Goal: Information Seeking & Learning: Check status

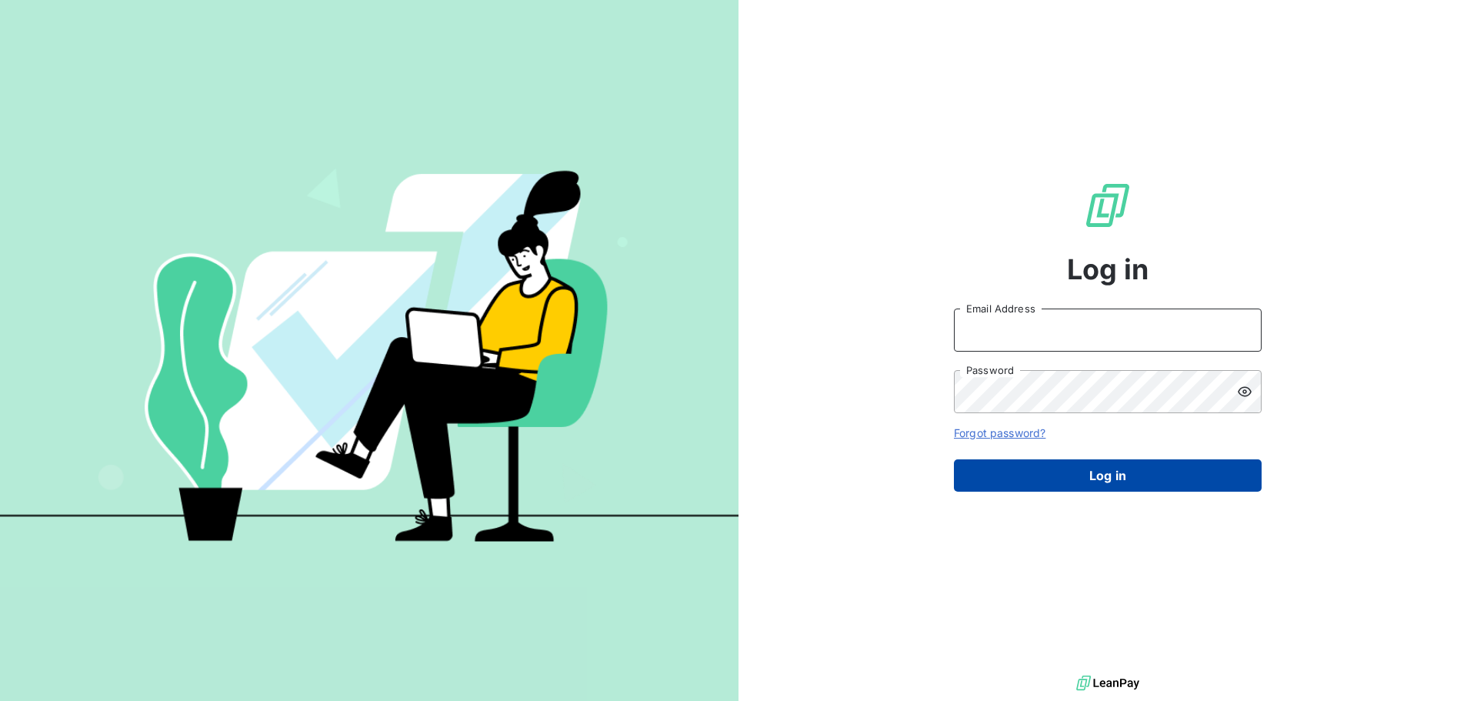
type input "[PERSON_NAME][EMAIL_ADDRESS][PERSON_NAME][DOMAIN_NAME]"
drag, startPoint x: 1092, startPoint y: 479, endPoint x: 1103, endPoint y: 485, distance: 12.4
click at [1091, 479] on button "Log in" at bounding box center [1108, 475] width 308 height 32
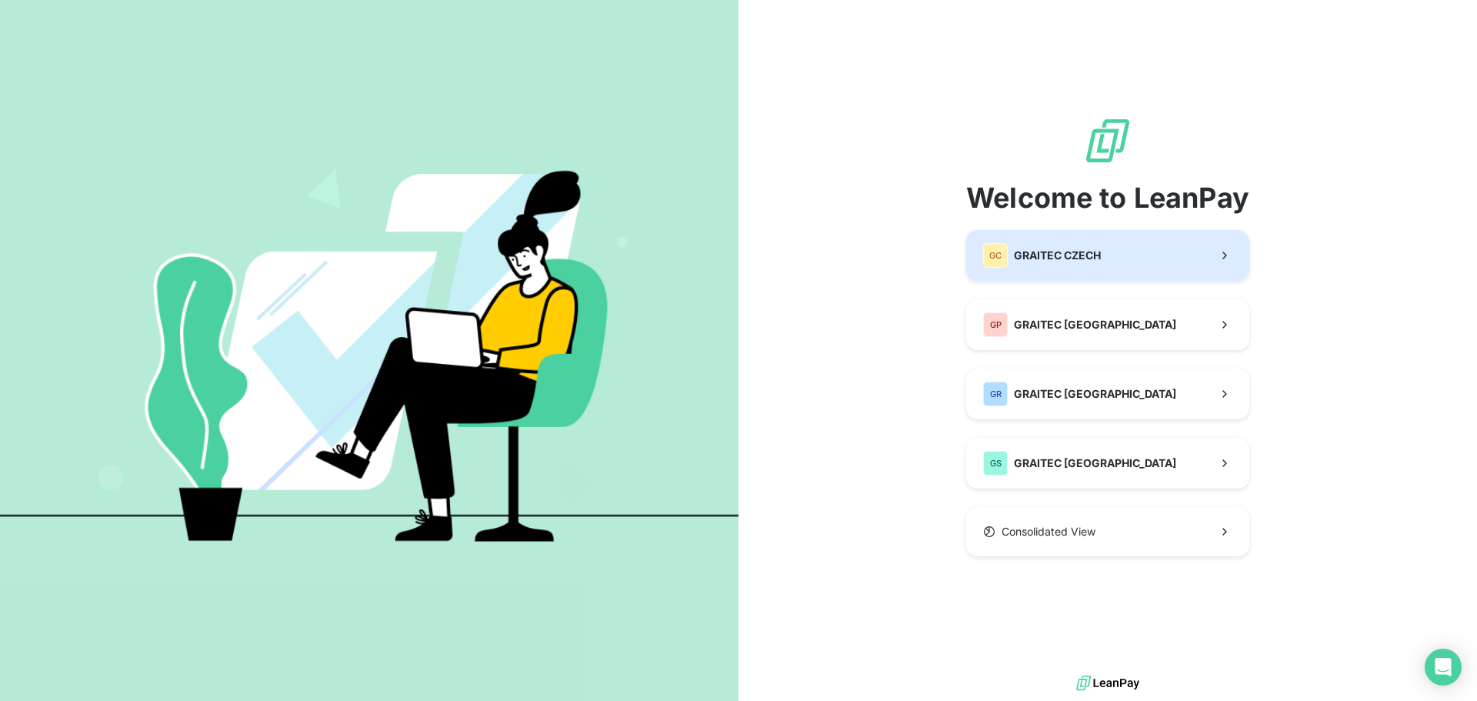
click at [1222, 250] on icon "button" at bounding box center [1224, 255] width 15 height 15
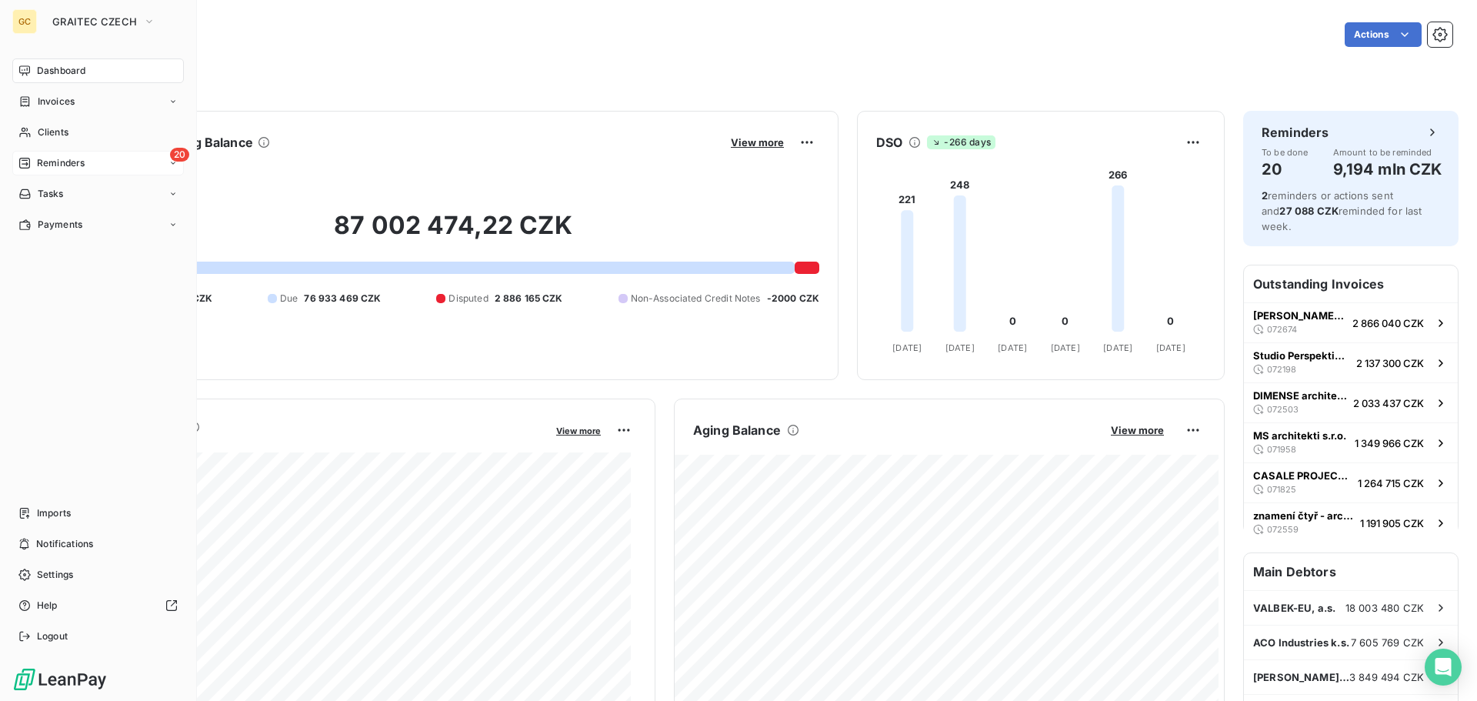
click at [22, 164] on icon at bounding box center [24, 163] width 12 height 12
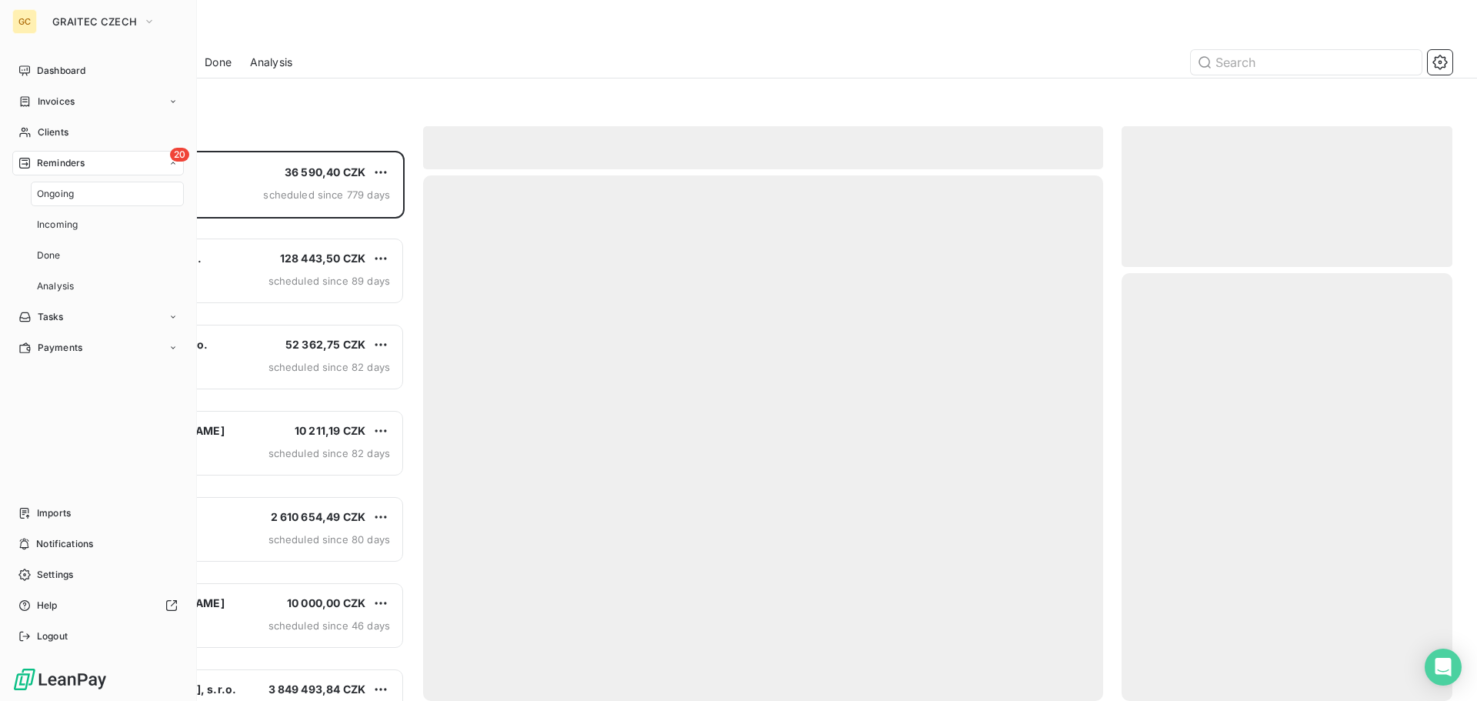
scroll to position [539, 319]
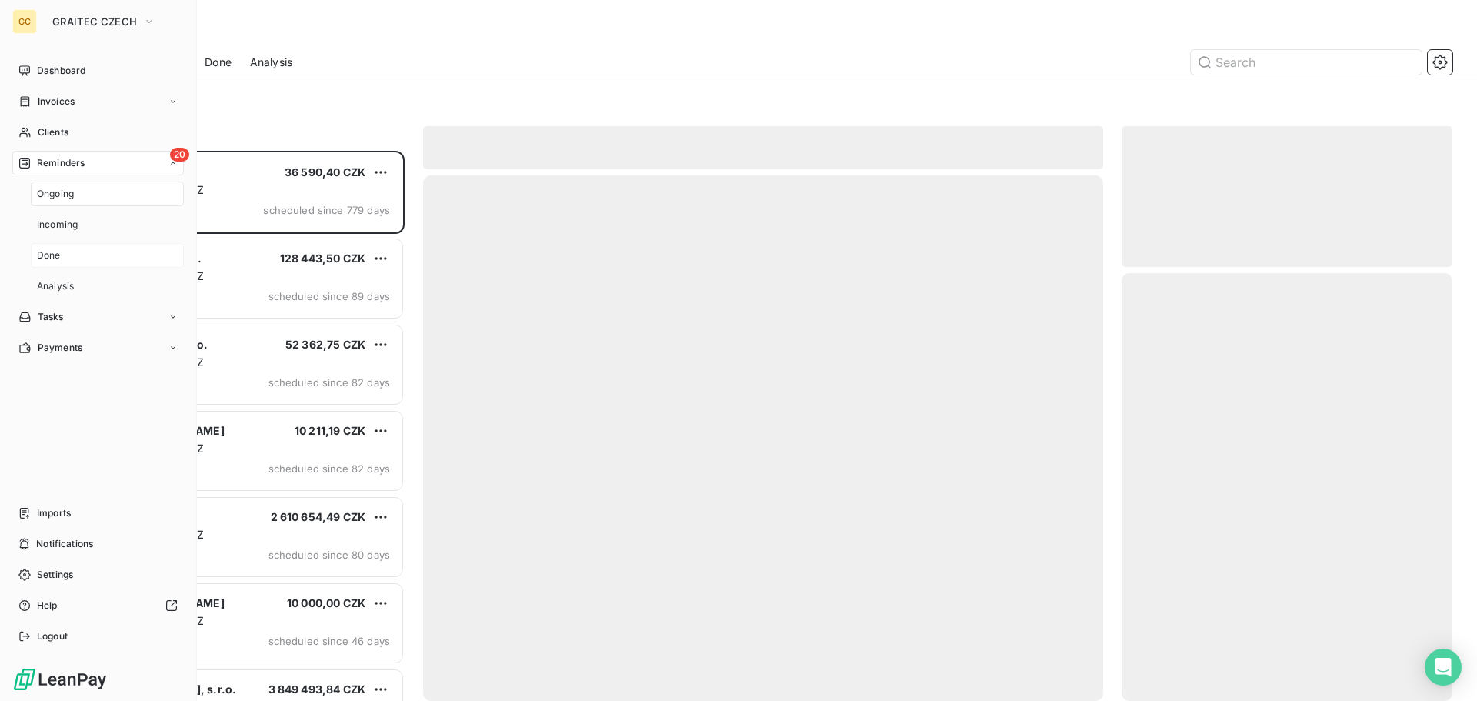
click at [55, 257] on span "Done" at bounding box center [49, 256] width 24 height 14
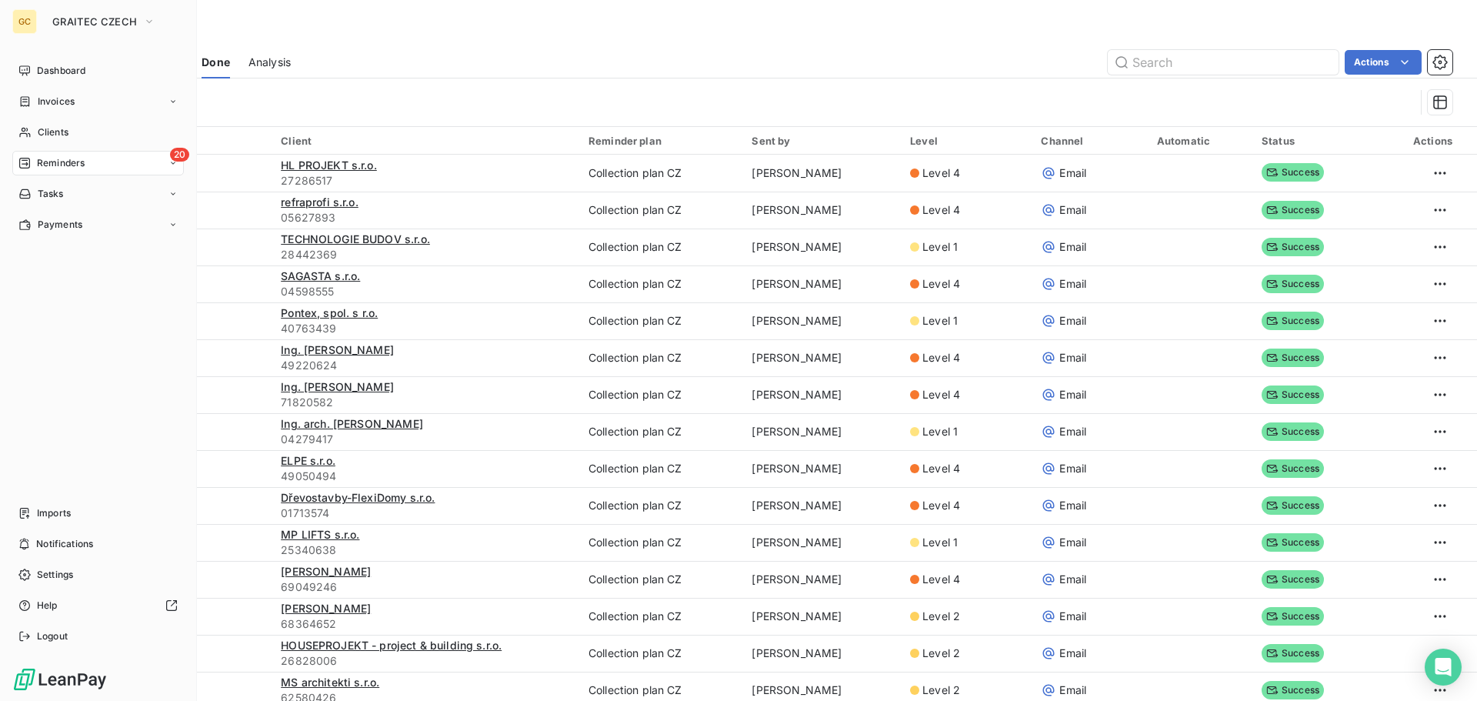
click at [22, 18] on div "GC" at bounding box center [24, 21] width 25 height 25
click at [62, 20] on span "GRAITEC CZECH" at bounding box center [94, 21] width 85 height 12
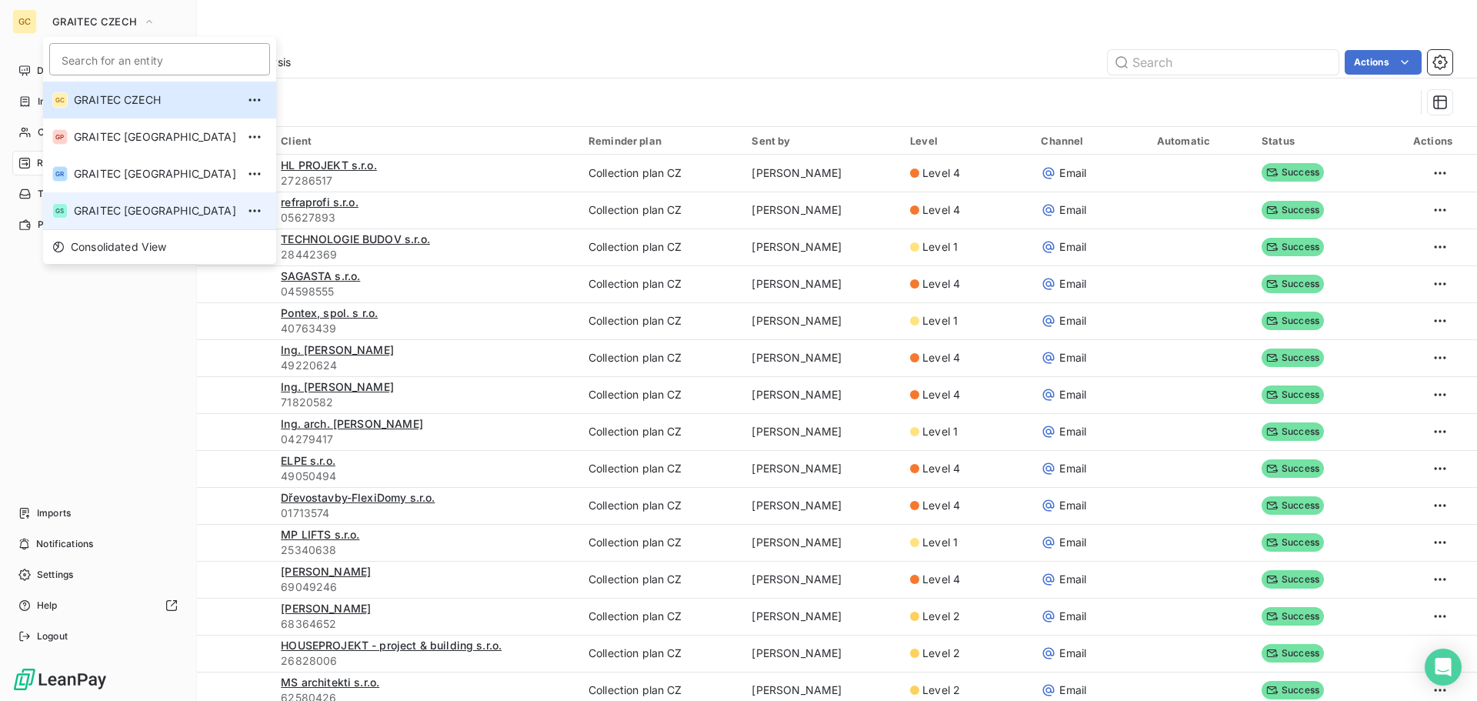
click at [99, 215] on span "GRAITEC [GEOGRAPHIC_DATA]" at bounding box center [155, 210] width 162 height 15
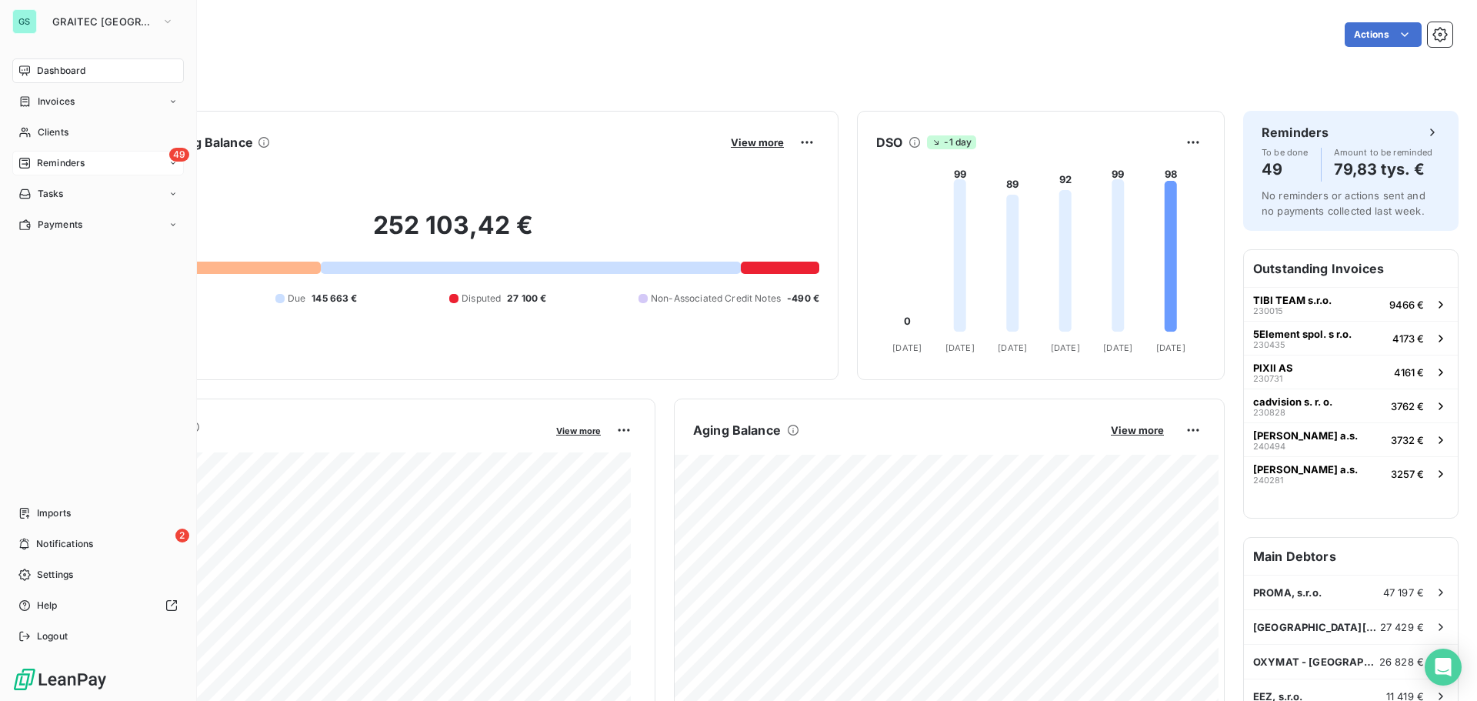
click at [55, 162] on span "Reminders" at bounding box center [61, 163] width 48 height 14
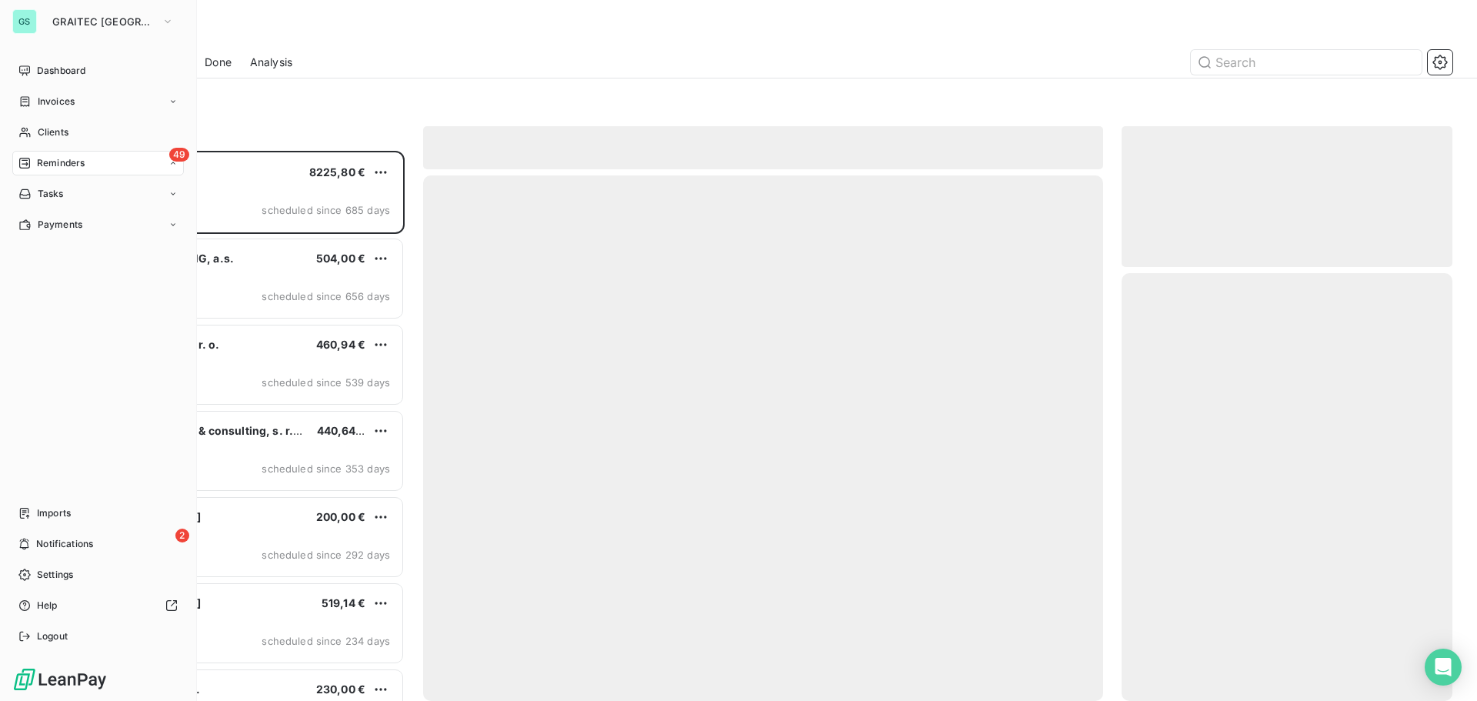
scroll to position [539, 319]
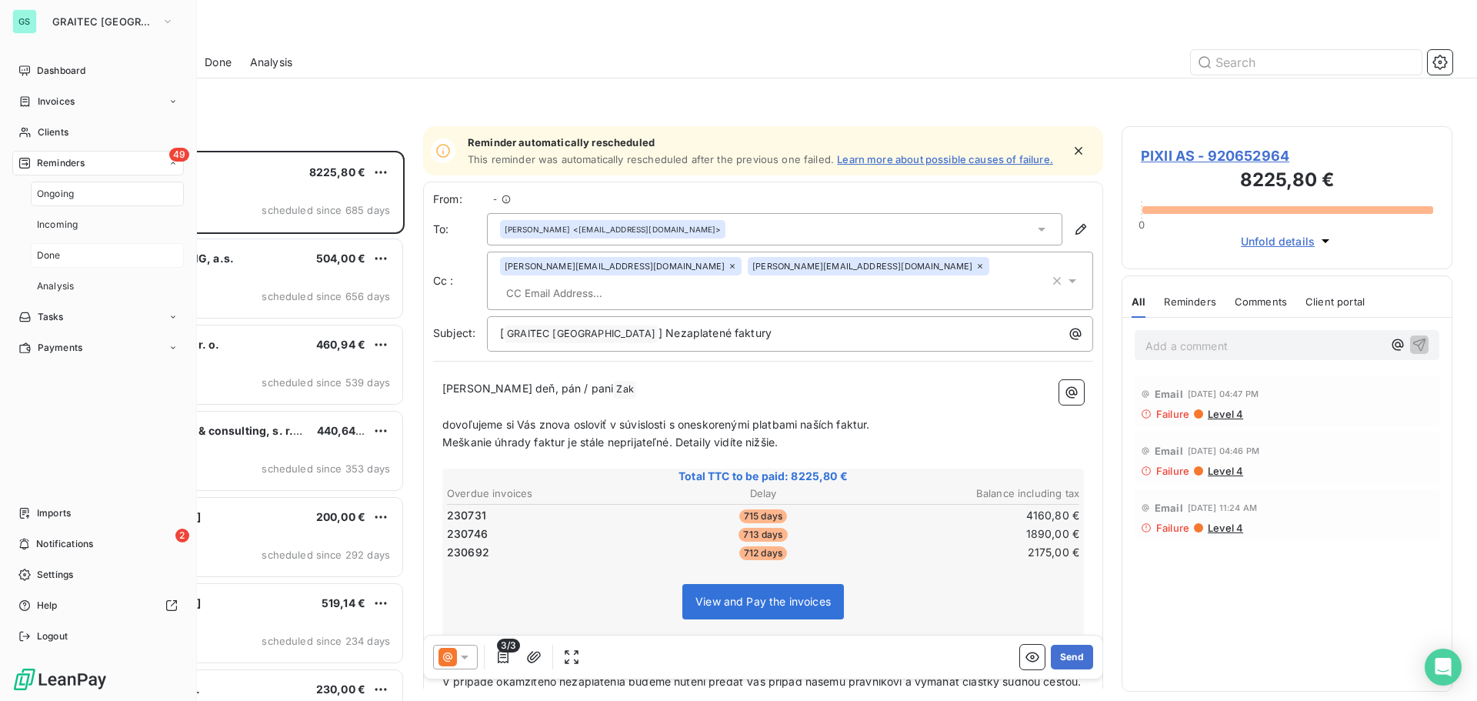
click at [55, 254] on span "Done" at bounding box center [49, 256] width 24 height 14
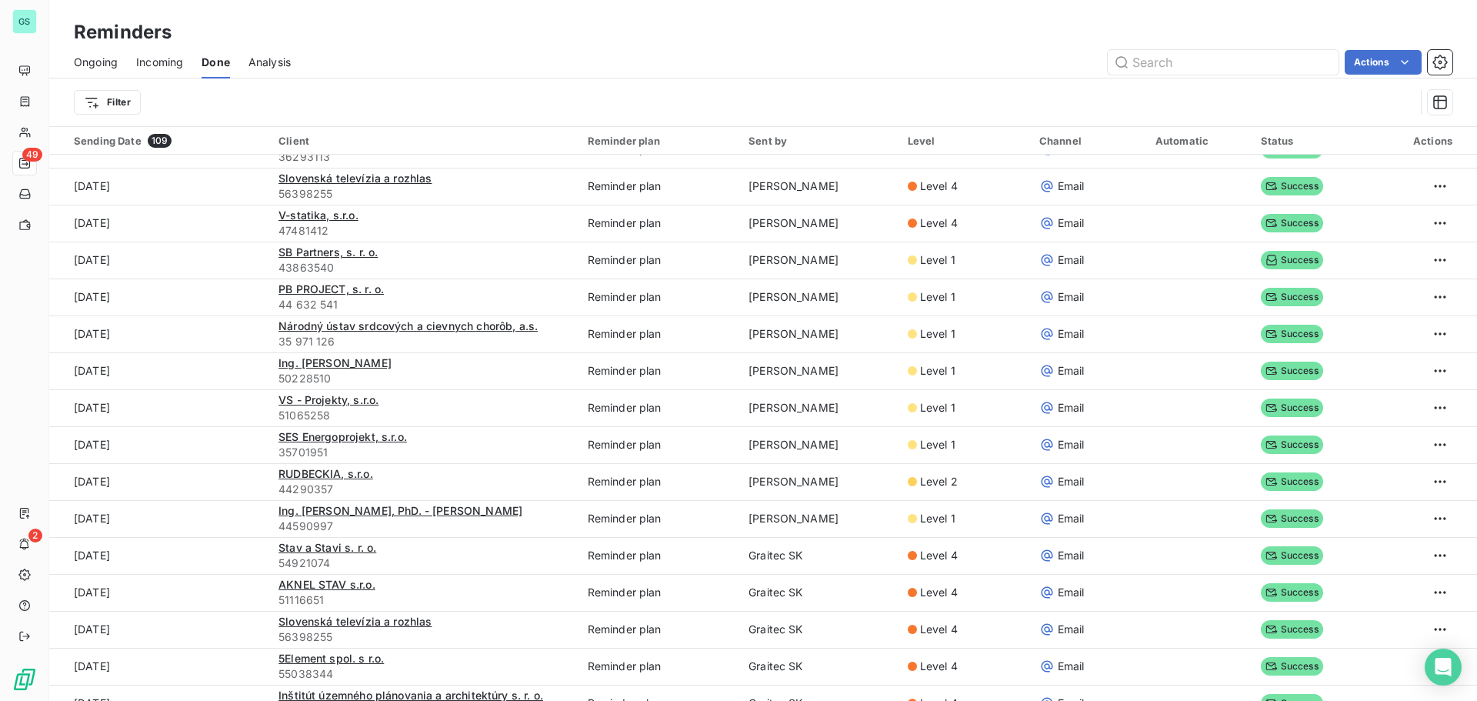
scroll to position [154, 0]
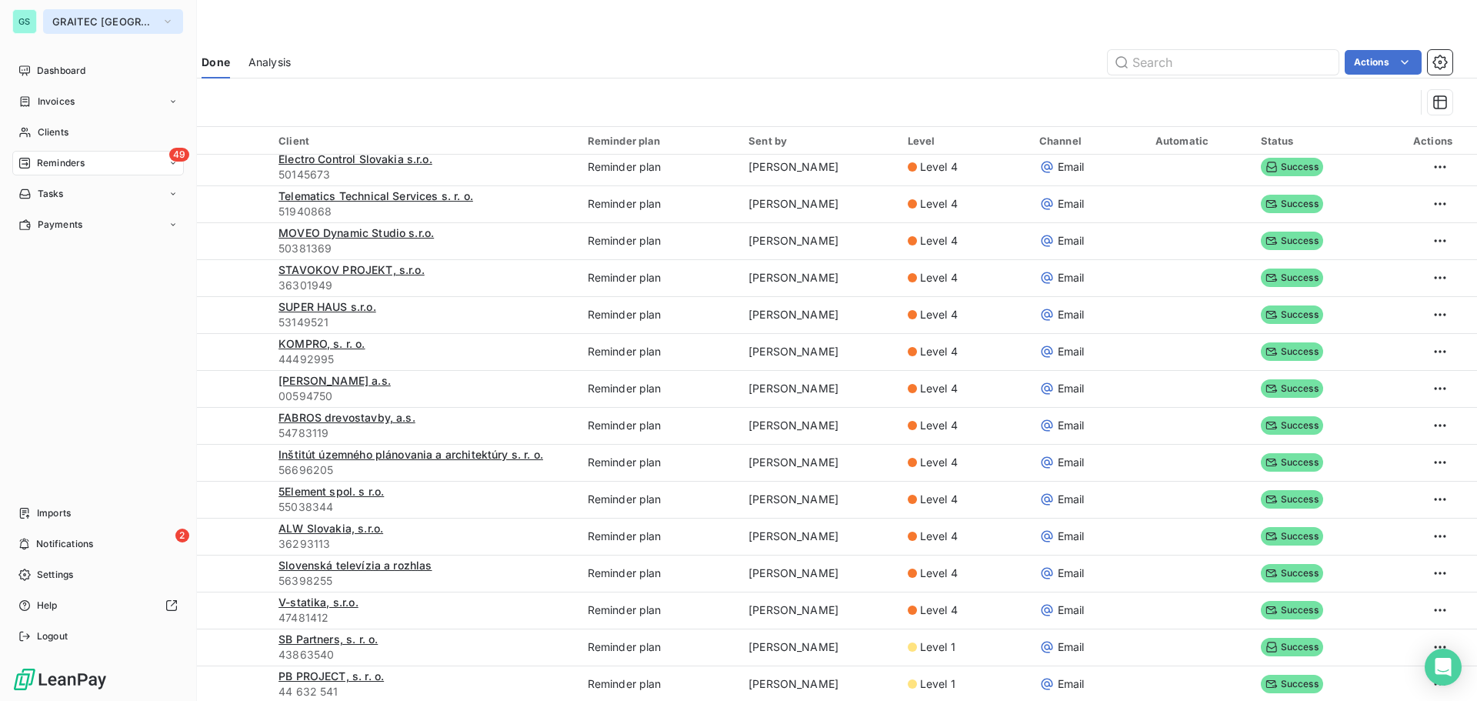
click at [101, 26] on span "GRAITEC [GEOGRAPHIC_DATA]" at bounding box center [103, 21] width 103 height 12
click at [52, 18] on button "GRAITEC [GEOGRAPHIC_DATA]" at bounding box center [113, 21] width 140 height 25
click at [92, 23] on span "GRAITEC [GEOGRAPHIC_DATA]" at bounding box center [103, 21] width 103 height 12
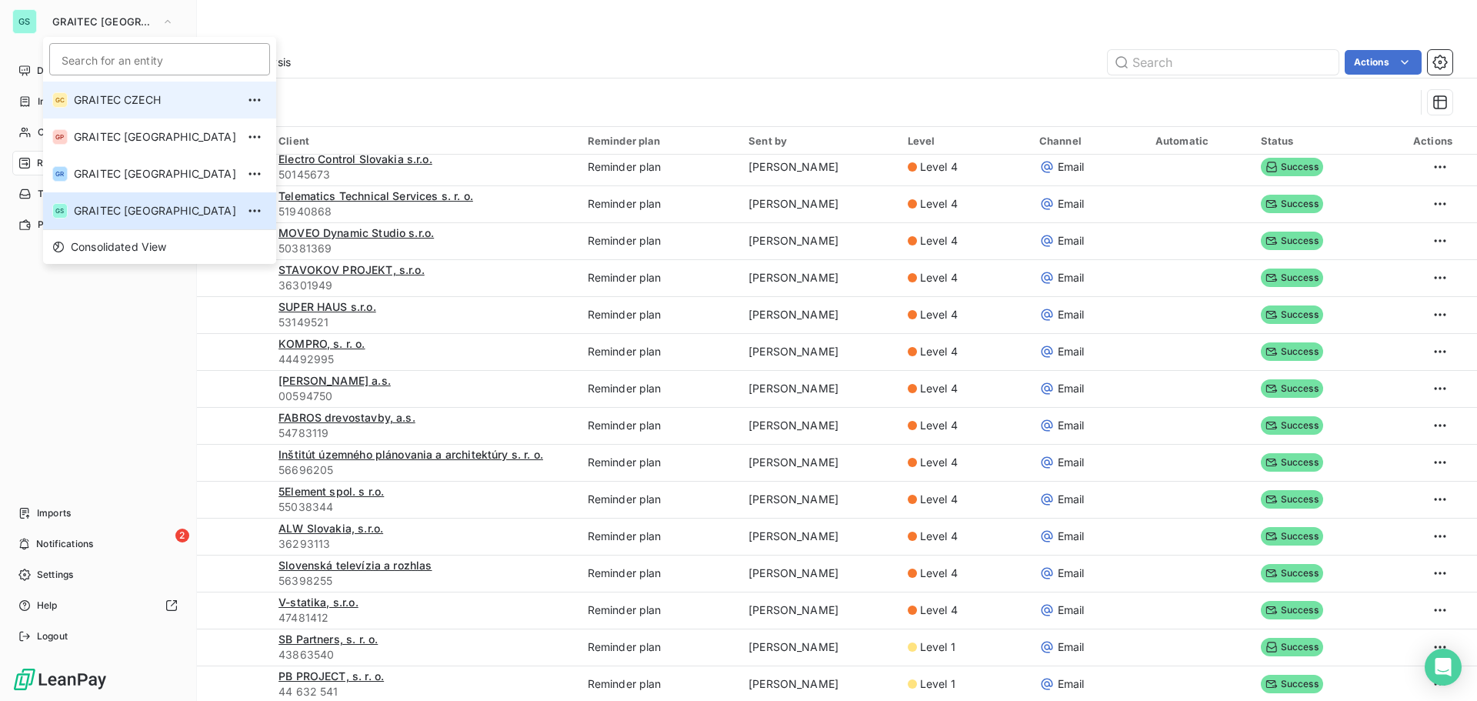
click at [119, 102] on span "GRAITEC CZECH" at bounding box center [155, 99] width 162 height 15
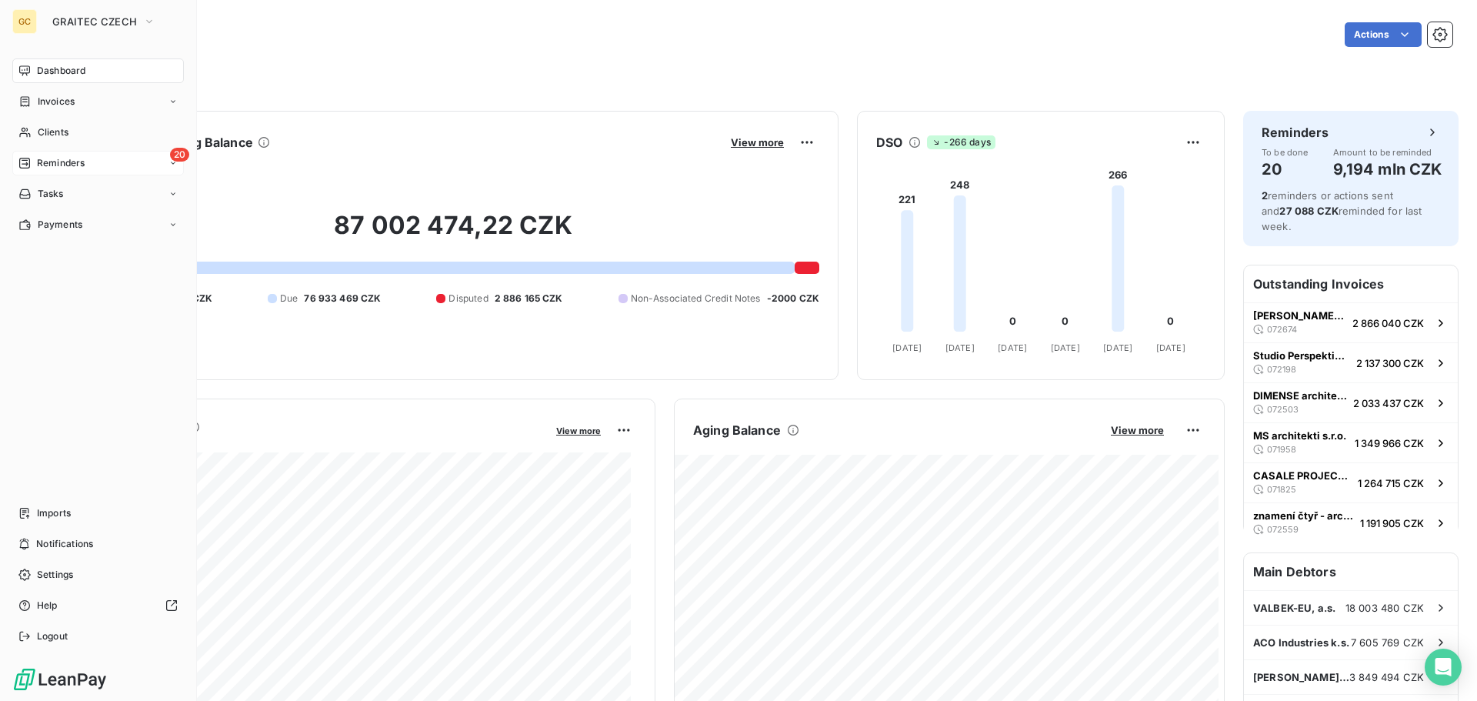
click at [65, 164] on span "Reminders" at bounding box center [61, 163] width 48 height 14
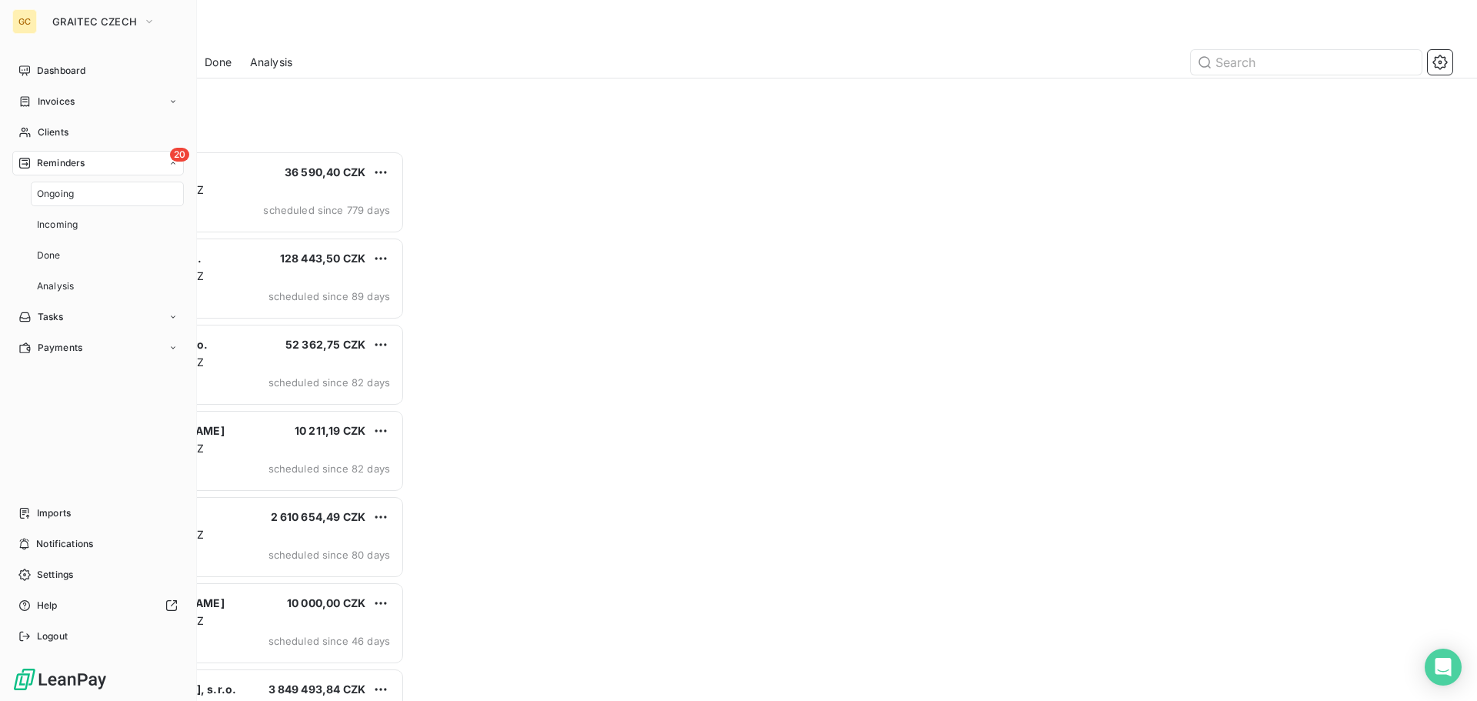
scroll to position [539, 319]
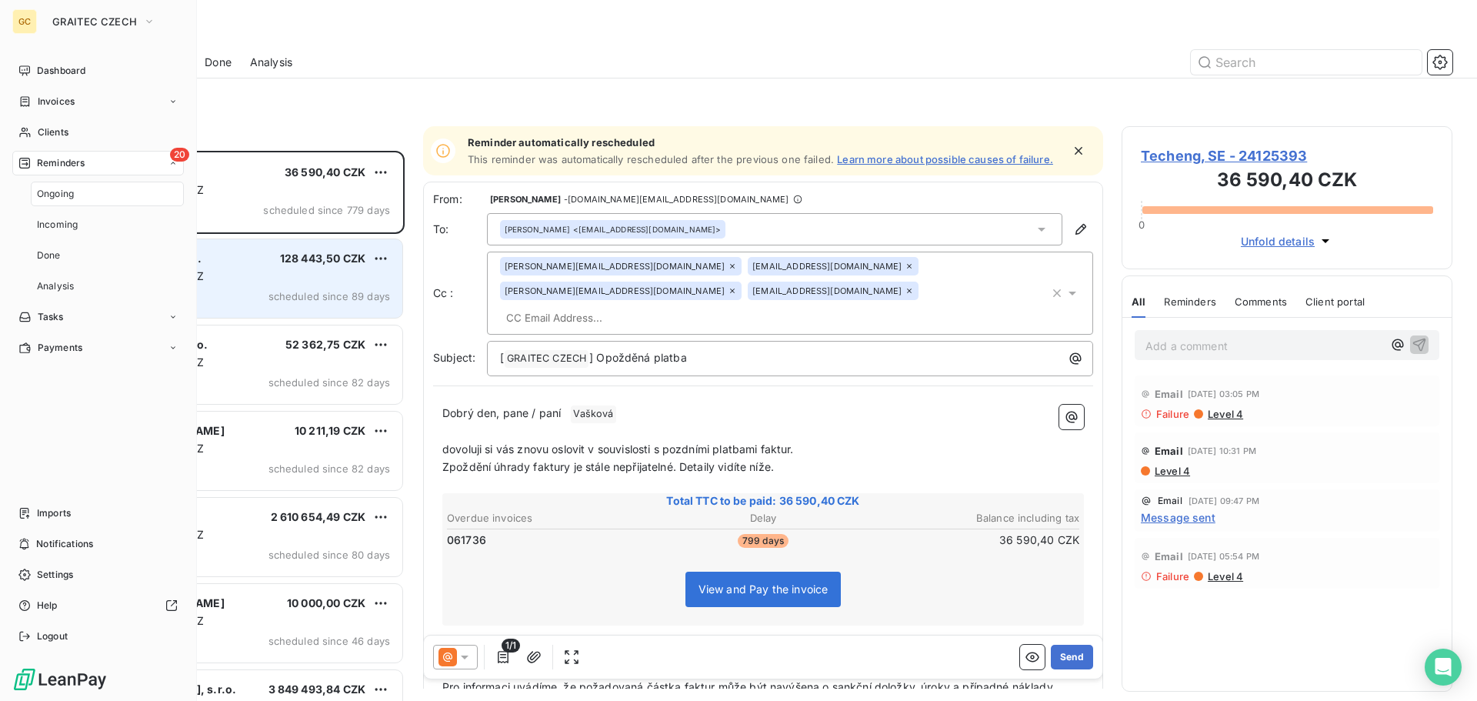
drag, startPoint x: 54, startPoint y: 250, endPoint x: 294, endPoint y: 245, distance: 240.1
click at [55, 249] on span "Done" at bounding box center [49, 256] width 24 height 14
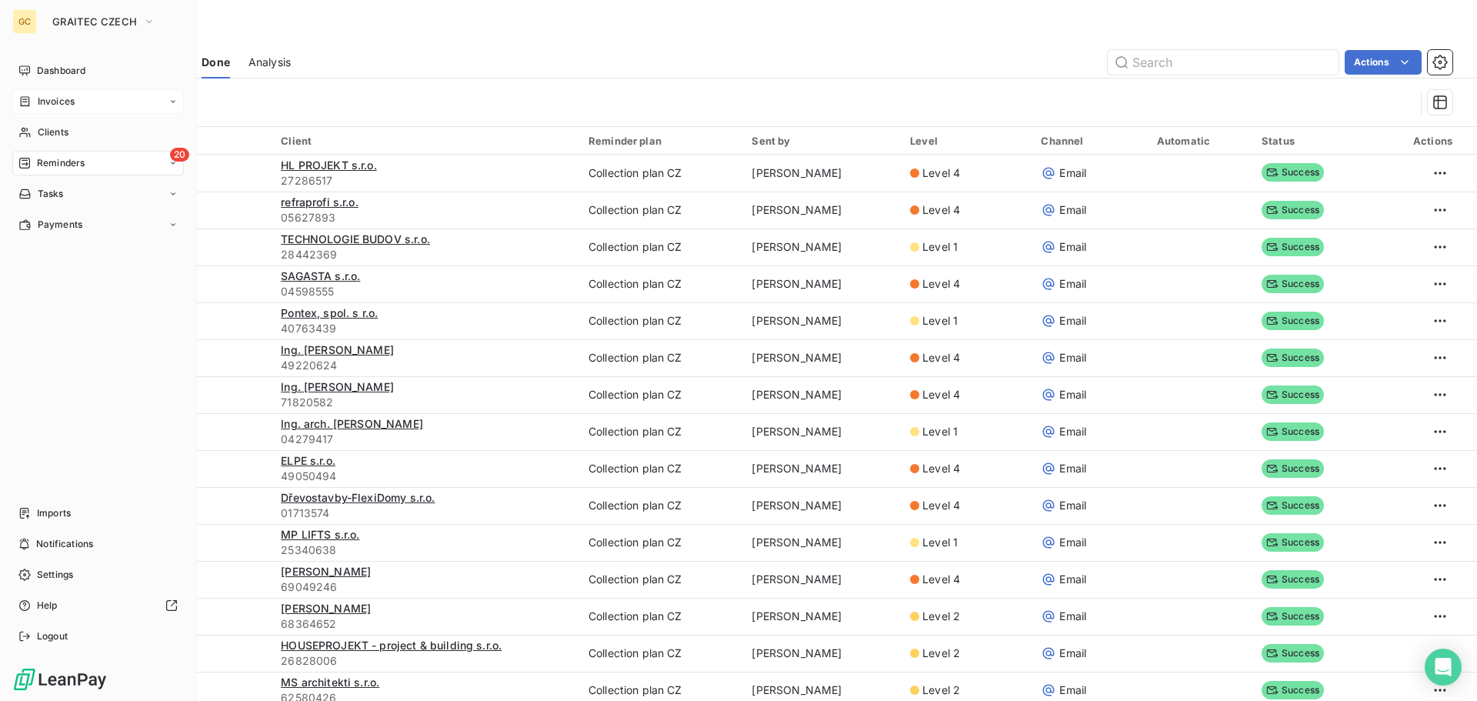
click at [31, 103] on icon at bounding box center [24, 101] width 13 height 12
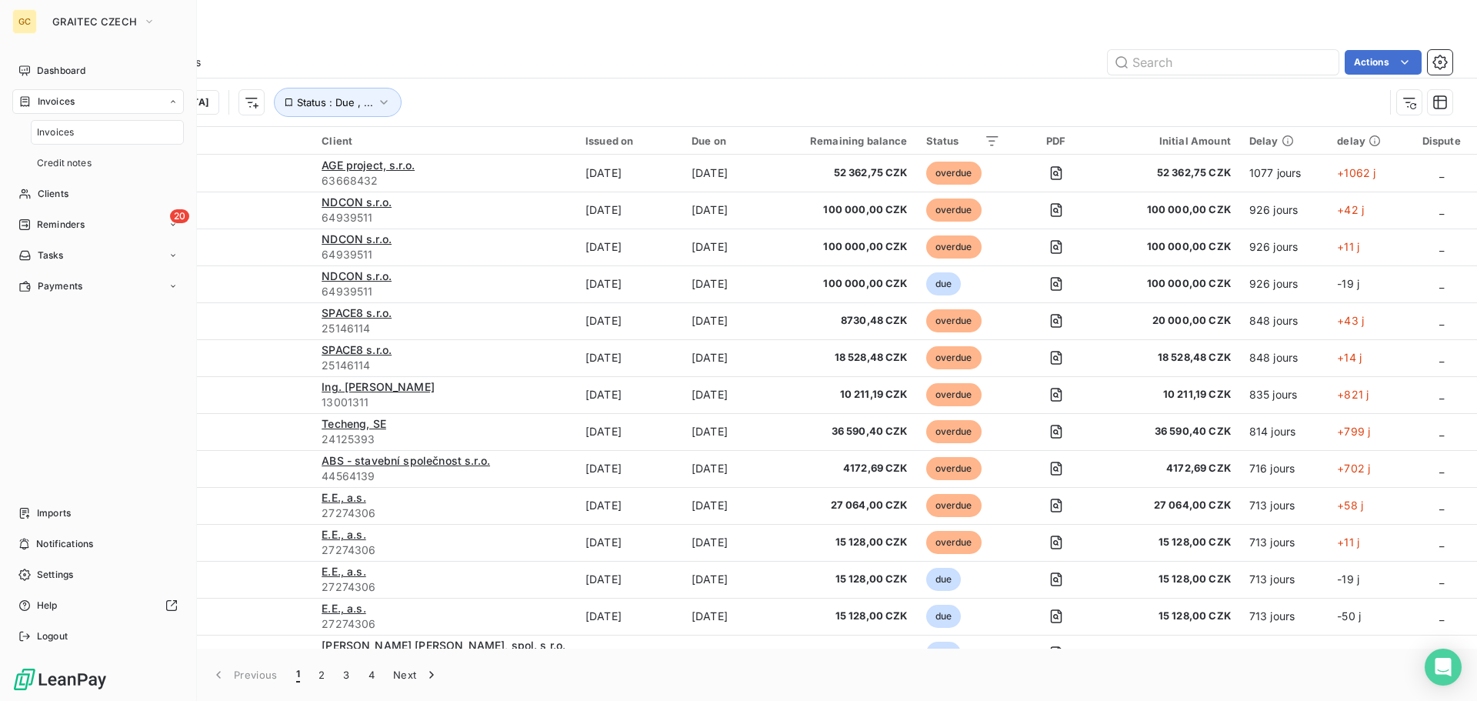
click at [84, 135] on div "Invoices" at bounding box center [107, 132] width 153 height 25
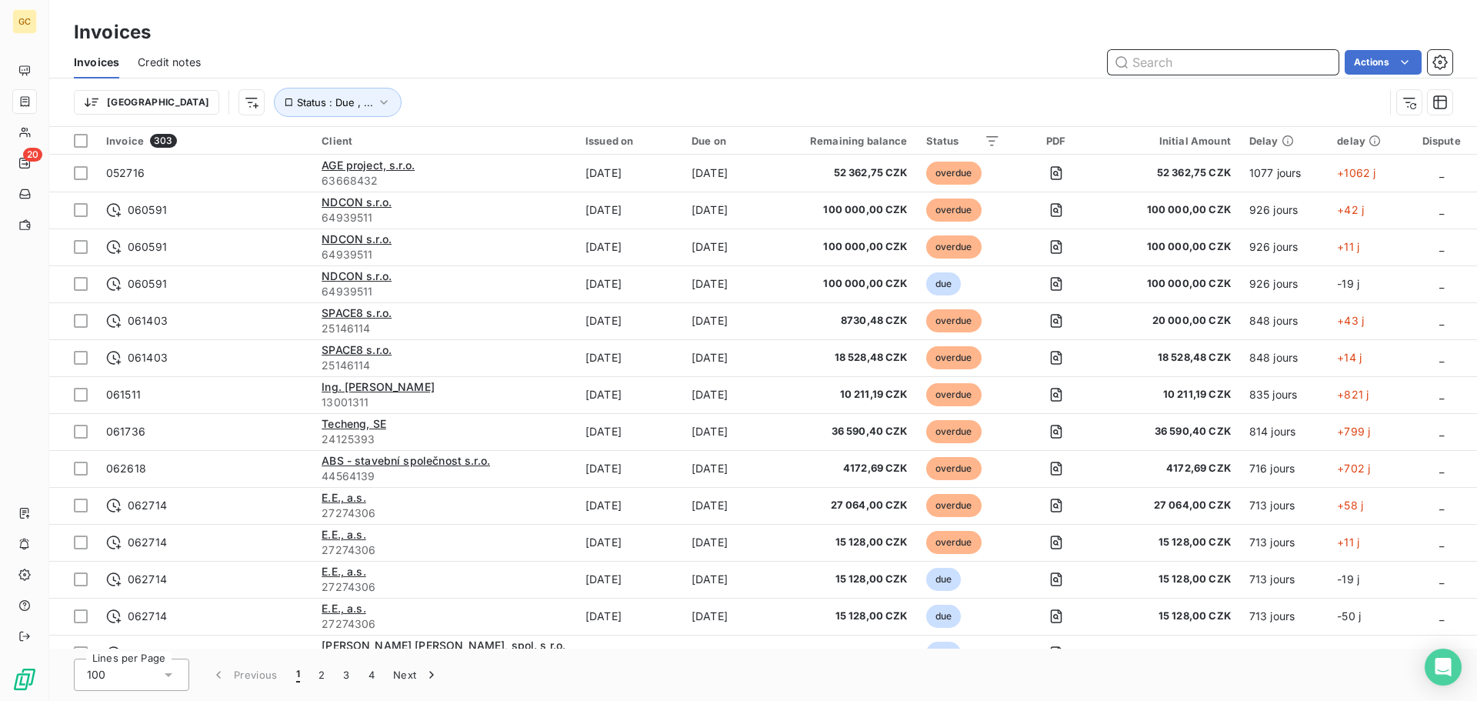
click at [1147, 69] on input "text" at bounding box center [1223, 62] width 231 height 25
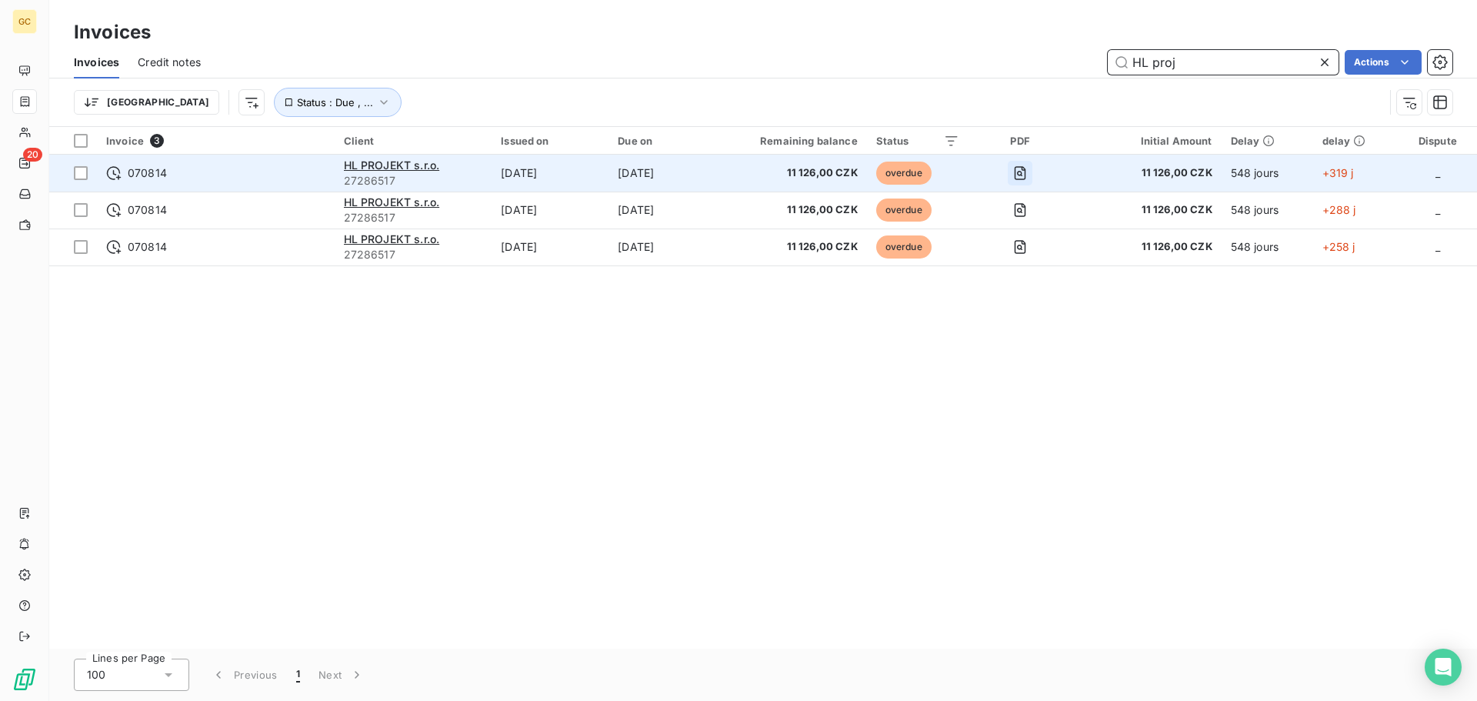
type input "HL proj"
click at [1026, 172] on icon "button" at bounding box center [1020, 172] width 15 height 15
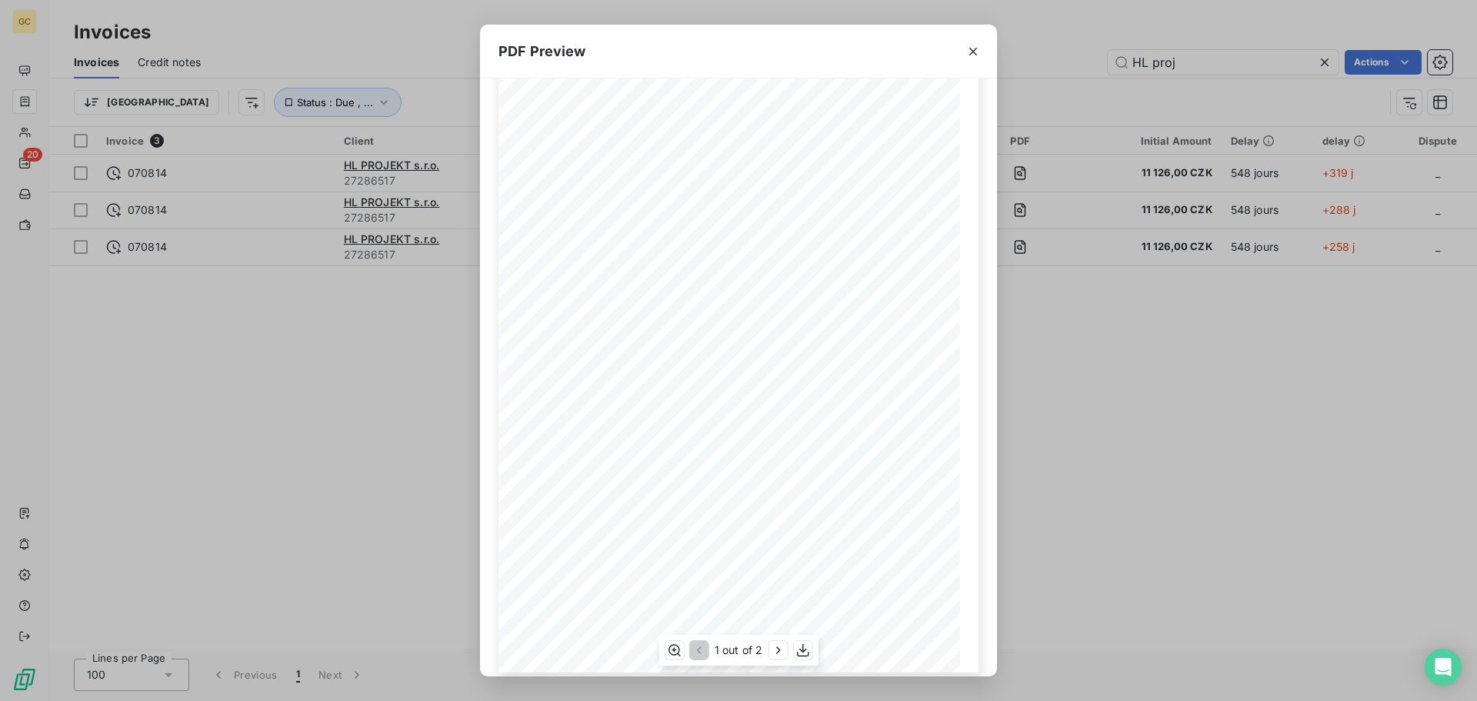
scroll to position [92, 0]
click at [780, 651] on icon "button" at bounding box center [777, 650] width 15 height 15
drag, startPoint x: 883, startPoint y: 155, endPoint x: 919, endPoint y: 155, distance: 35.4
click at [919, 155] on div "Zbývá k úhradě v [GEOGRAPHIC_DATA]: 134,626.54 Celková částka v CZK 134,626.54 …" at bounding box center [739, 331] width 462 height 653
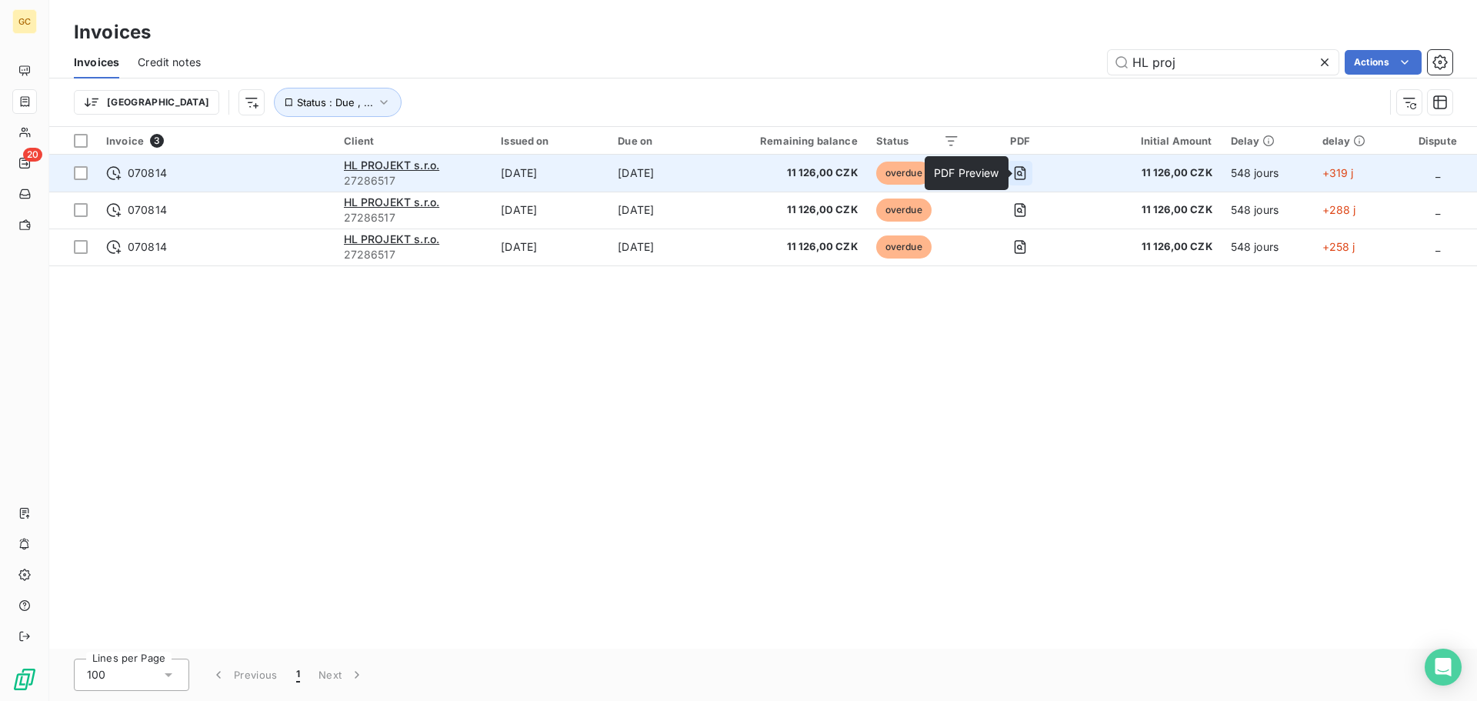
click at [1028, 172] on icon "button" at bounding box center [1020, 172] width 15 height 15
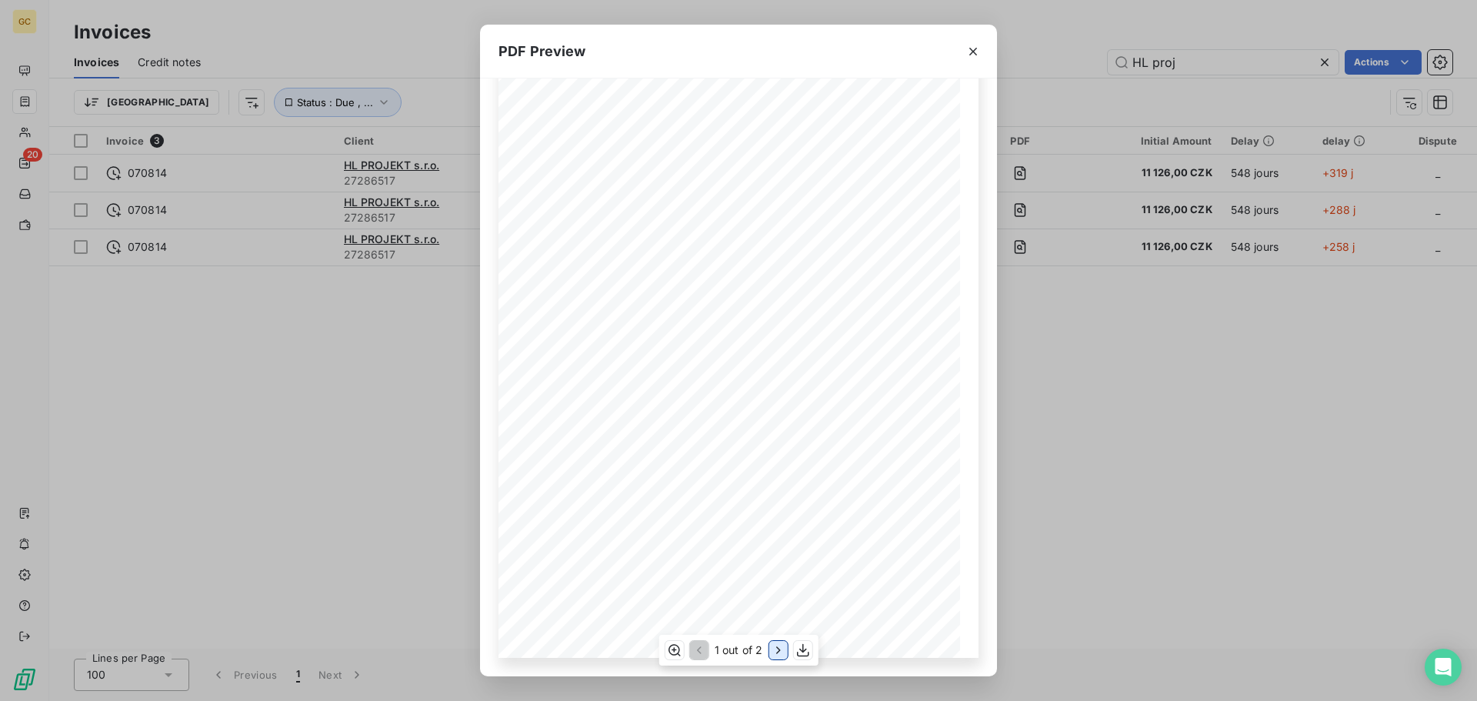
click at [773, 657] on icon "button" at bounding box center [777, 650] width 15 height 15
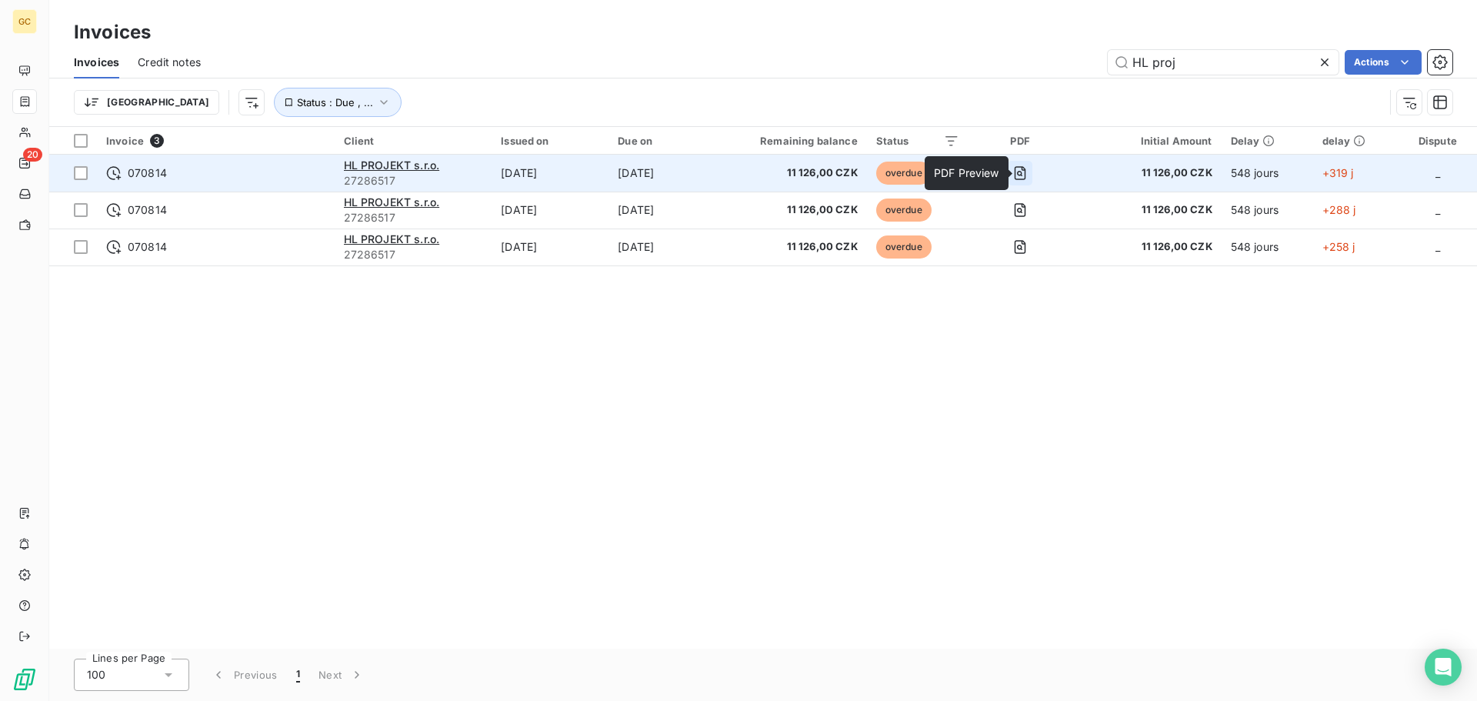
click at [1028, 165] on icon "button" at bounding box center [1020, 172] width 15 height 15
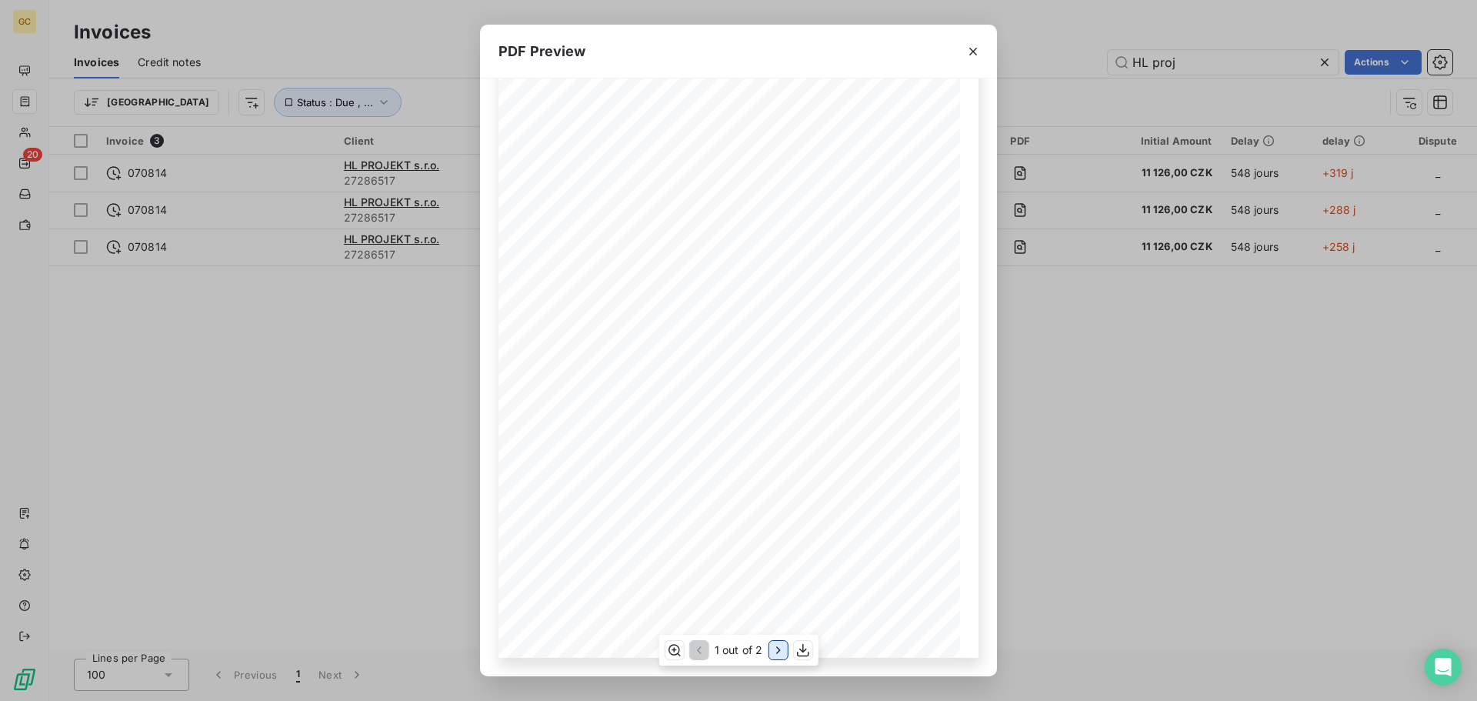
click at [783, 653] on icon "button" at bounding box center [777, 650] width 15 height 15
click at [971, 55] on icon "button" at bounding box center [973, 51] width 15 height 15
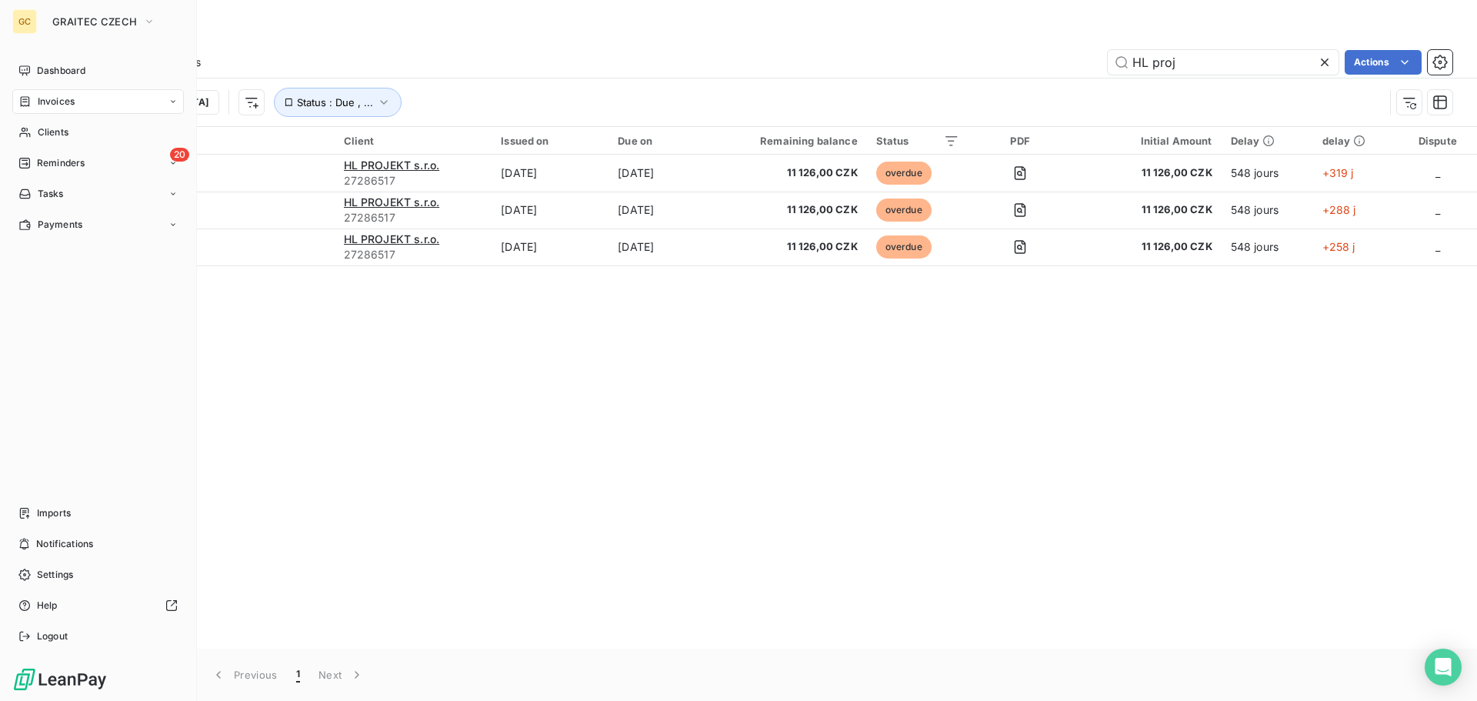
click at [39, 102] on span "Invoices" at bounding box center [56, 102] width 37 height 14
click at [51, 135] on span "Invoices" at bounding box center [55, 132] width 37 height 14
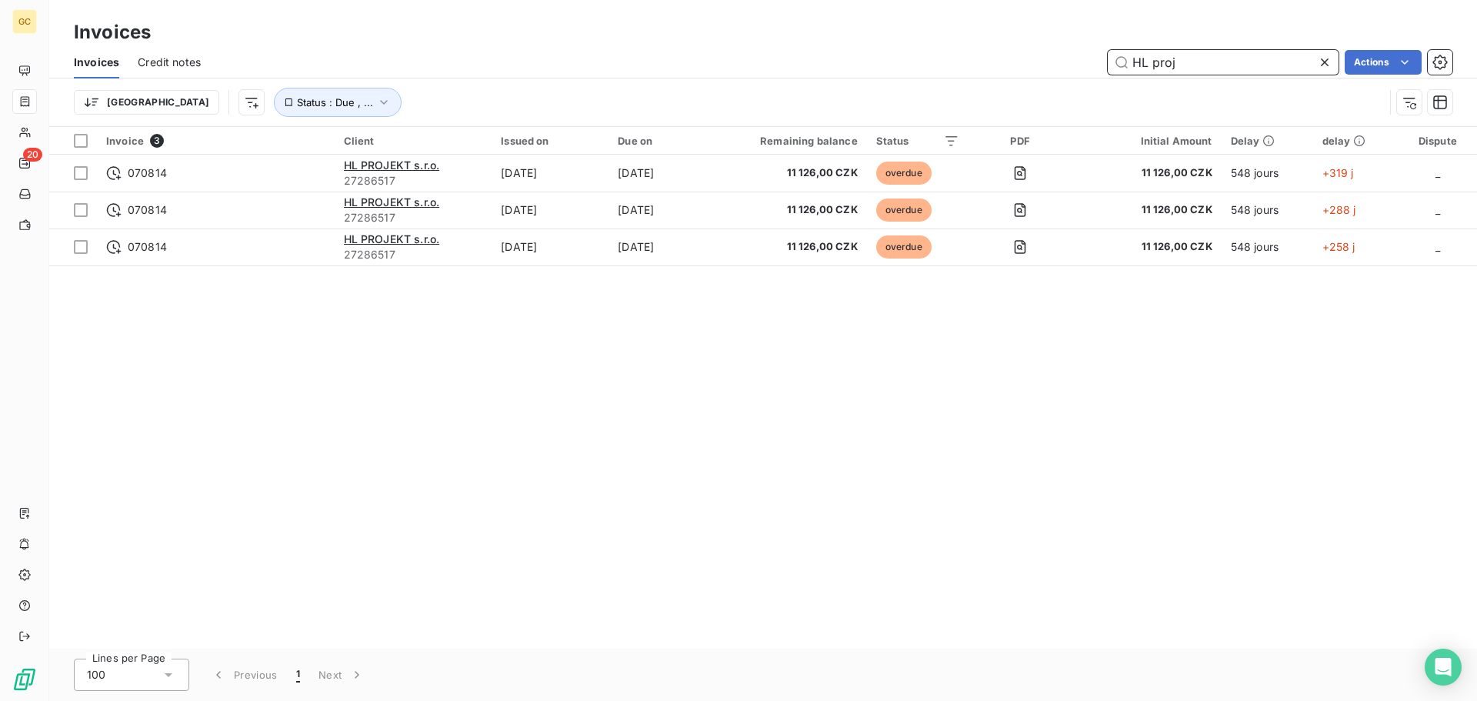
drag, startPoint x: 1207, startPoint y: 65, endPoint x: 986, endPoint y: 75, distance: 221.0
click at [1007, 75] on div "Invoices Credit notes HL proj Actions" at bounding box center [763, 62] width 1428 height 32
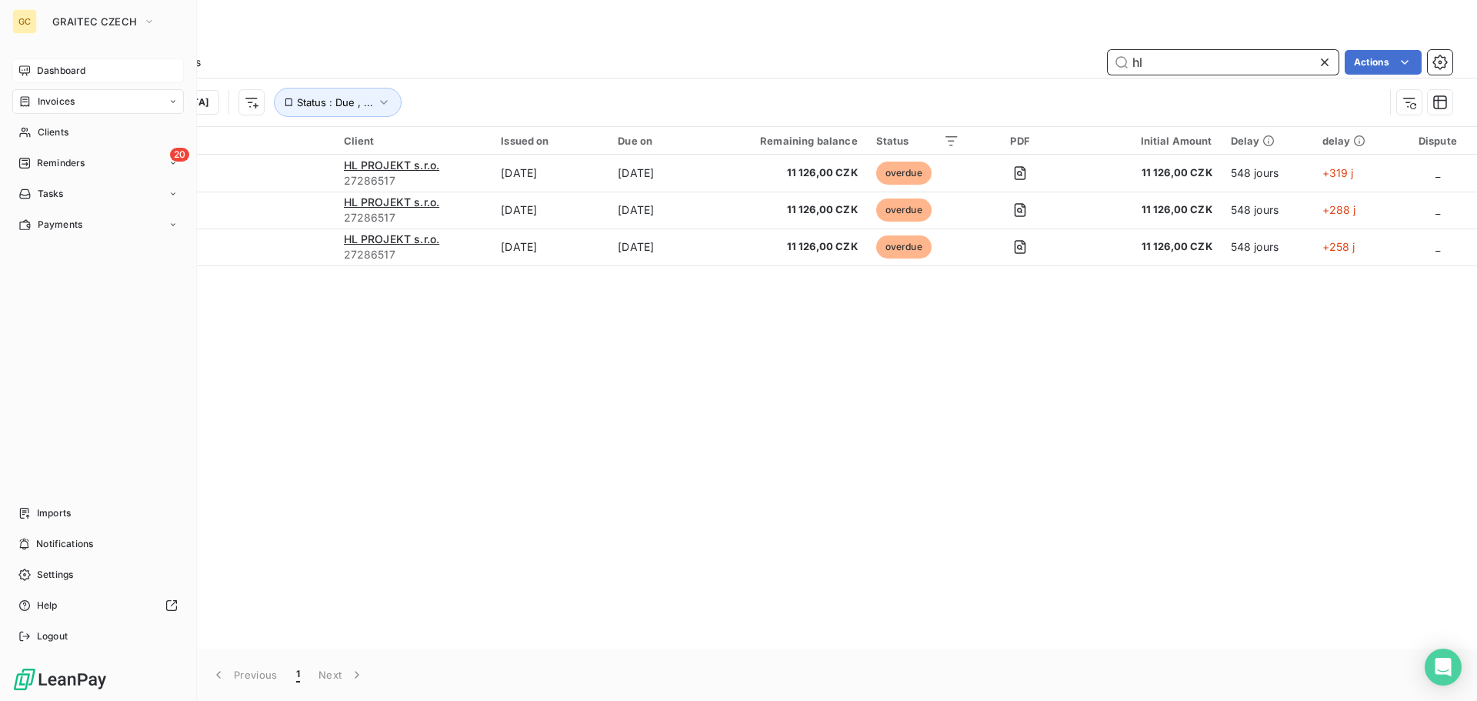
type input "hl"
click at [45, 72] on span "Dashboard" at bounding box center [61, 71] width 48 height 14
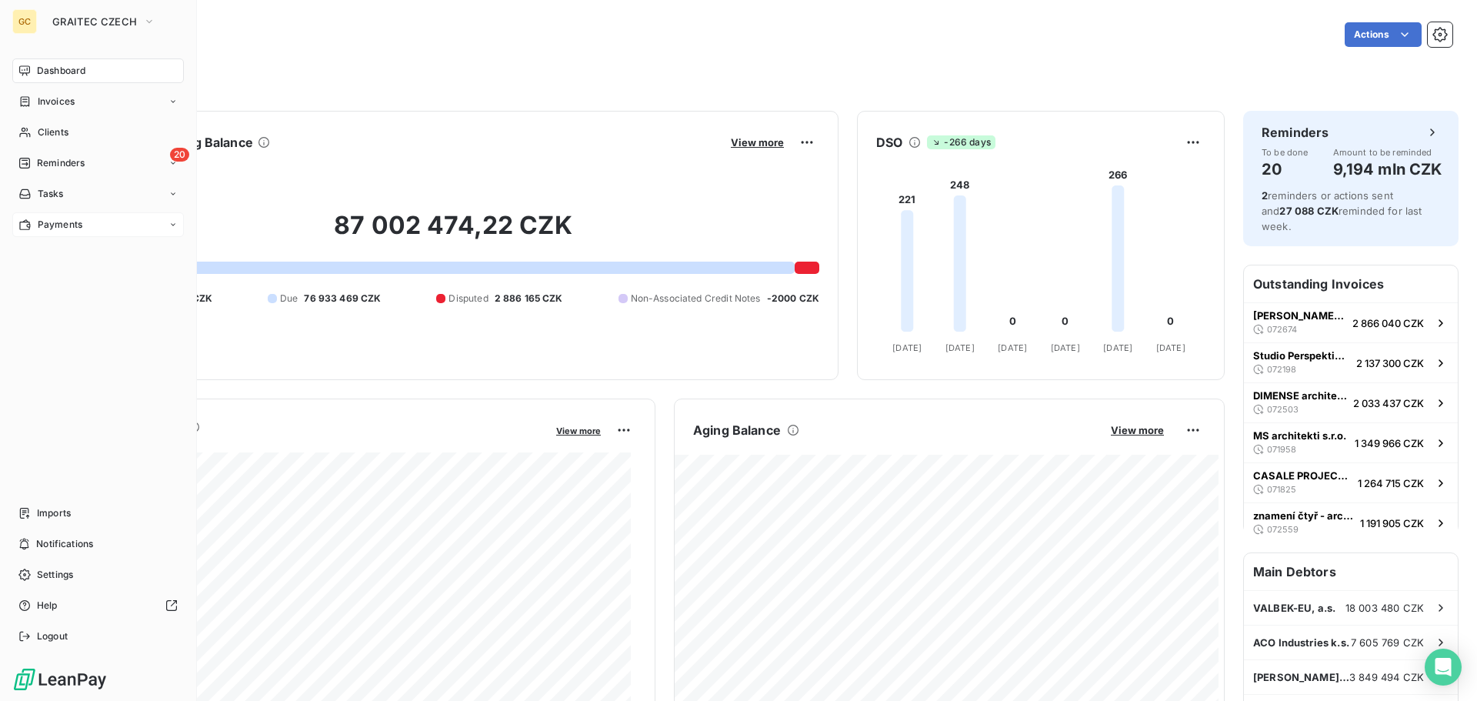
drag, startPoint x: 58, startPoint y: 161, endPoint x: 85, endPoint y: 218, distance: 63.0
click at [59, 161] on span "Reminders" at bounding box center [61, 163] width 48 height 14
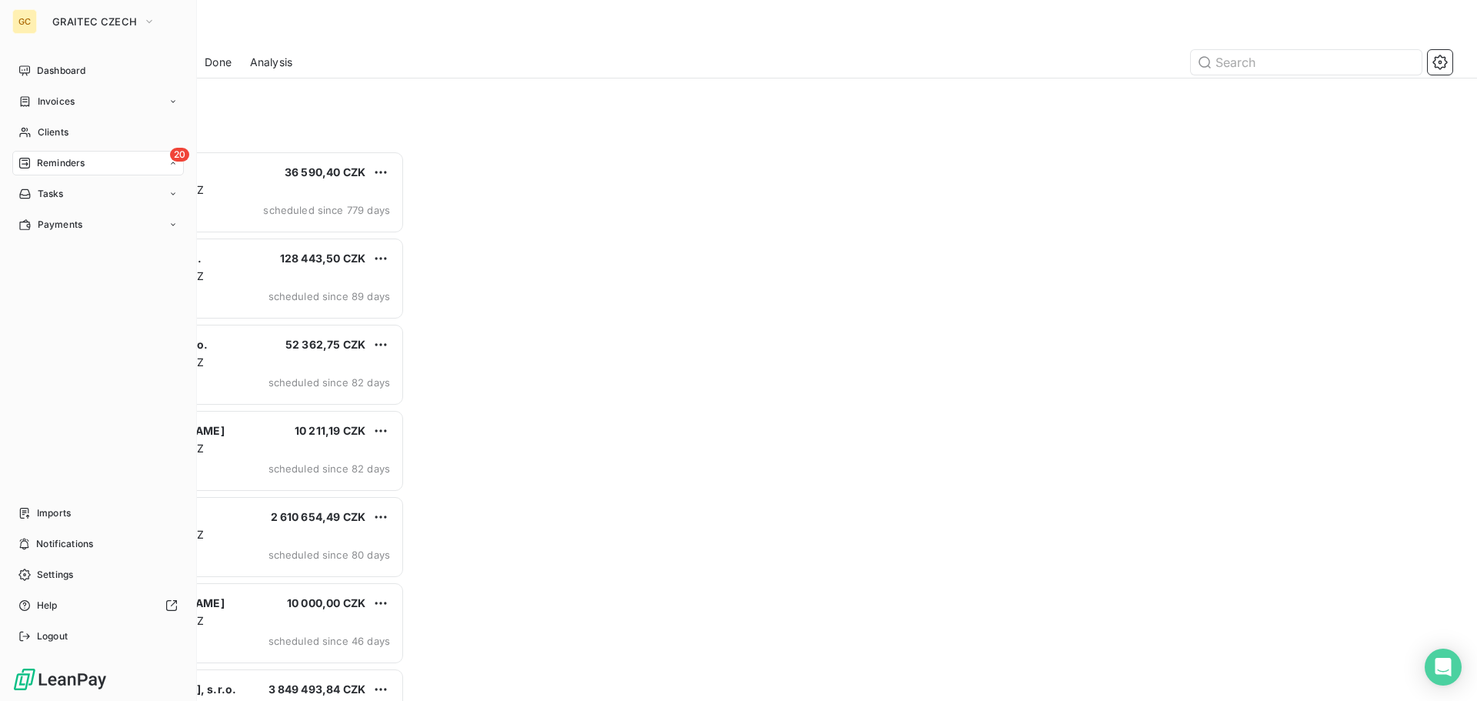
scroll to position [539, 319]
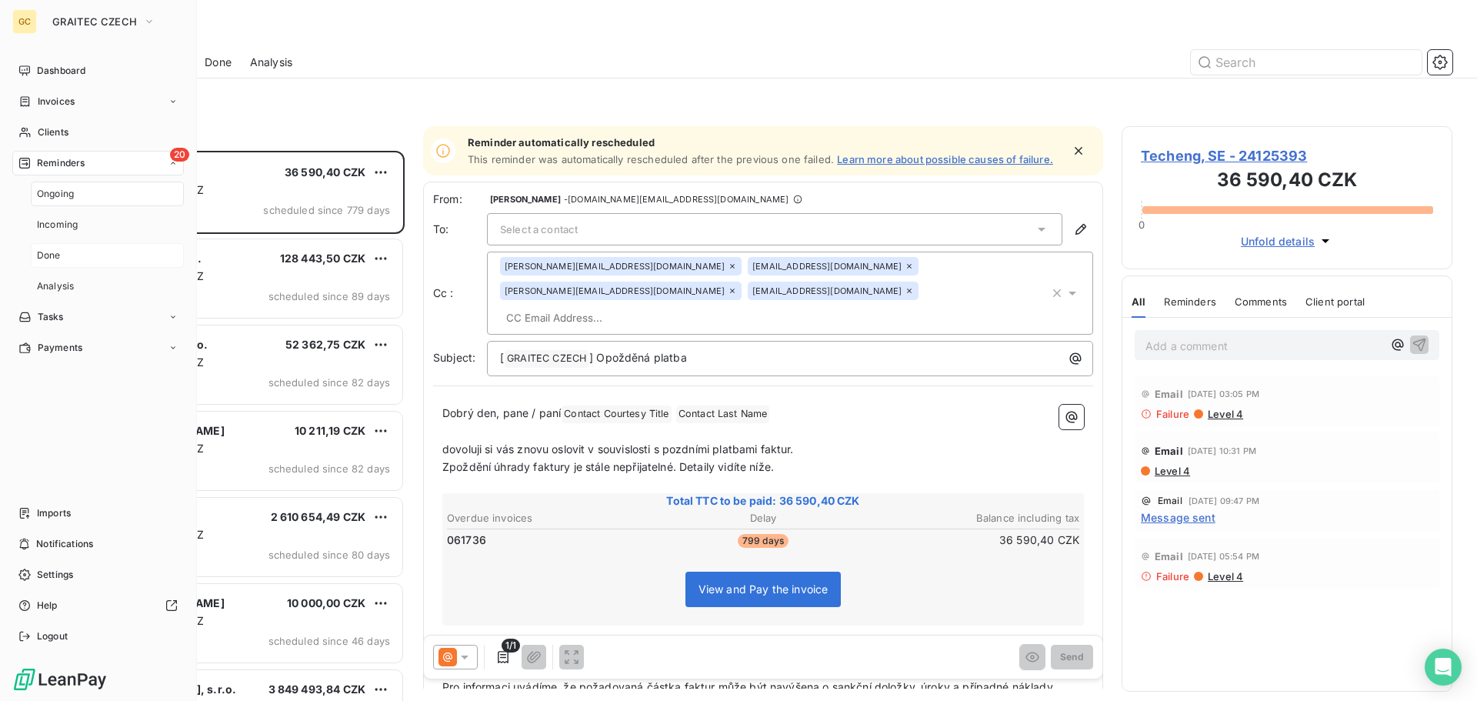
click at [39, 253] on span "Done" at bounding box center [49, 256] width 24 height 14
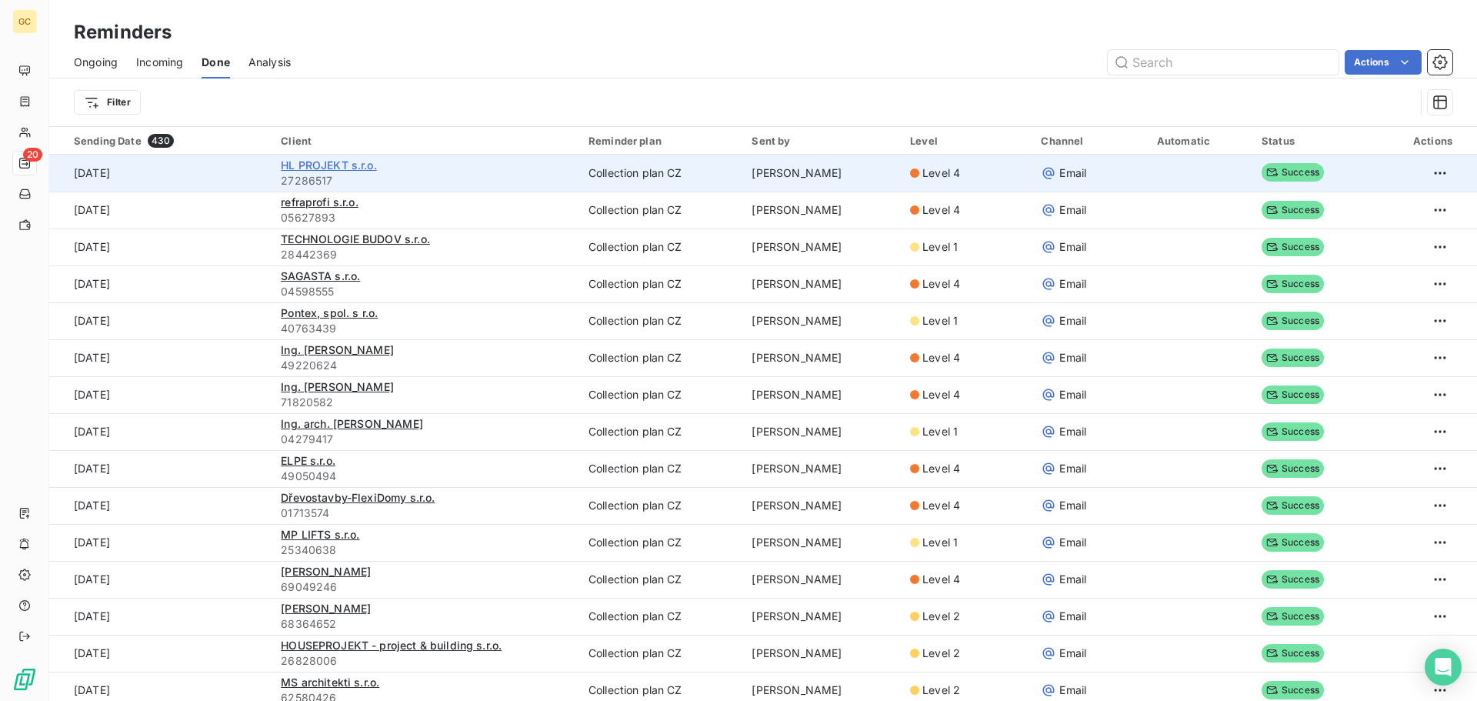
click at [289, 167] on span "HL PROJEKT s.r.o." at bounding box center [329, 165] width 96 height 13
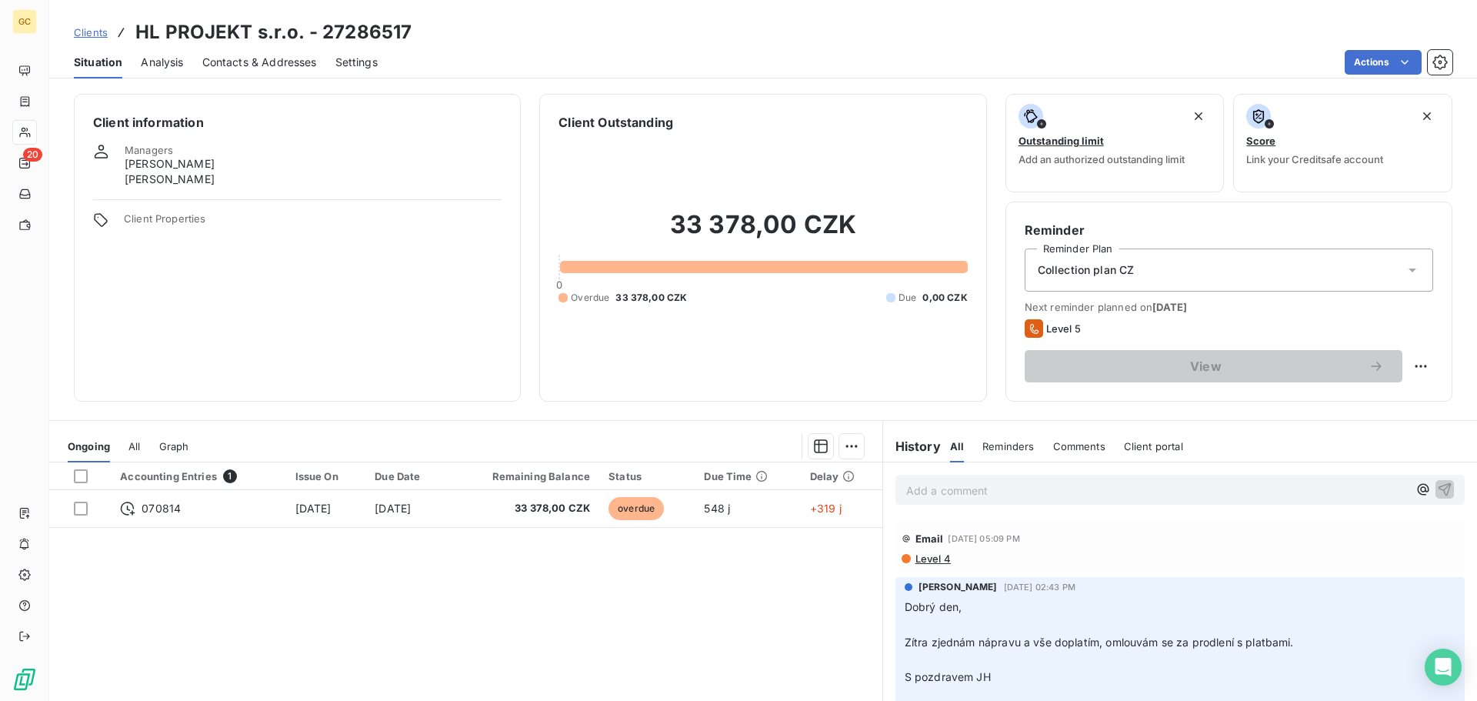
drag, startPoint x: 955, startPoint y: 585, endPoint x: 817, endPoint y: 402, distance: 229.2
click at [743, 383] on div "Client Outstanding 33 378,00 CZK 0 Overdue 33 378,00 CZK Due 0,00 CZK" at bounding box center [762, 248] width 447 height 308
click at [1006, 450] on span "Reminders" at bounding box center [1009, 446] width 52 height 12
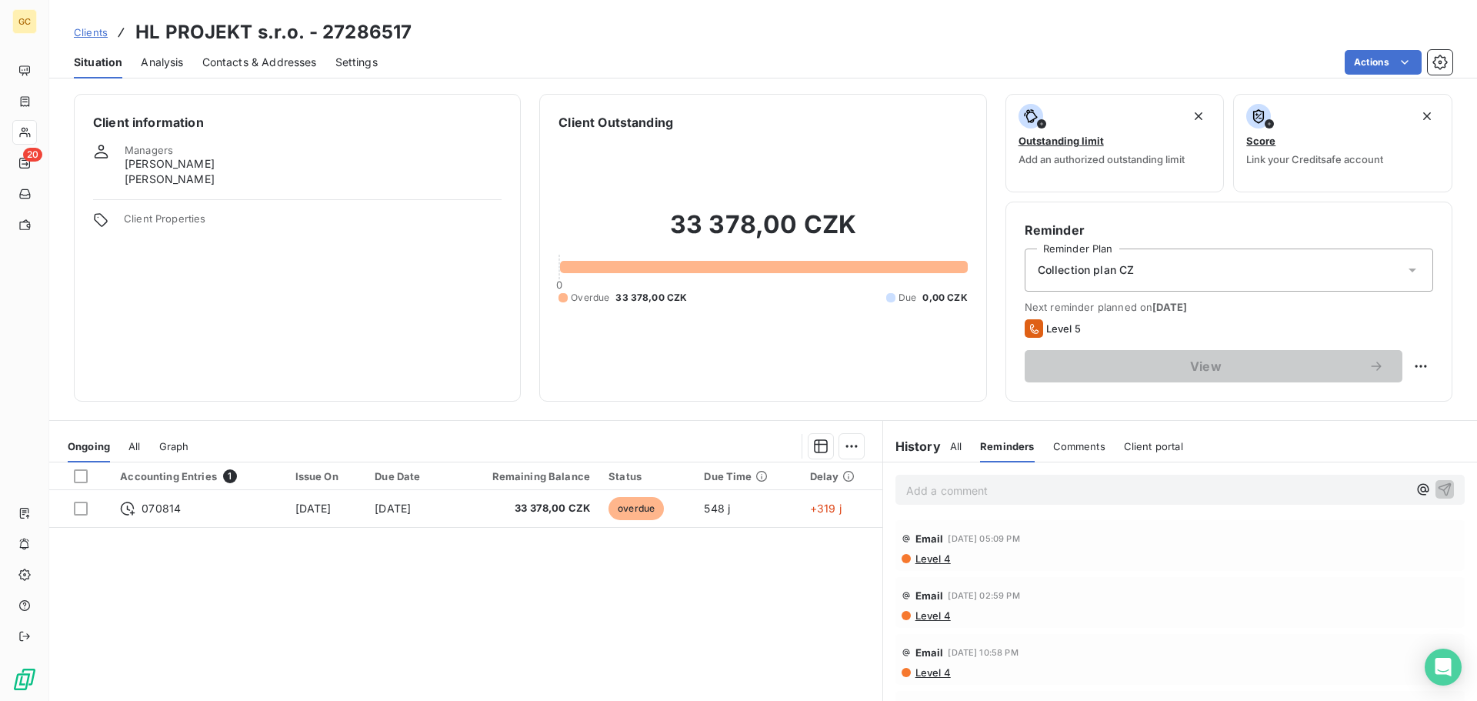
click at [920, 557] on span "Level 4" at bounding box center [932, 558] width 37 height 12
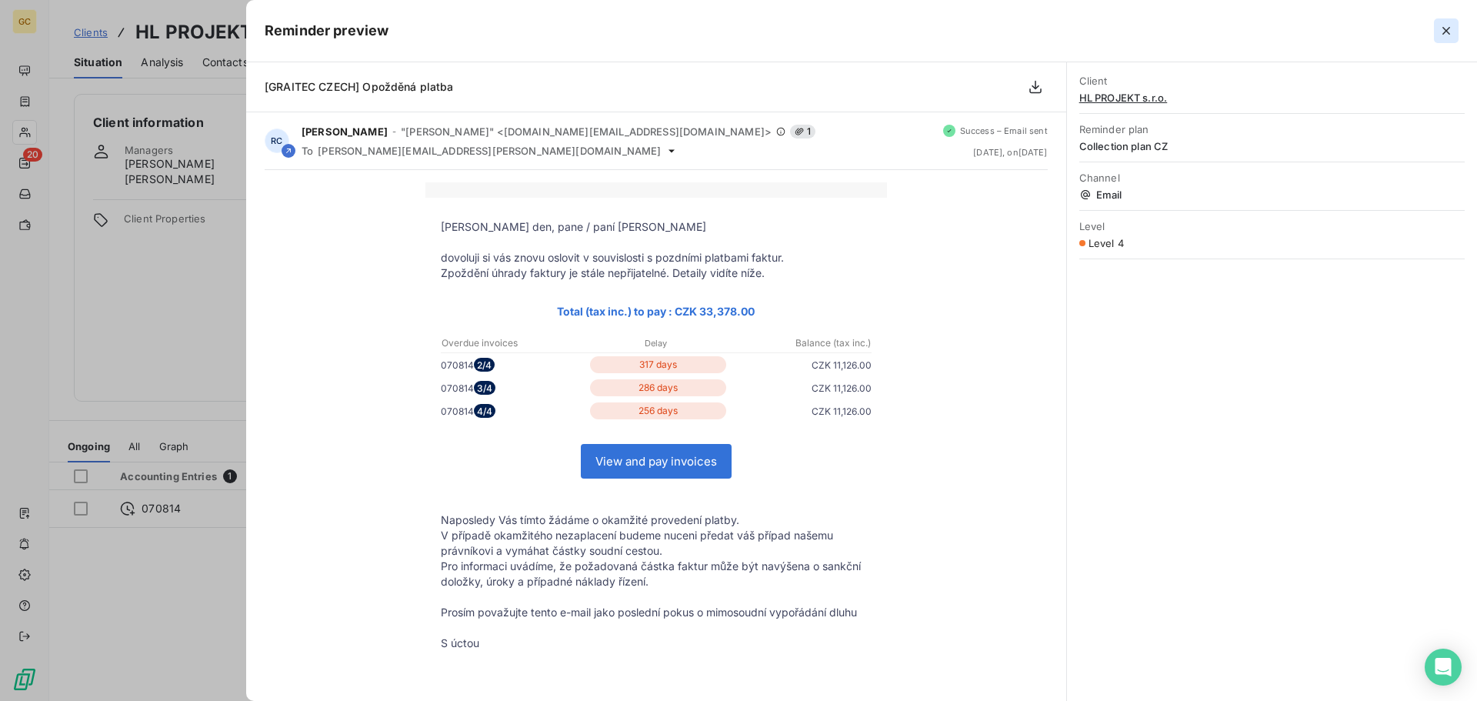
click at [1447, 27] on icon "button" at bounding box center [1446, 30] width 15 height 15
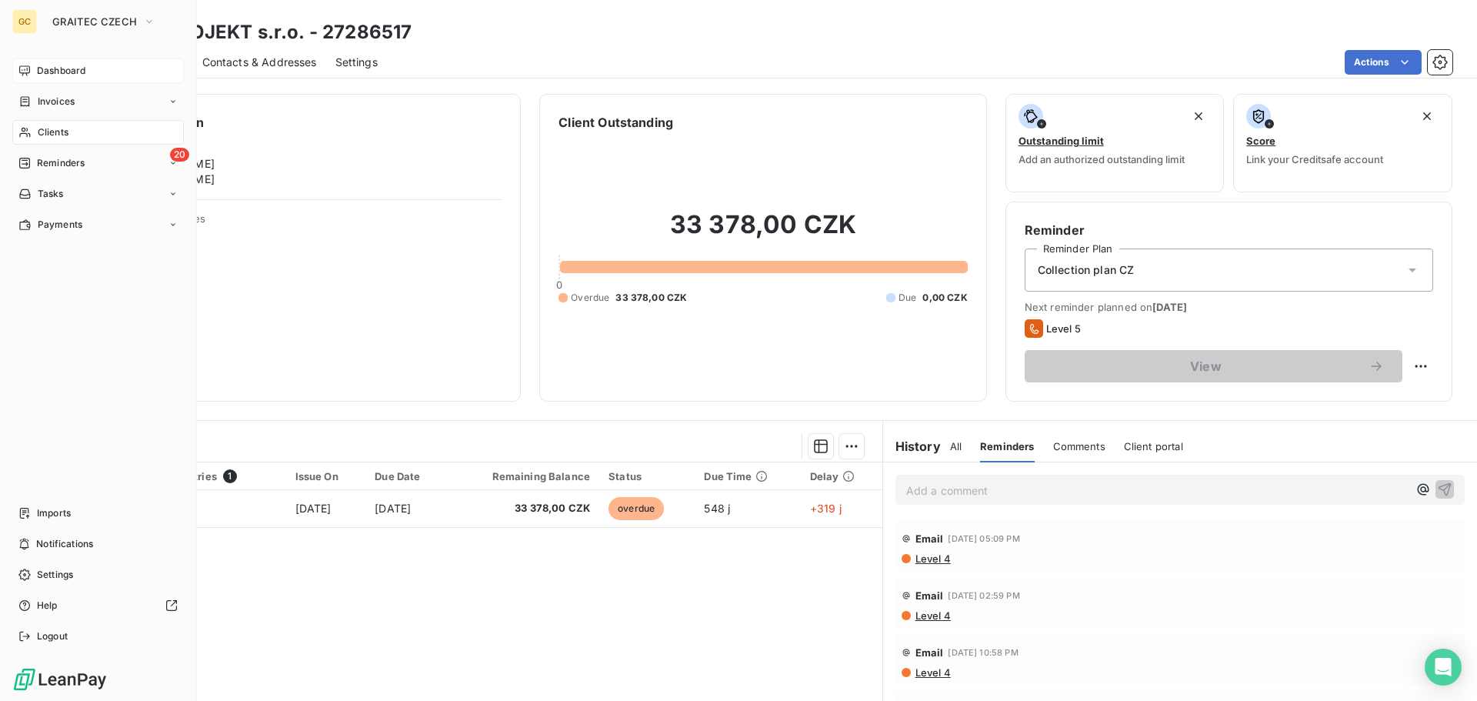
click at [61, 72] on span "Dashboard" at bounding box center [61, 71] width 48 height 14
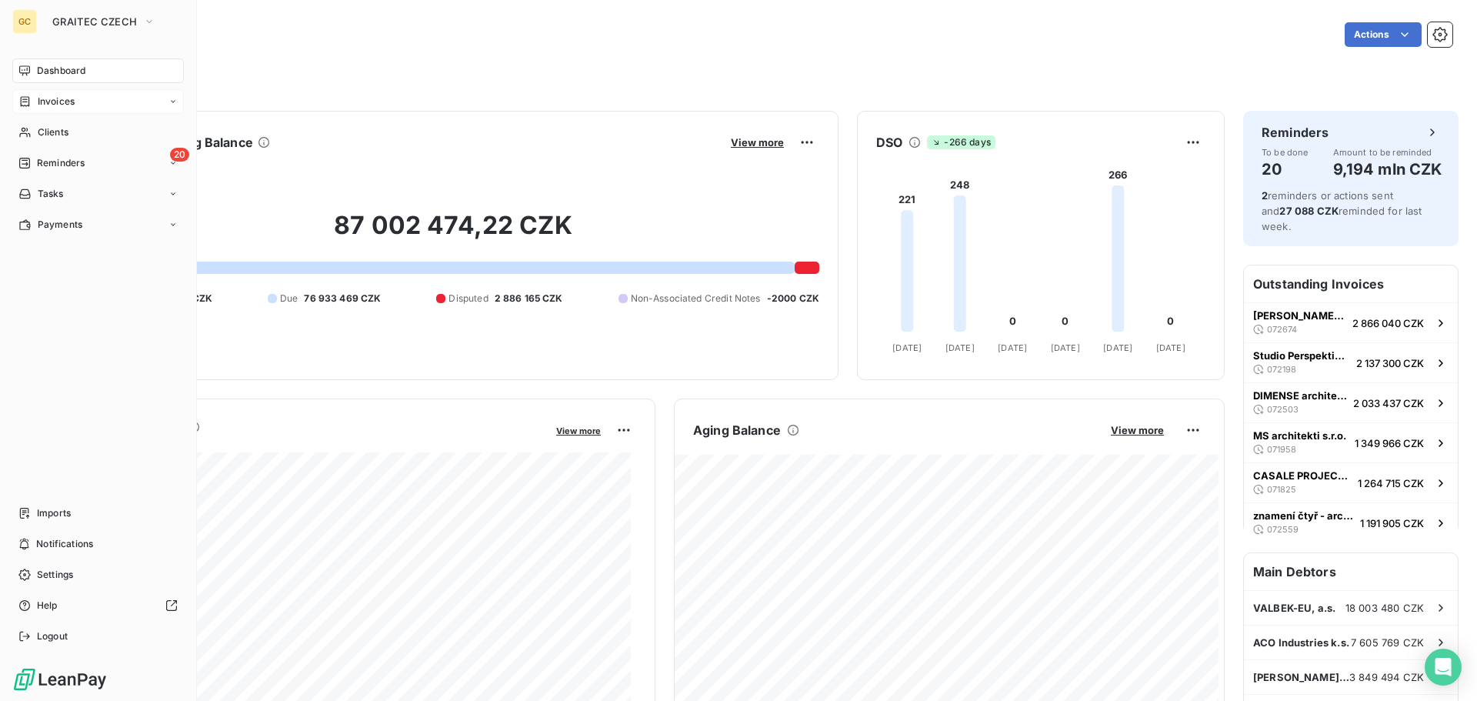
click at [56, 103] on span "Invoices" at bounding box center [56, 102] width 37 height 14
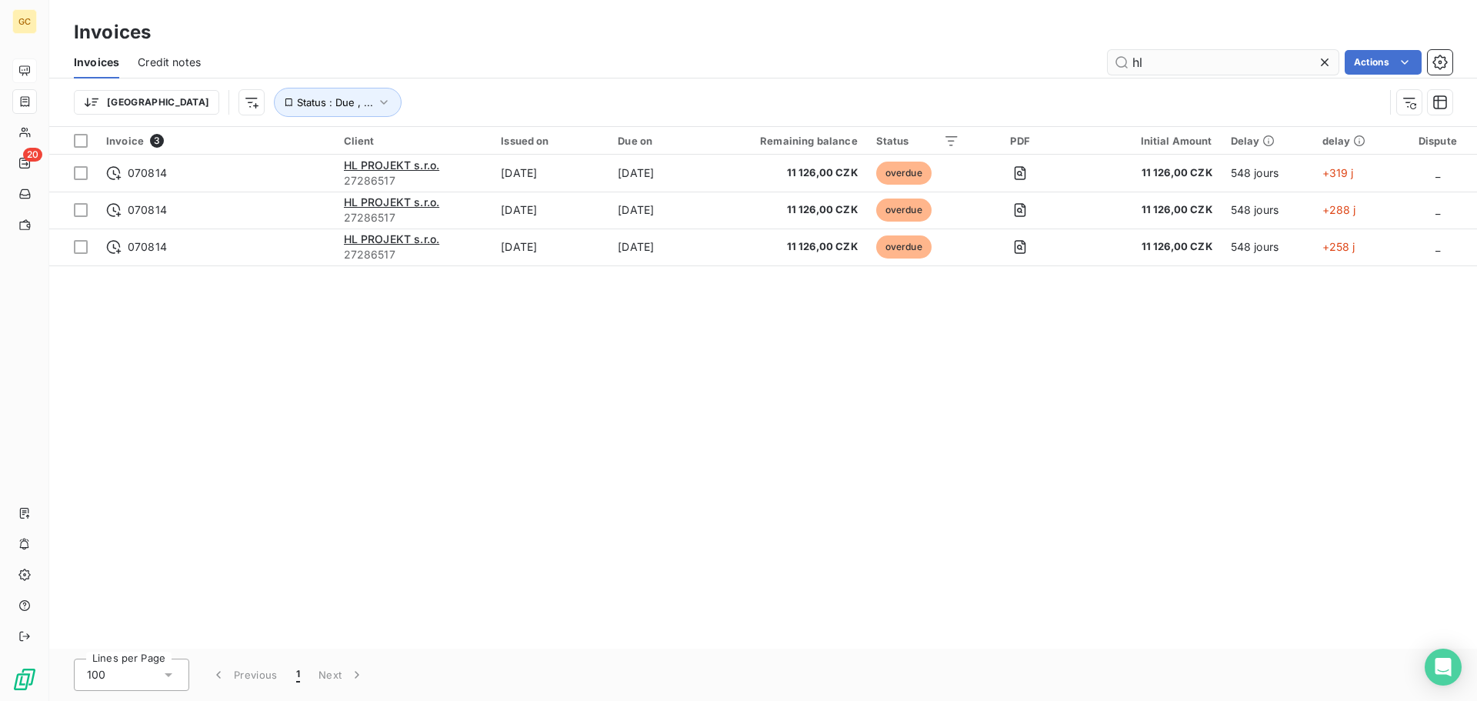
click at [1133, 62] on input "hl" at bounding box center [1223, 62] width 231 height 25
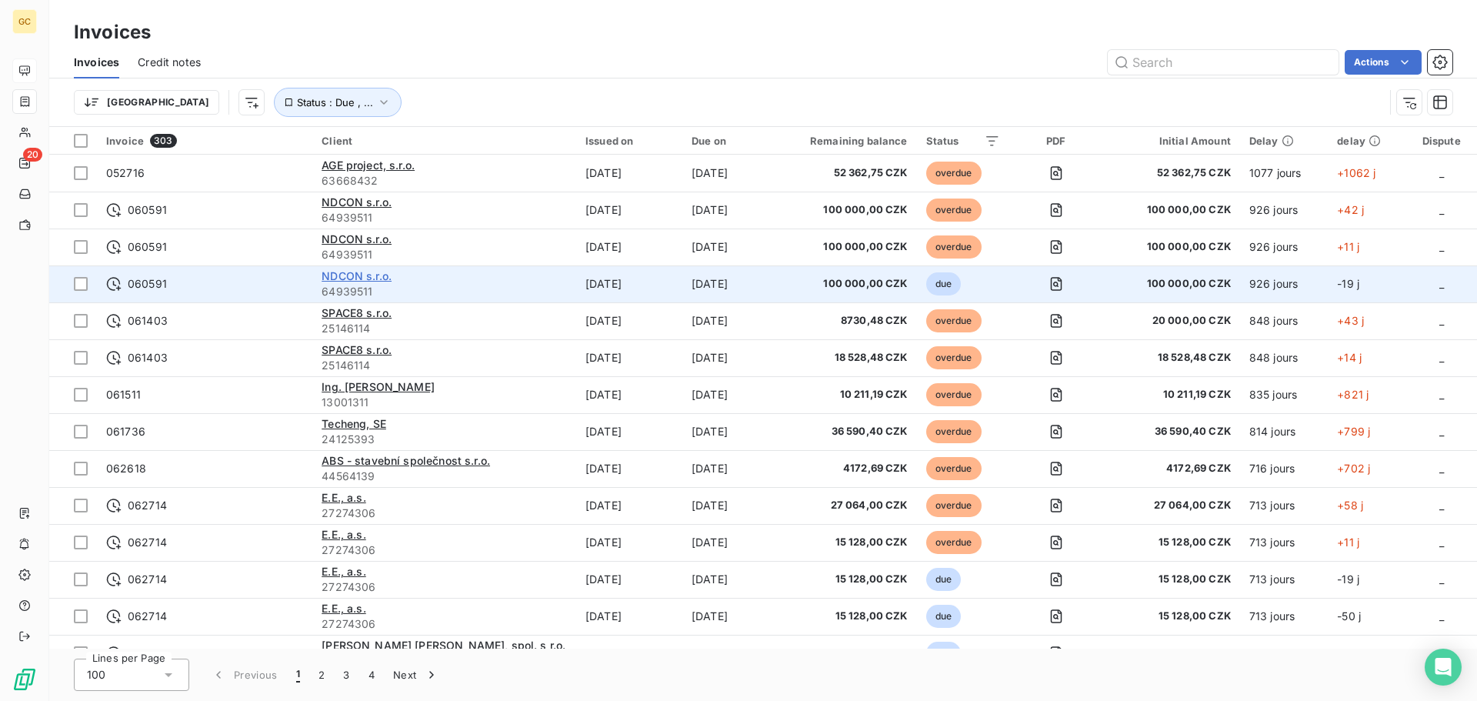
click at [366, 273] on span "NDCON s.r.o." at bounding box center [357, 275] width 70 height 13
click at [1059, 282] on icon "button" at bounding box center [1055, 284] width 5 height 5
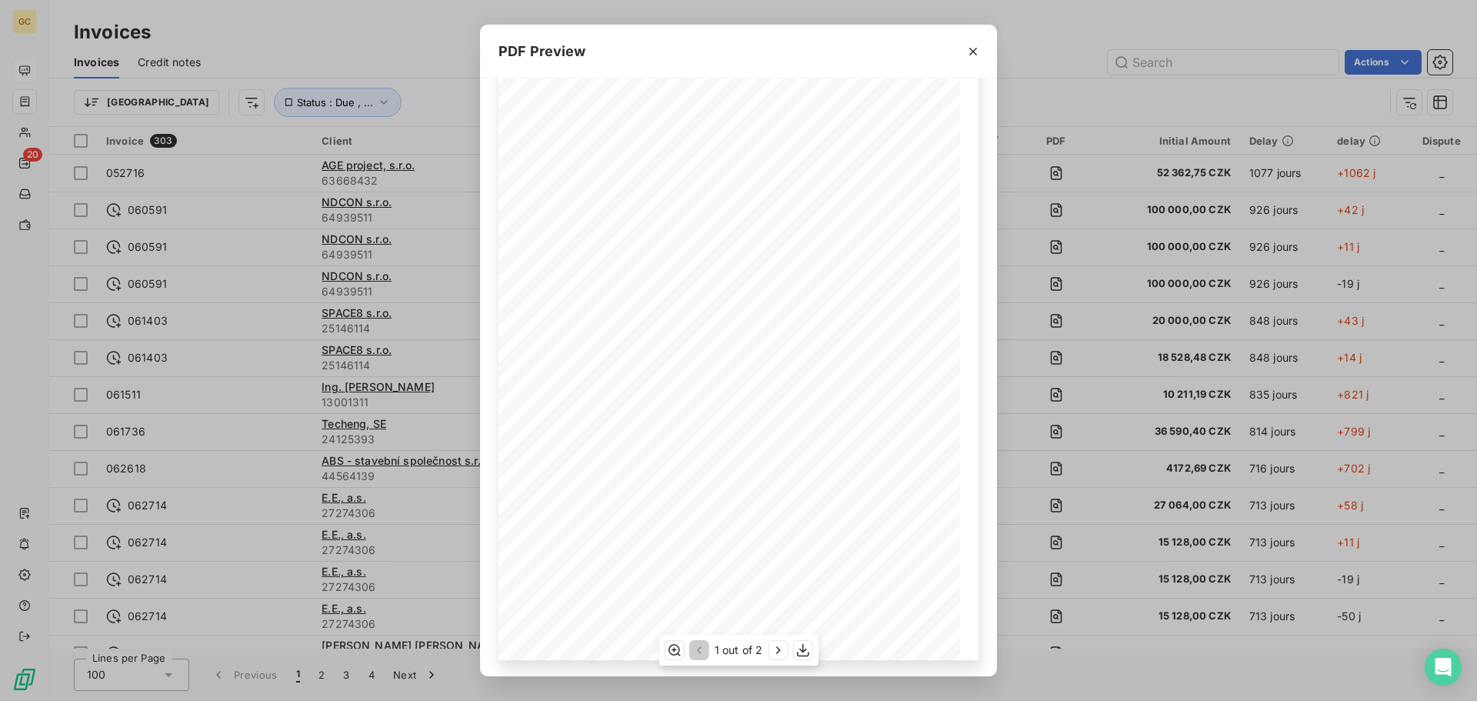
scroll to position [92, 0]
click at [769, 652] on button "button" at bounding box center [778, 650] width 18 height 18
drag, startPoint x: 699, startPoint y: 653, endPoint x: 699, endPoint y: 642, distance: 11.5
click at [699, 651] on icon "button" at bounding box center [697, 650] width 15 height 15
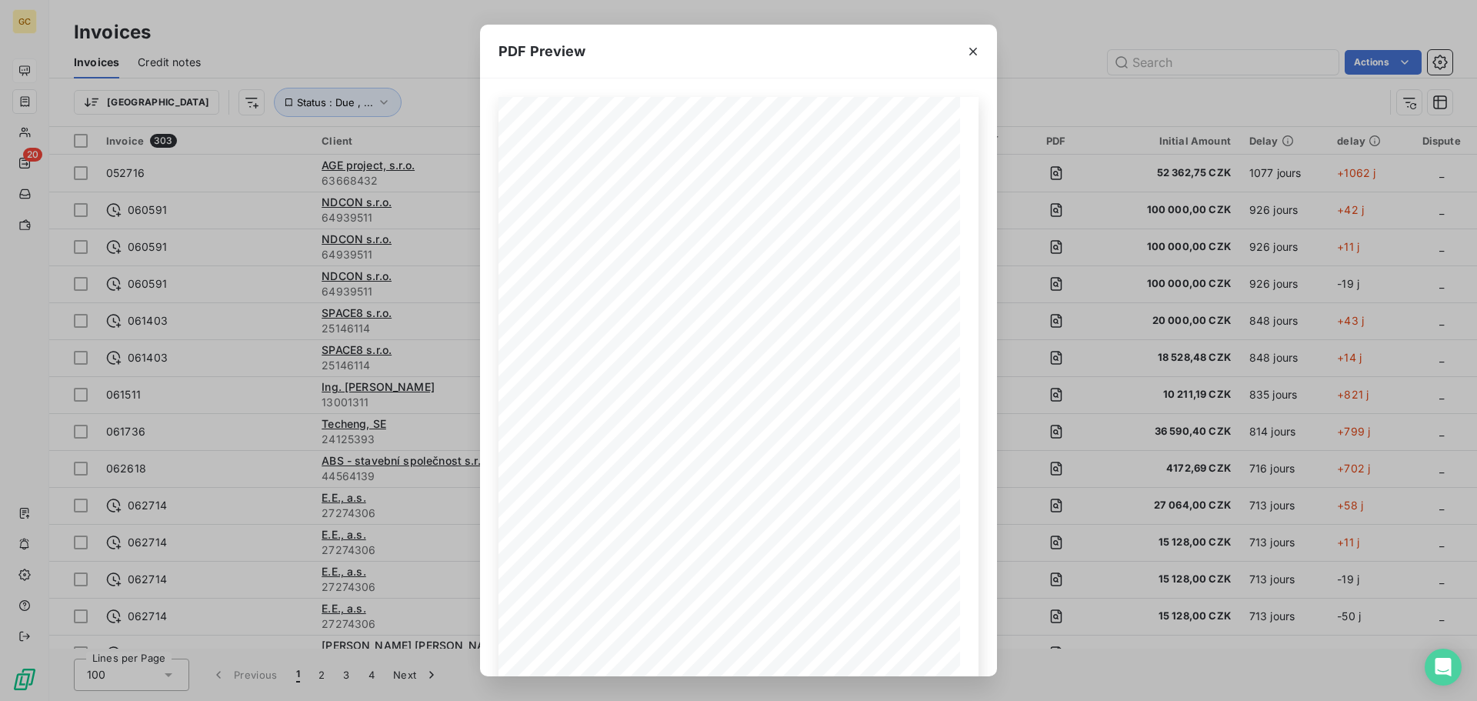
drag, startPoint x: 970, startPoint y: 52, endPoint x: 970, endPoint y: 61, distance: 9.3
click at [970, 52] on icon "button" at bounding box center [973, 51] width 15 height 15
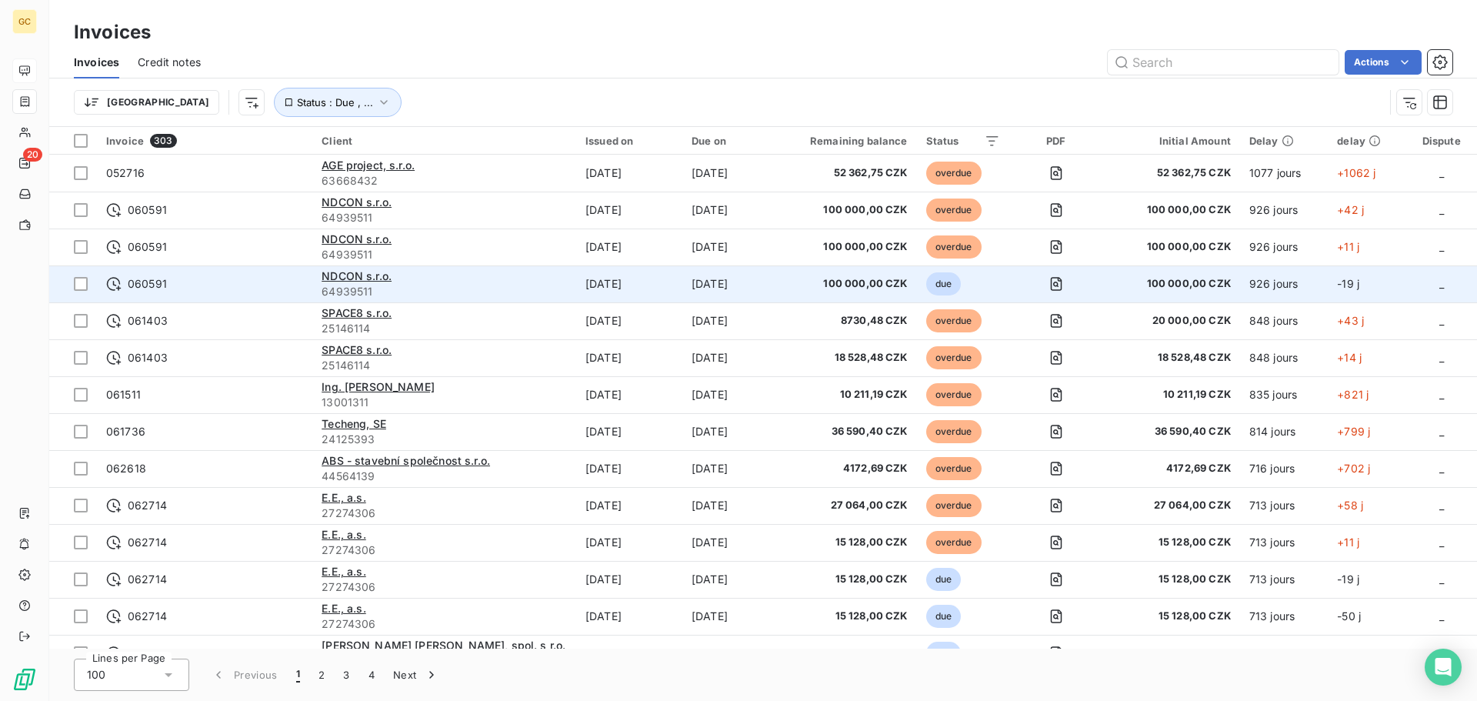
click at [948, 285] on span "due" at bounding box center [943, 283] width 35 height 23
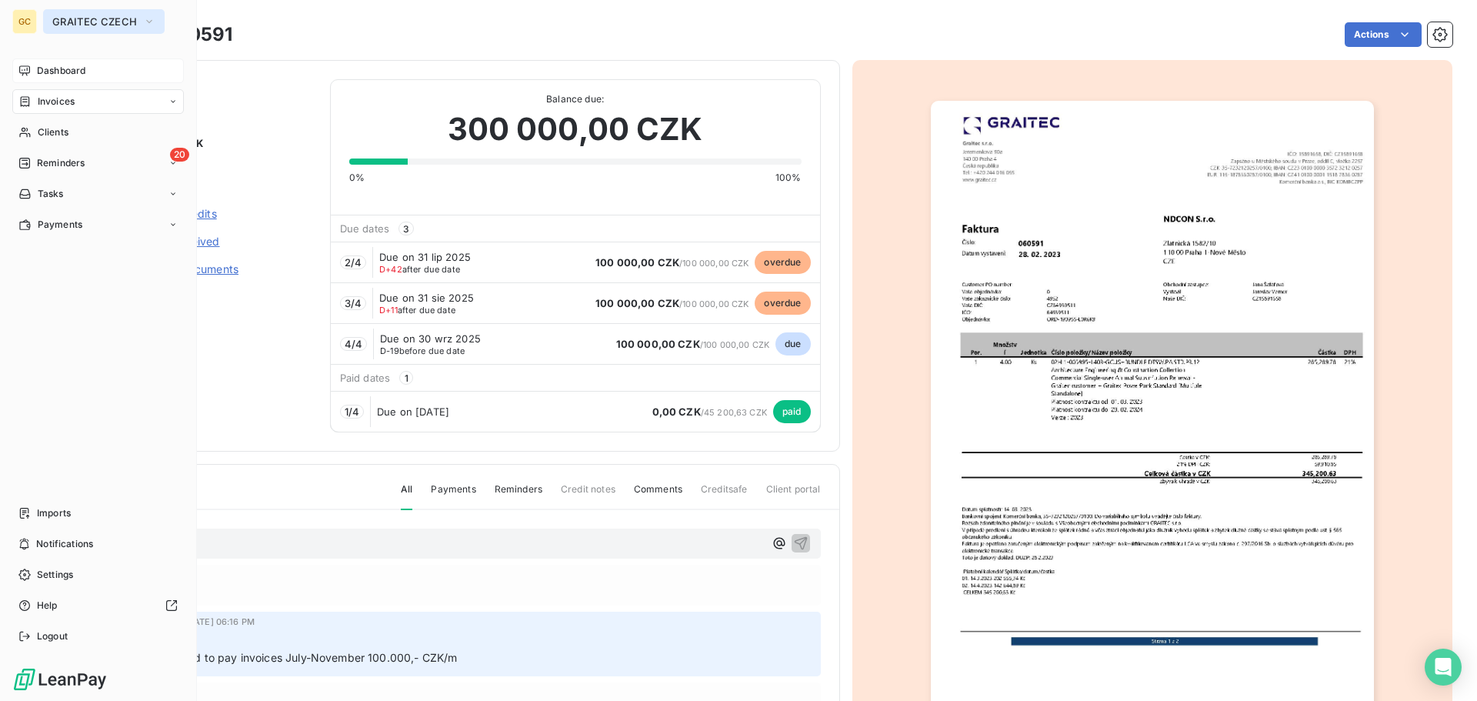
click at [70, 22] on span "GRAITEC CZECH" at bounding box center [94, 21] width 85 height 12
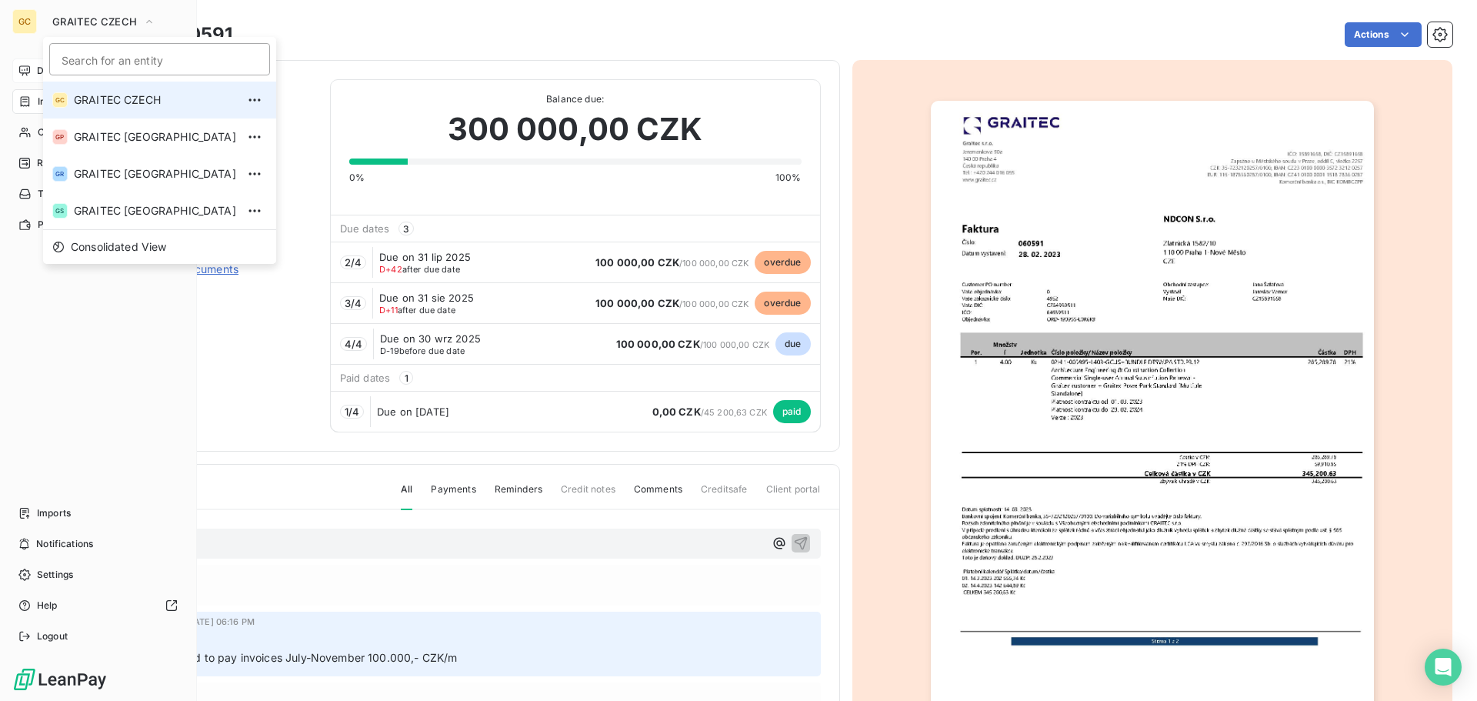
click at [105, 102] on span "GRAITEC CZECH" at bounding box center [155, 99] width 162 height 15
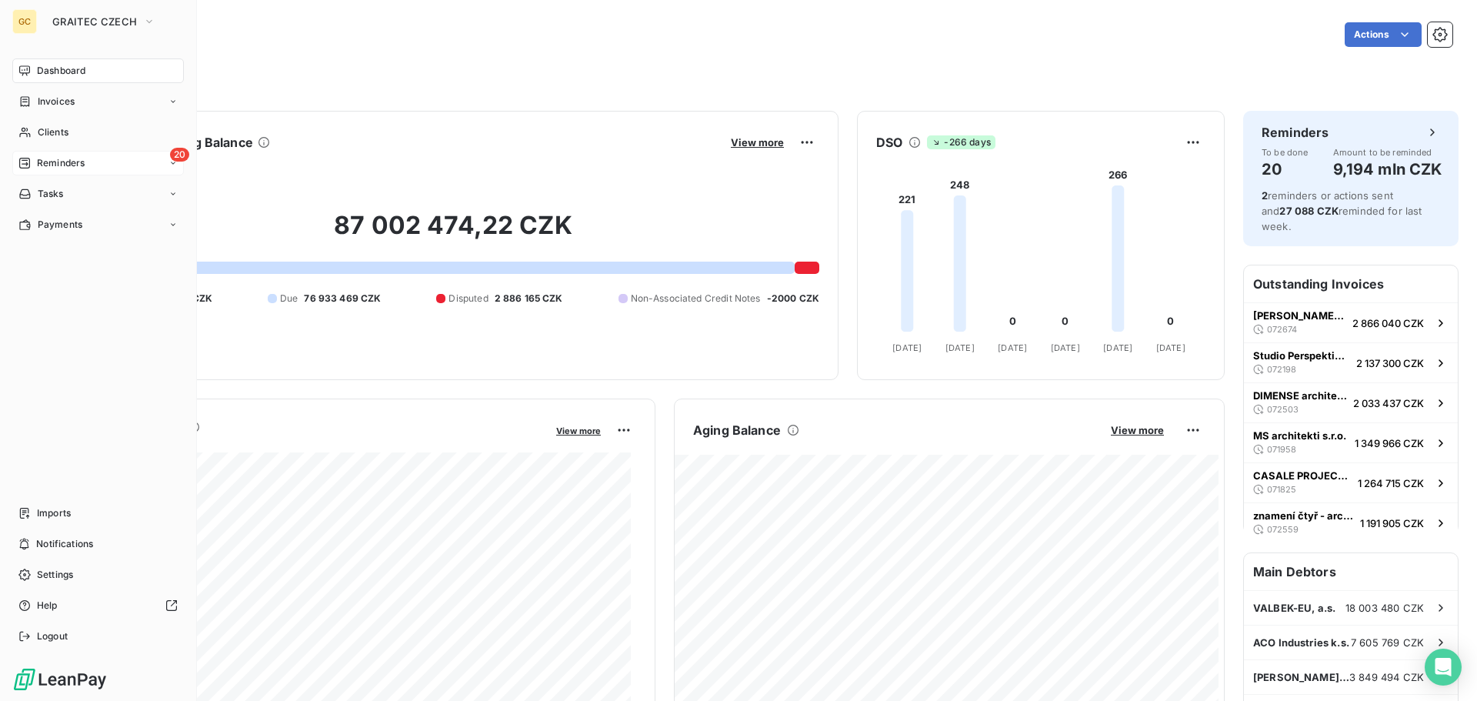
click at [52, 164] on span "Reminders" at bounding box center [61, 163] width 48 height 14
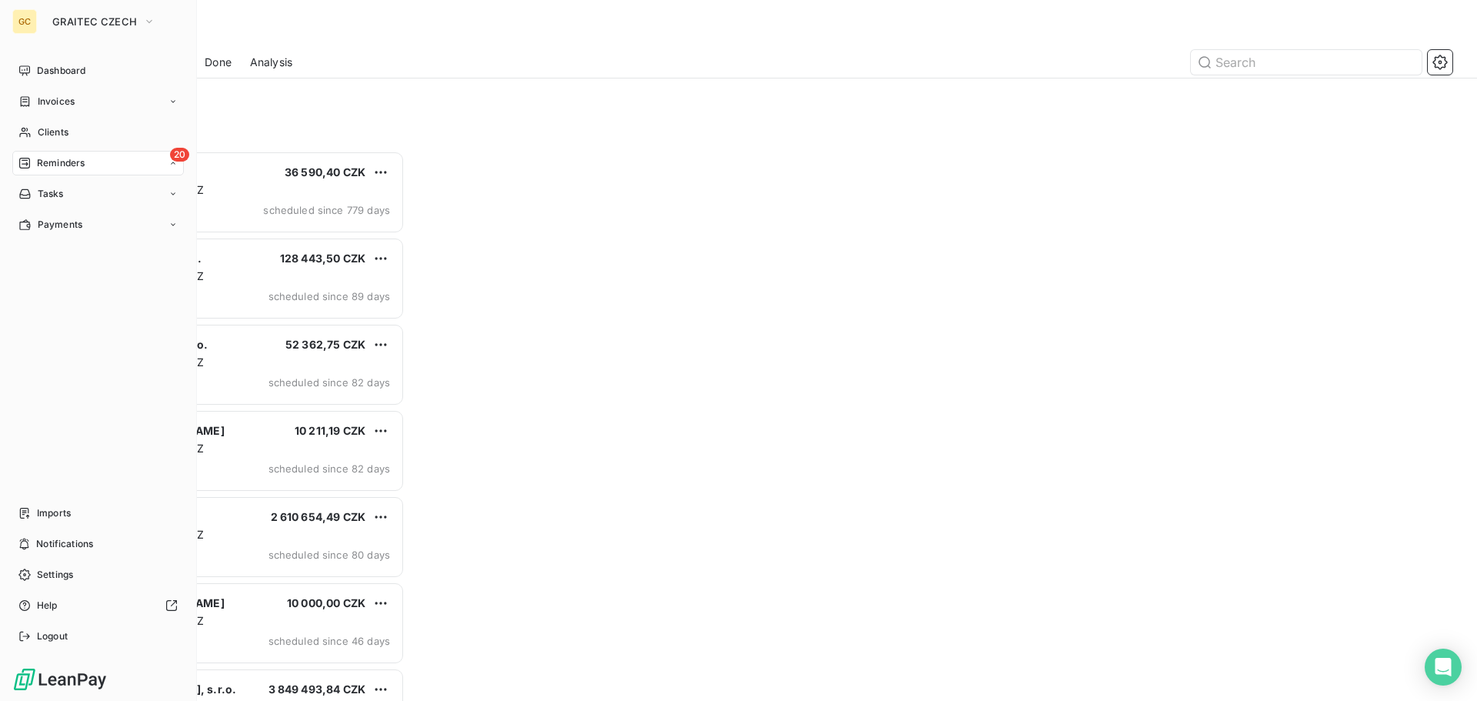
scroll to position [539, 319]
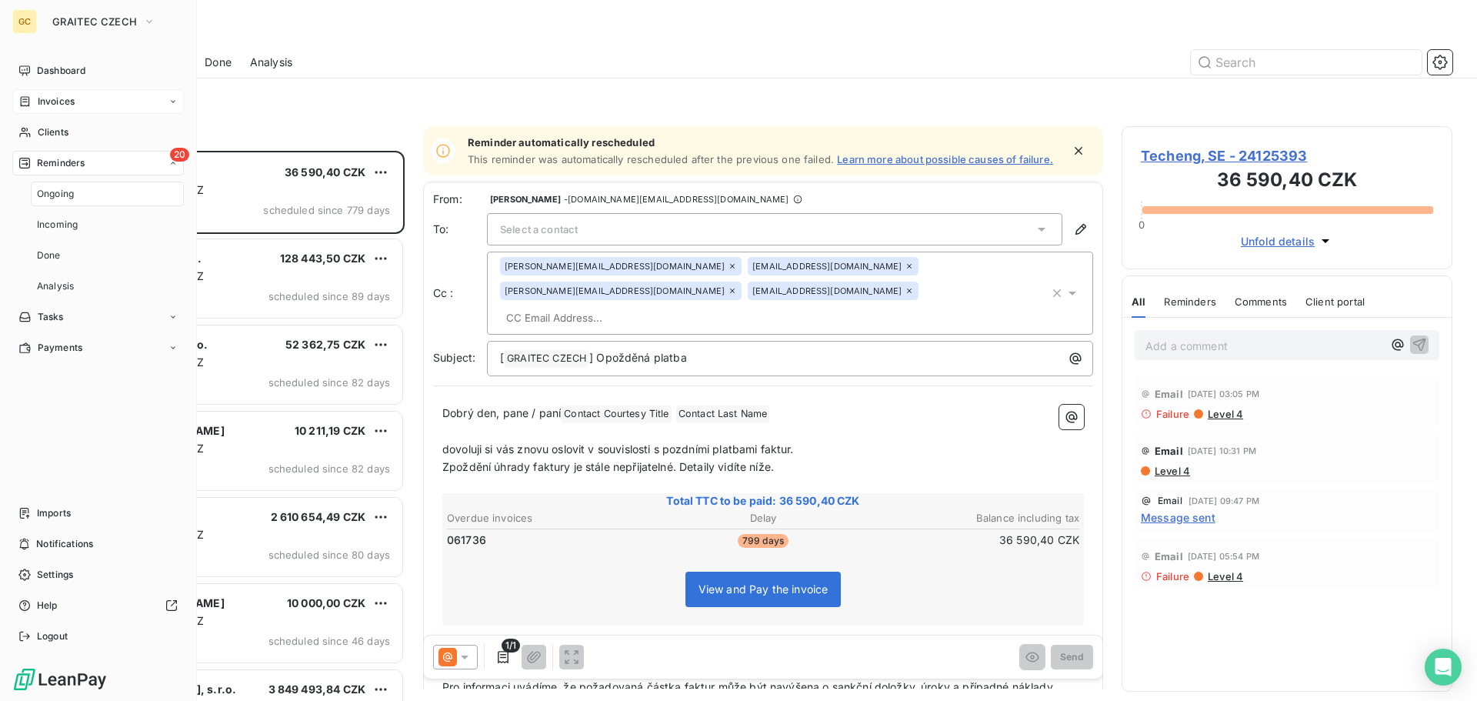
click at [50, 105] on span "Invoices" at bounding box center [56, 102] width 37 height 14
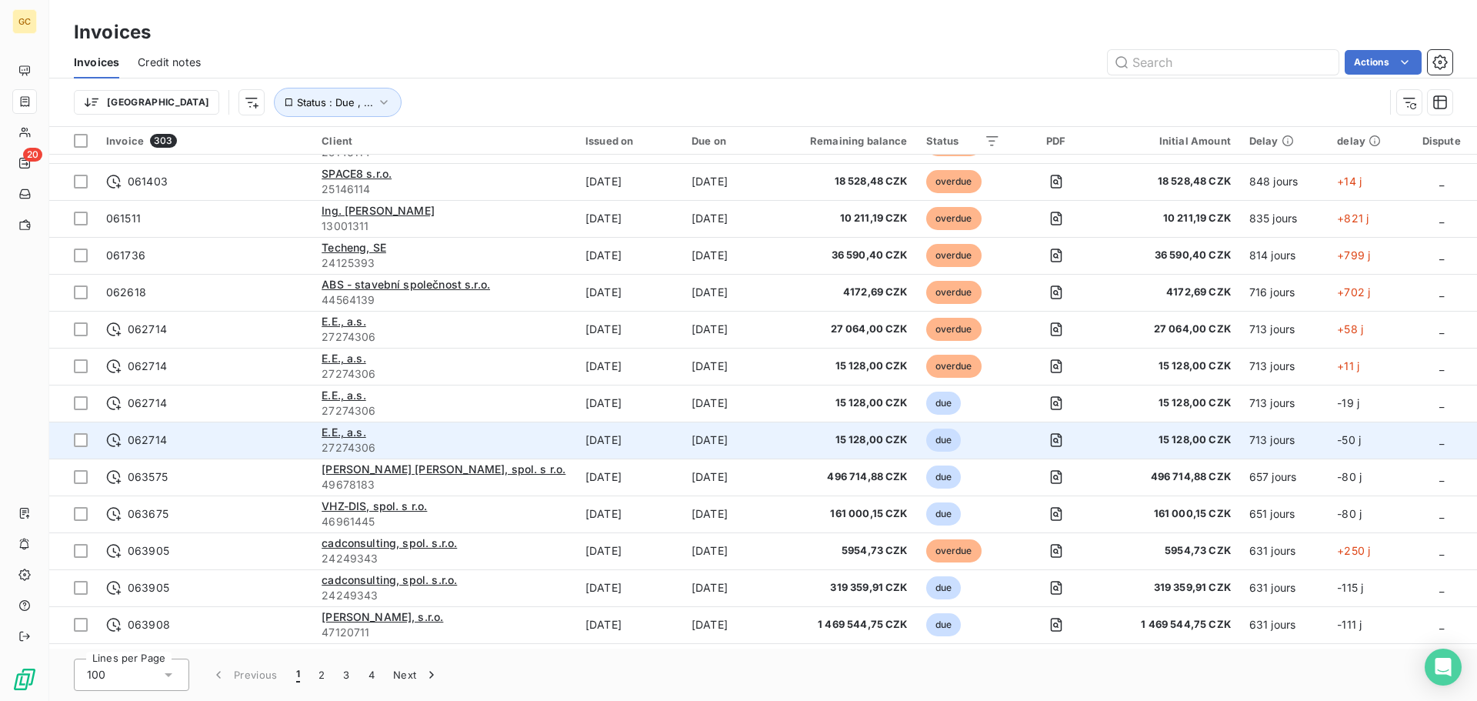
scroll to position [308, 0]
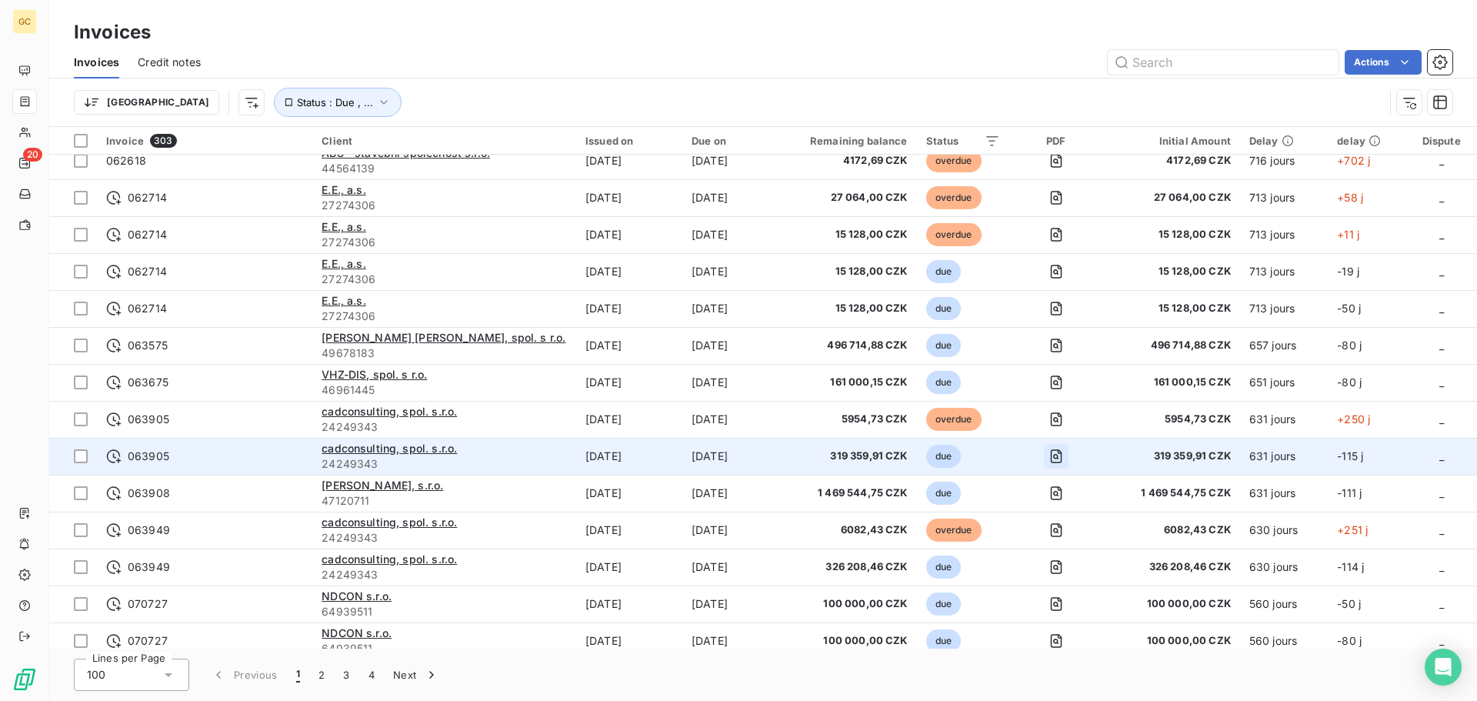
click at [1059, 458] on icon "button" at bounding box center [1055, 456] width 5 height 5
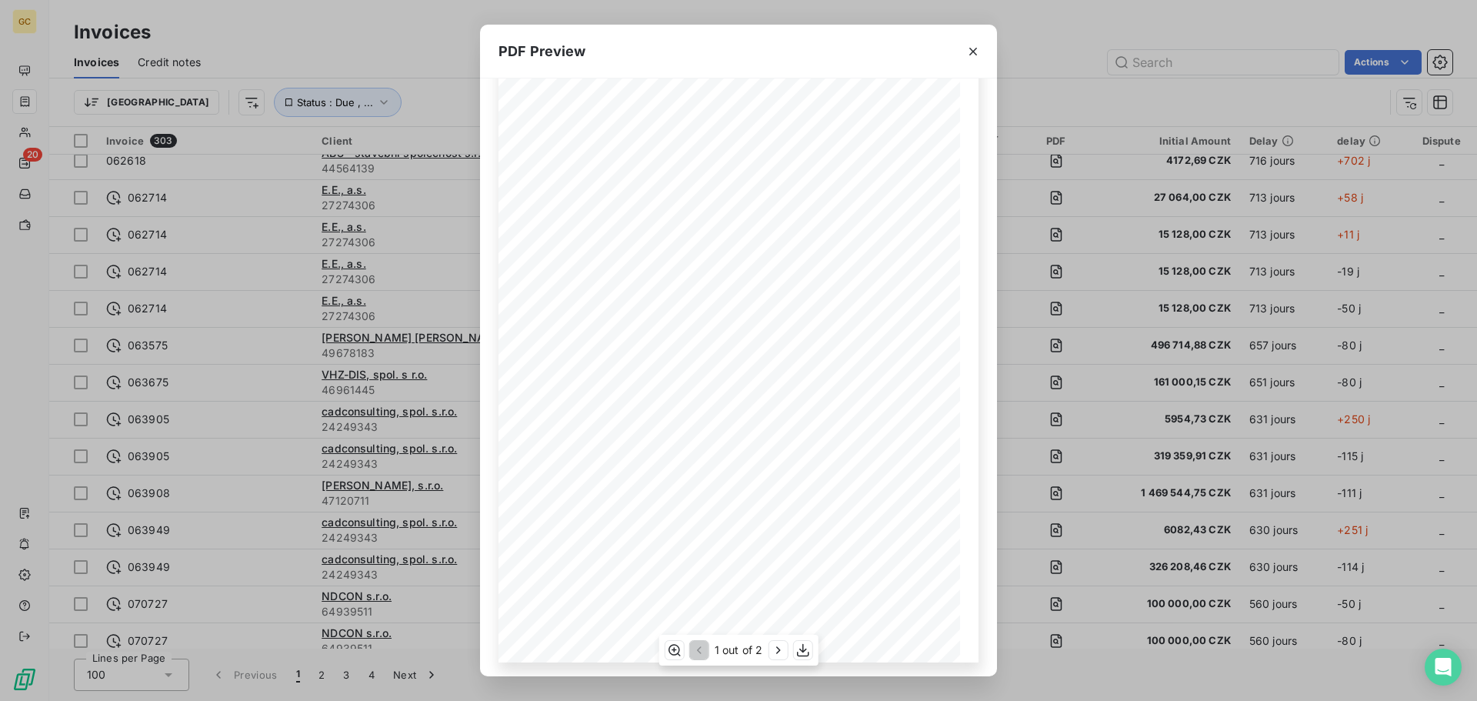
scroll to position [92, 0]
click at [771, 655] on icon "button" at bounding box center [777, 650] width 15 height 15
click at [696, 659] on div "2 out of 2" at bounding box center [739, 650] width 162 height 31
click at [700, 673] on div "Switched From M2S Multi-User 2:1 Trade-In - Graitec customer Platnost kontraktu…" at bounding box center [738, 377] width 517 height 598
click at [697, 651] on icon "button" at bounding box center [698, 651] width 5 height 8
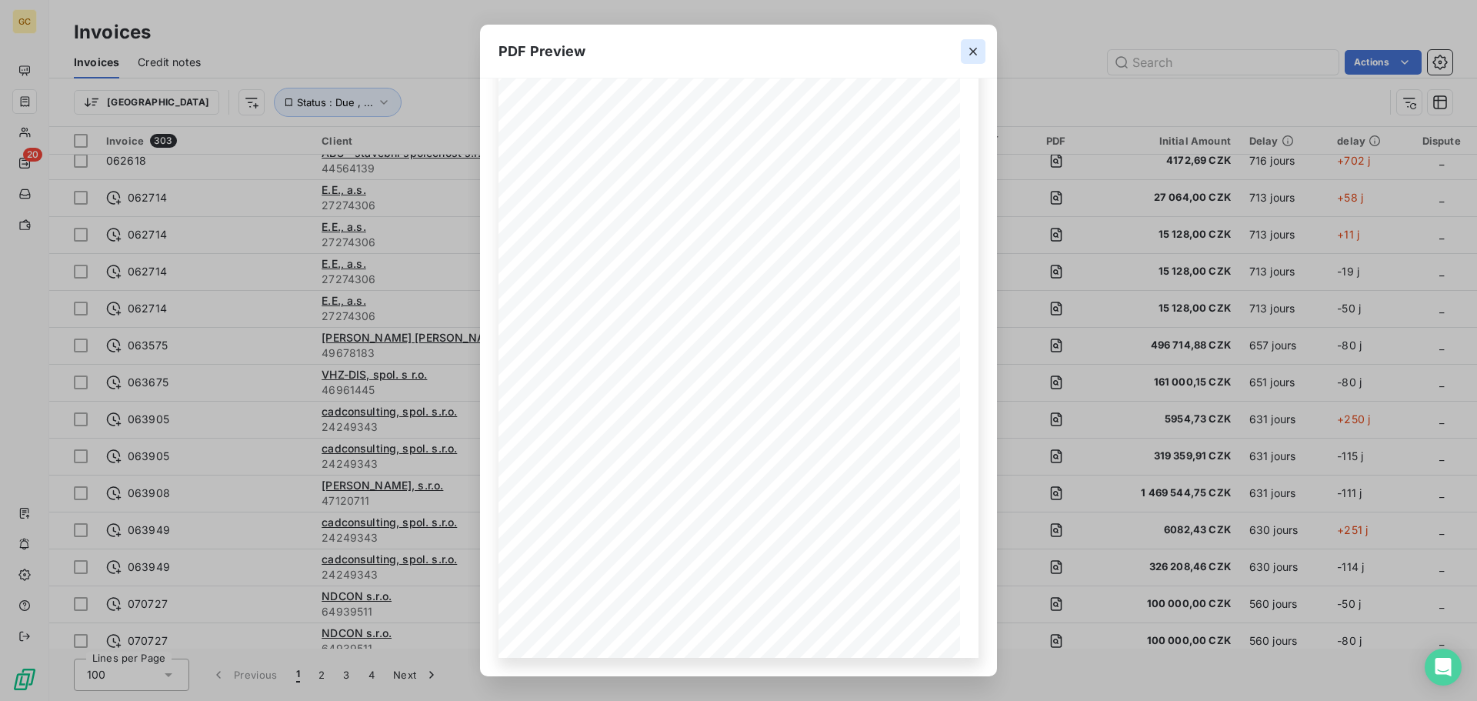
click at [967, 50] on icon "button" at bounding box center [973, 51] width 15 height 15
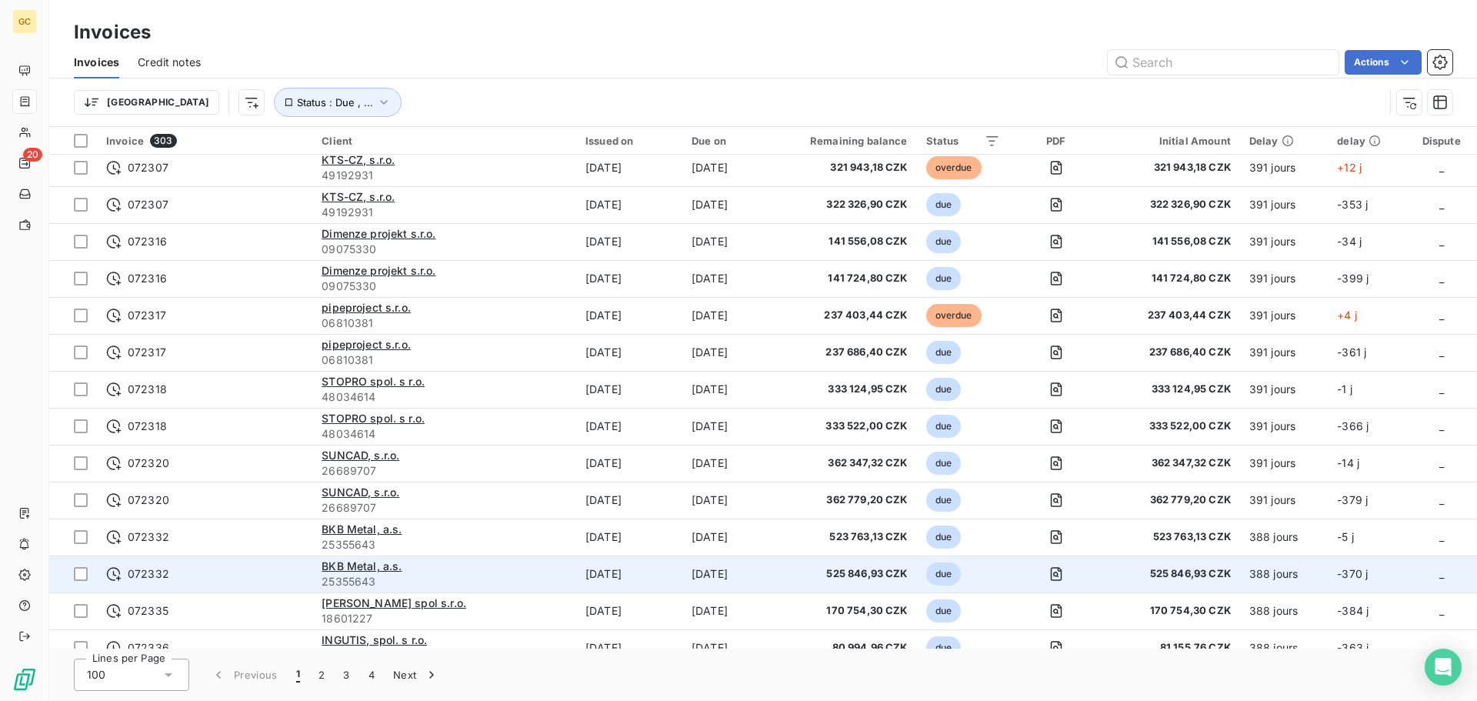
scroll to position [3200, 0]
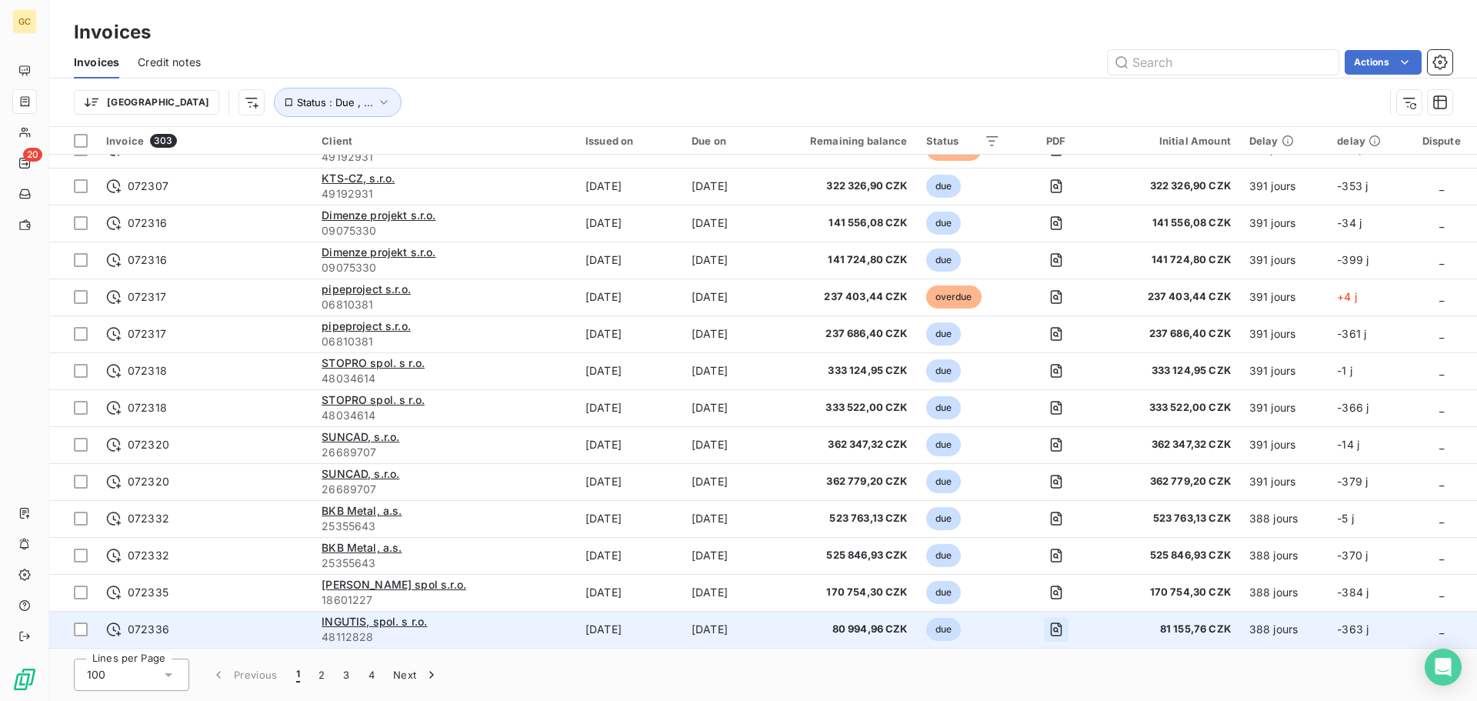
click at [1062, 626] on icon "button" at bounding box center [1056, 630] width 12 height 14
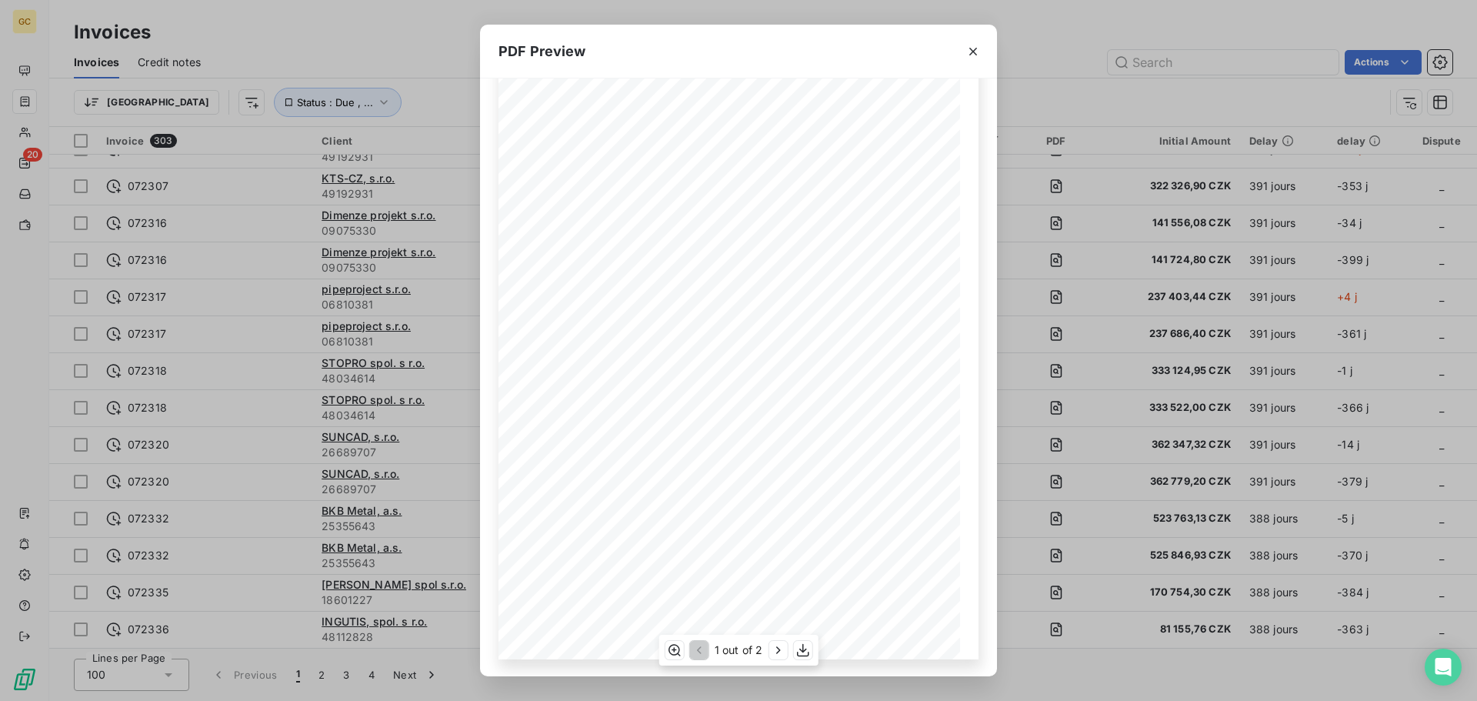
scroll to position [92, 0]
click at [779, 649] on icon "button" at bounding box center [777, 650] width 15 height 15
click at [974, 52] on icon "button" at bounding box center [974, 52] width 8 height 8
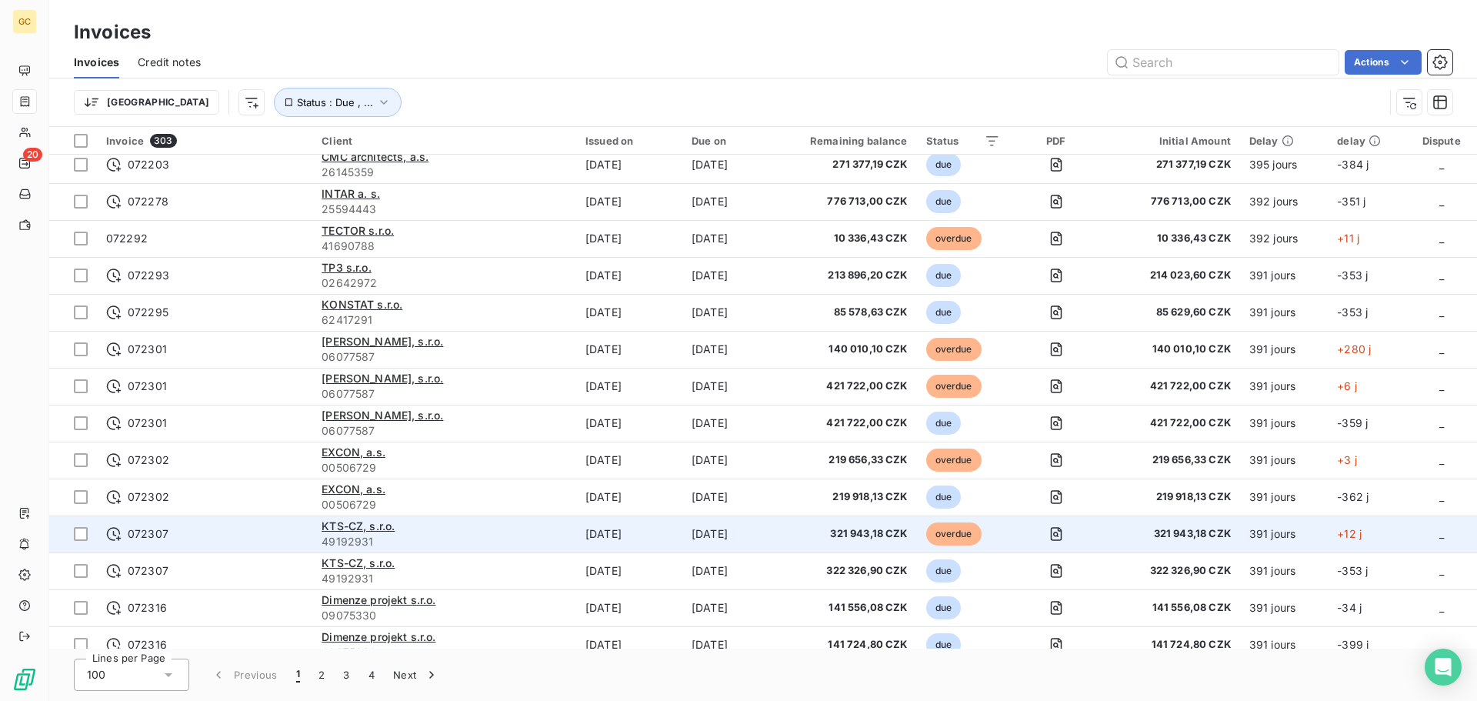
scroll to position [2739, 0]
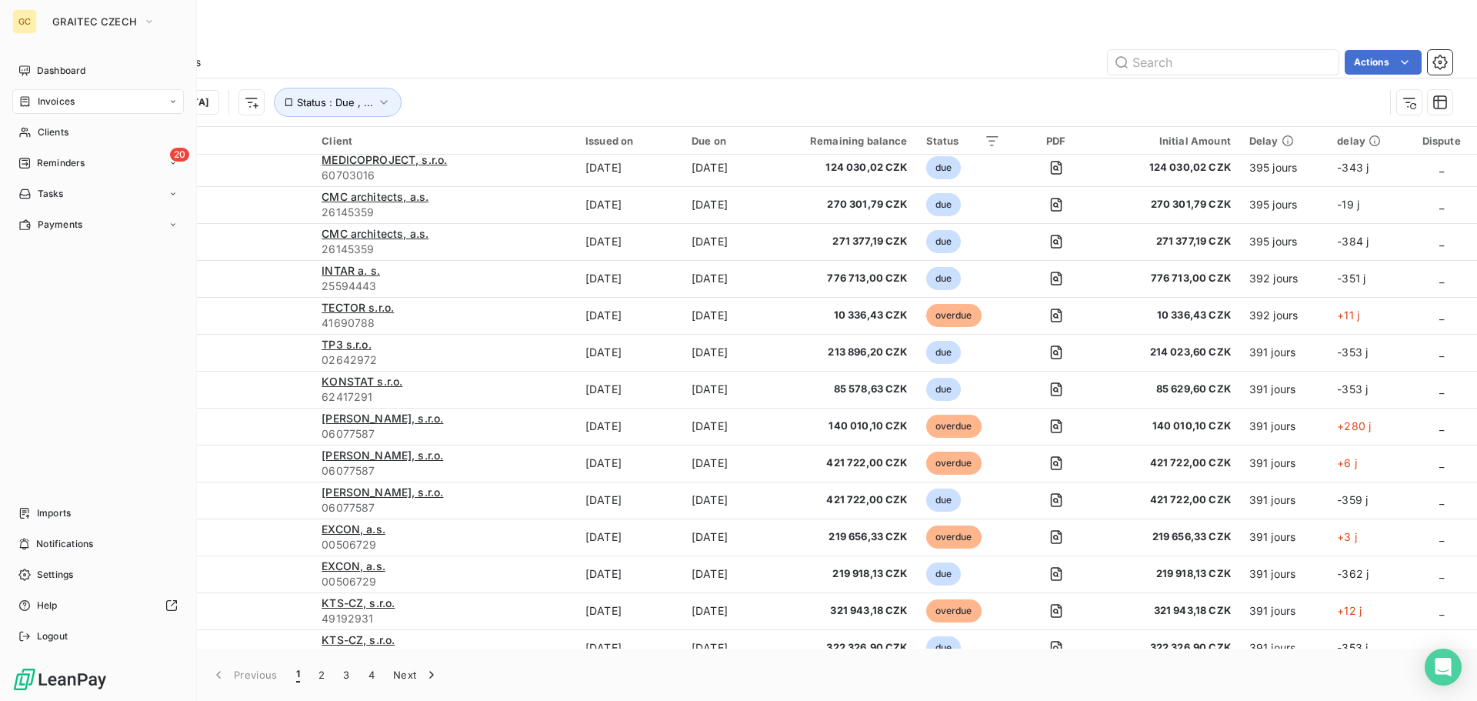
drag, startPoint x: 23, startPoint y: 23, endPoint x: 32, endPoint y: 20, distance: 9.0
click at [25, 22] on div "GC" at bounding box center [24, 21] width 25 height 25
click at [89, 17] on span "GRAITEC CZECH" at bounding box center [94, 21] width 85 height 12
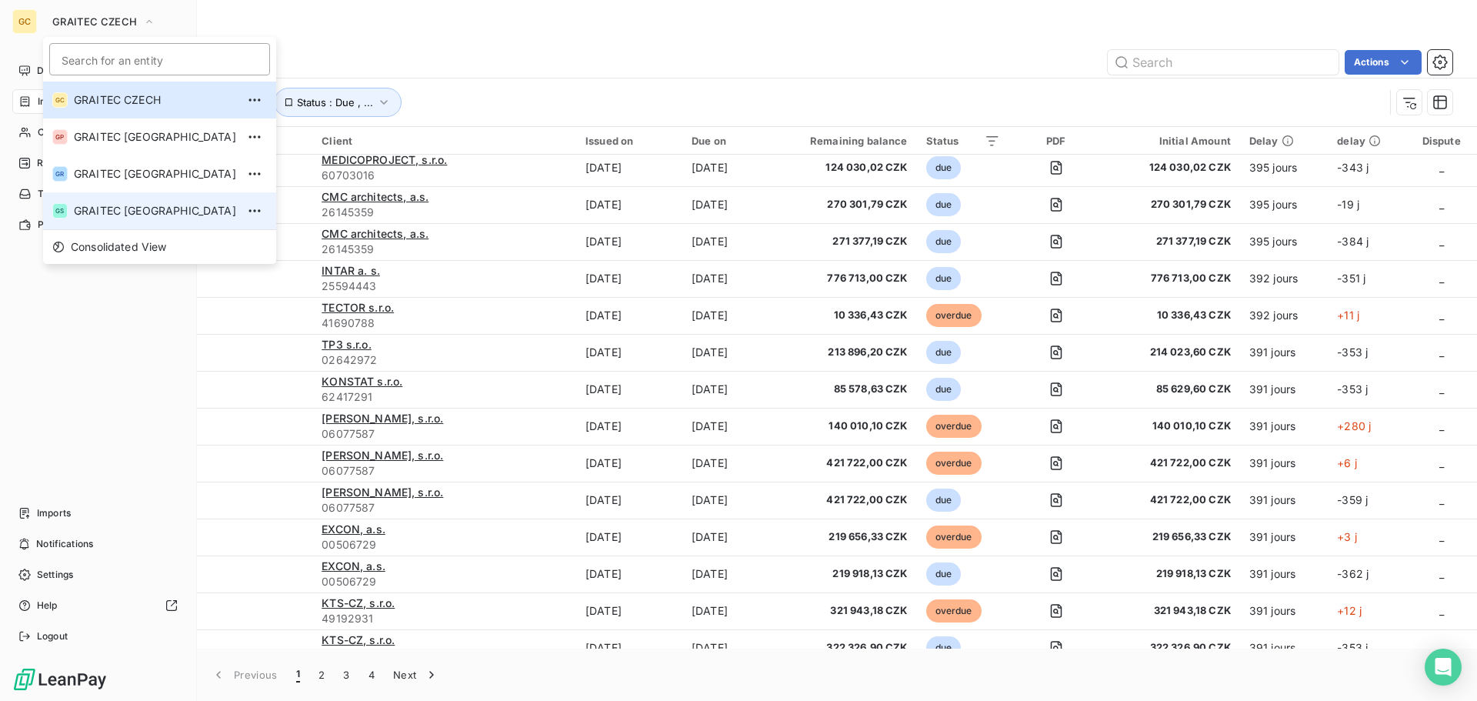
click at [143, 202] on li "GS GRAITEC [GEOGRAPHIC_DATA]" at bounding box center [159, 210] width 233 height 37
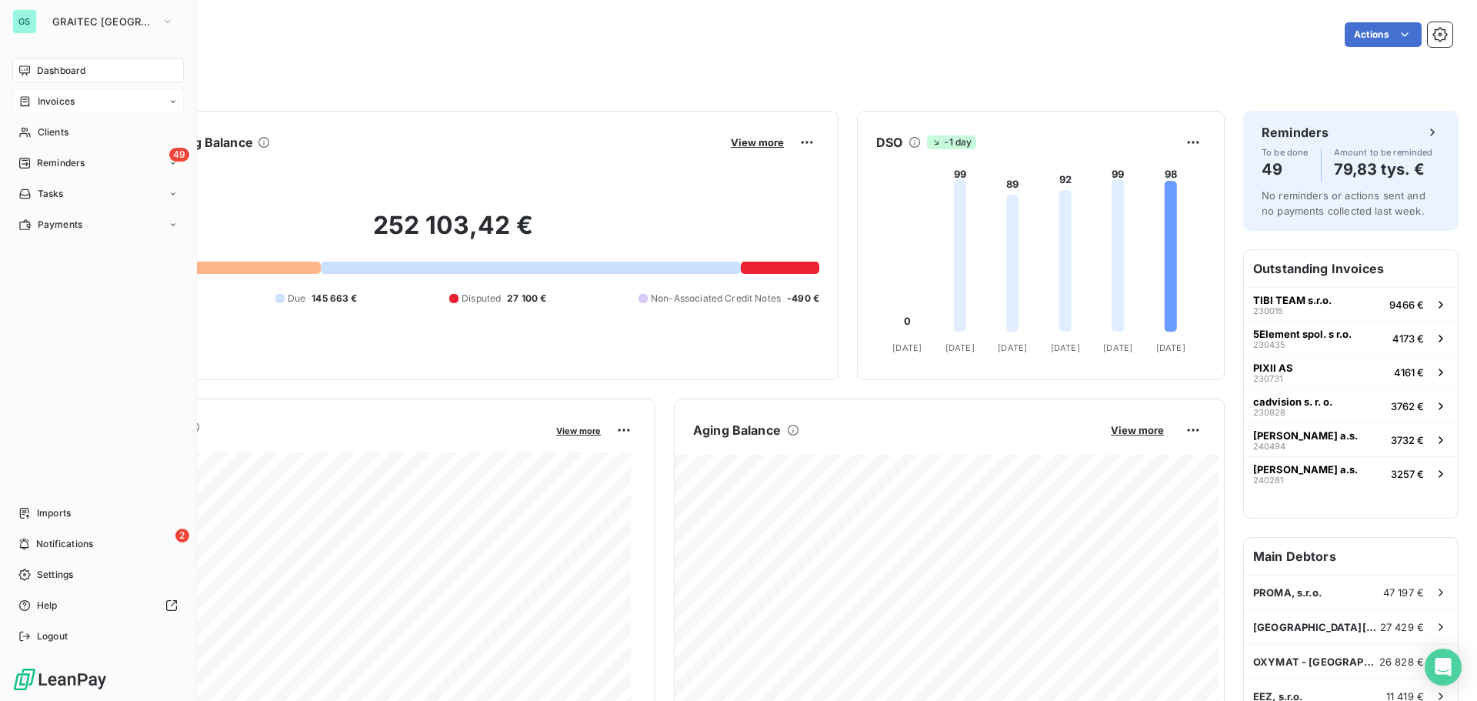
click at [58, 103] on span "Invoices" at bounding box center [56, 102] width 37 height 14
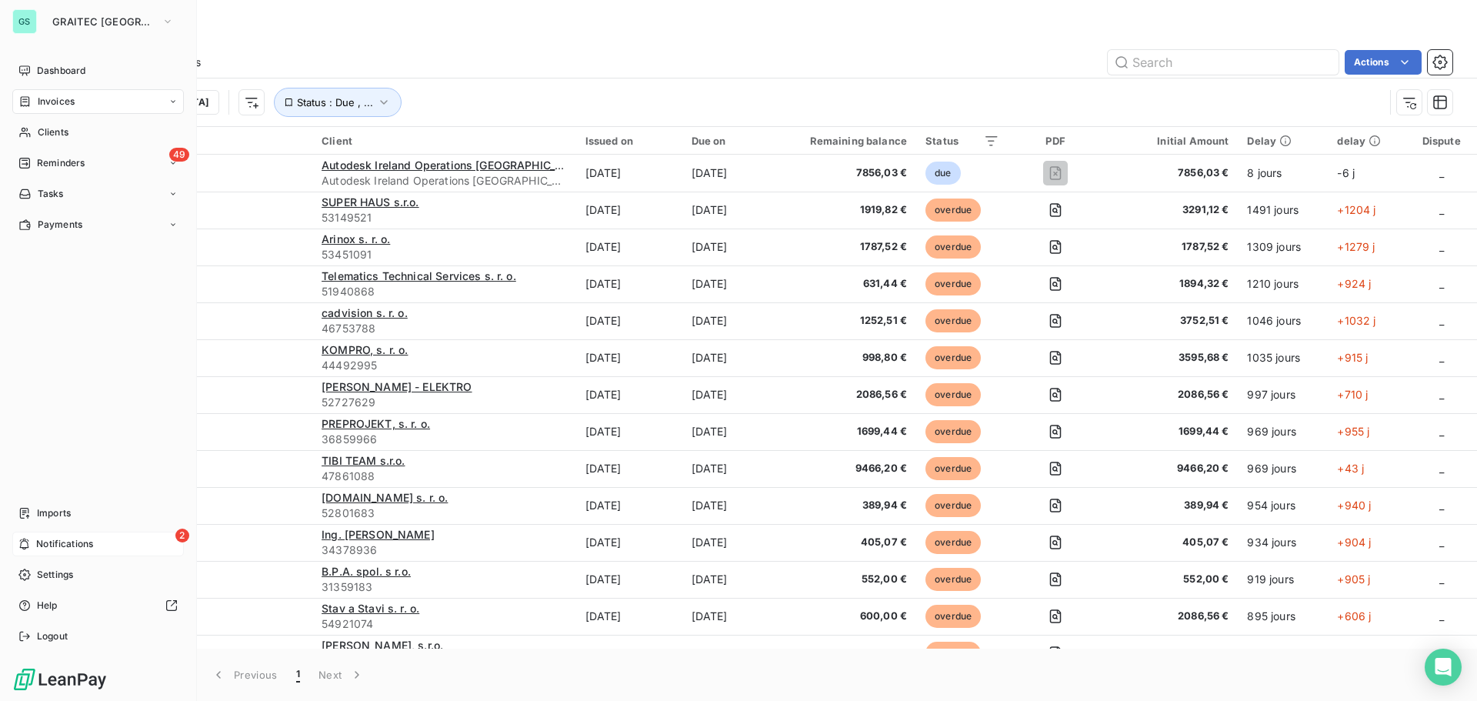
click at [28, 544] on icon at bounding box center [24, 545] width 9 height 12
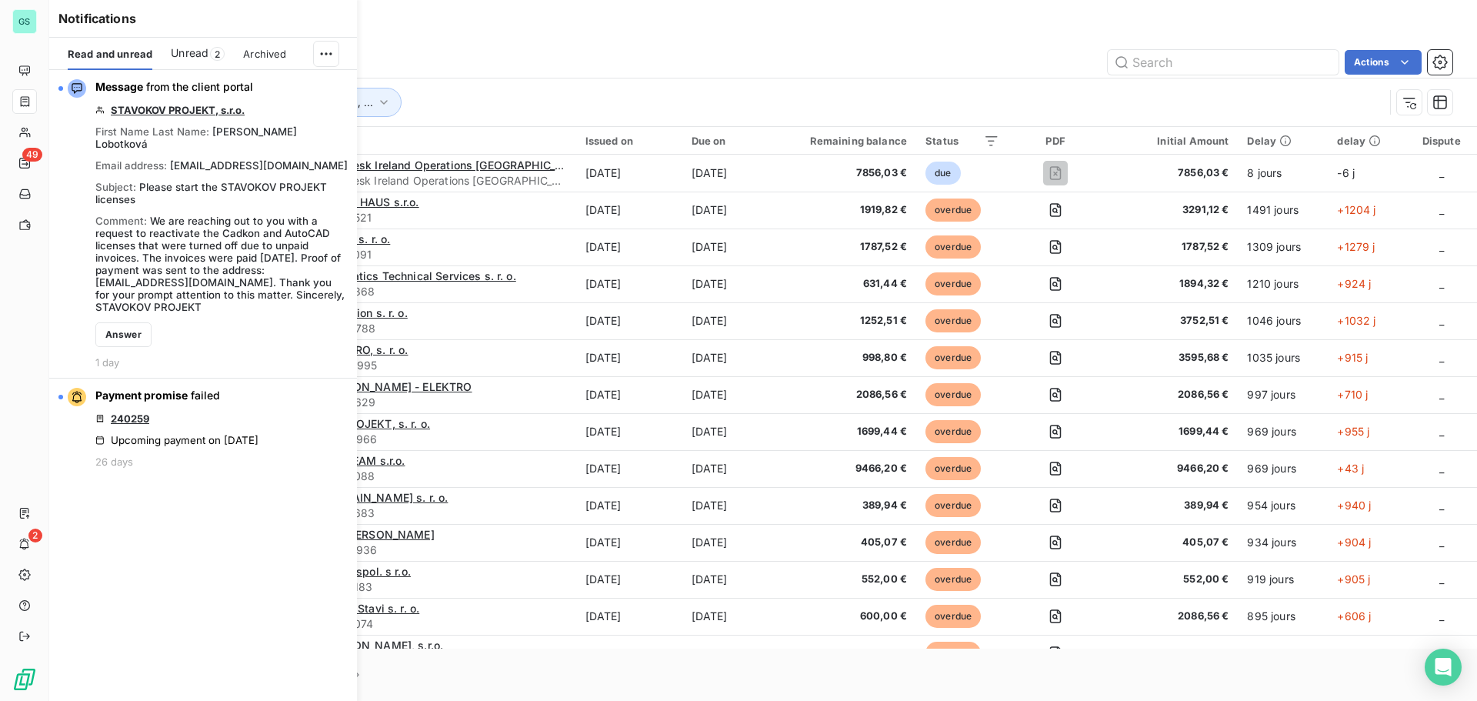
click at [866, 47] on div "Invoices Credit notes Actions" at bounding box center [763, 62] width 1428 height 32
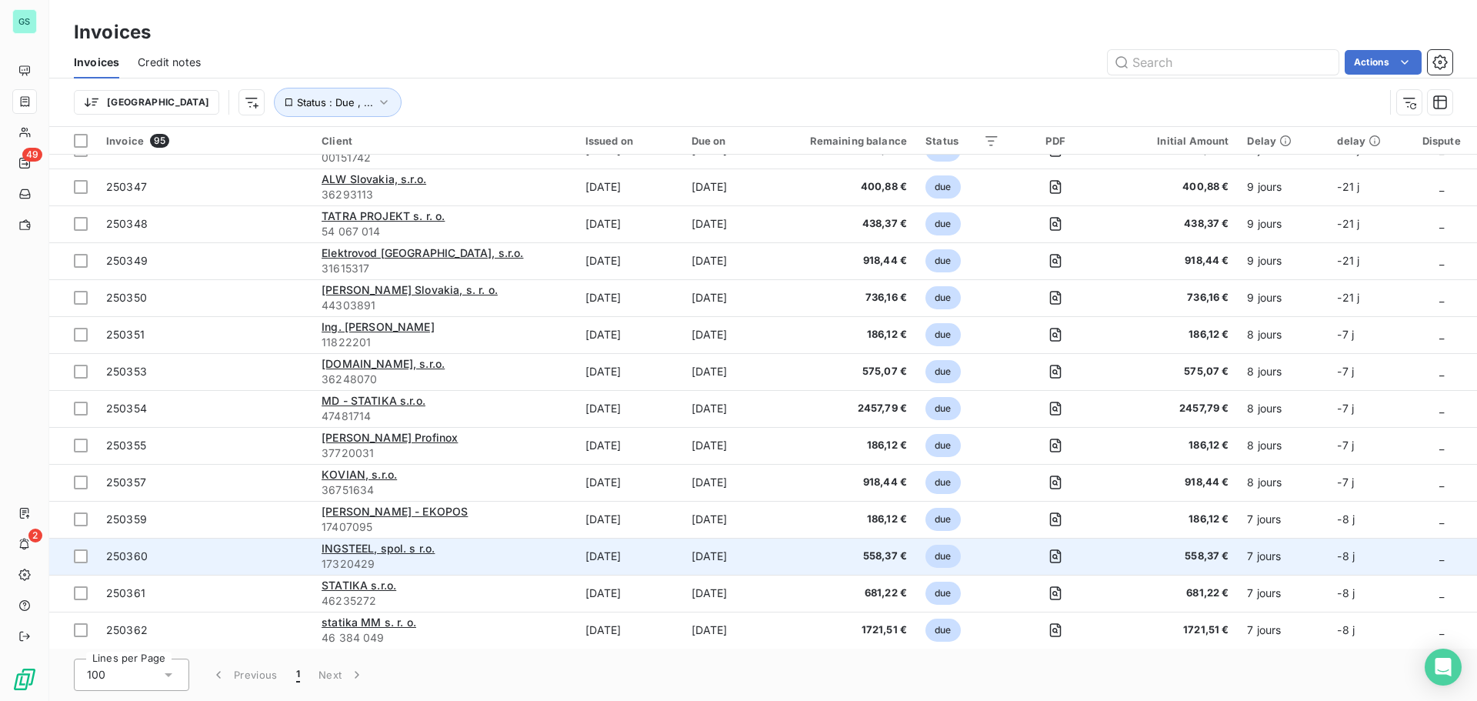
scroll to position [3016, 0]
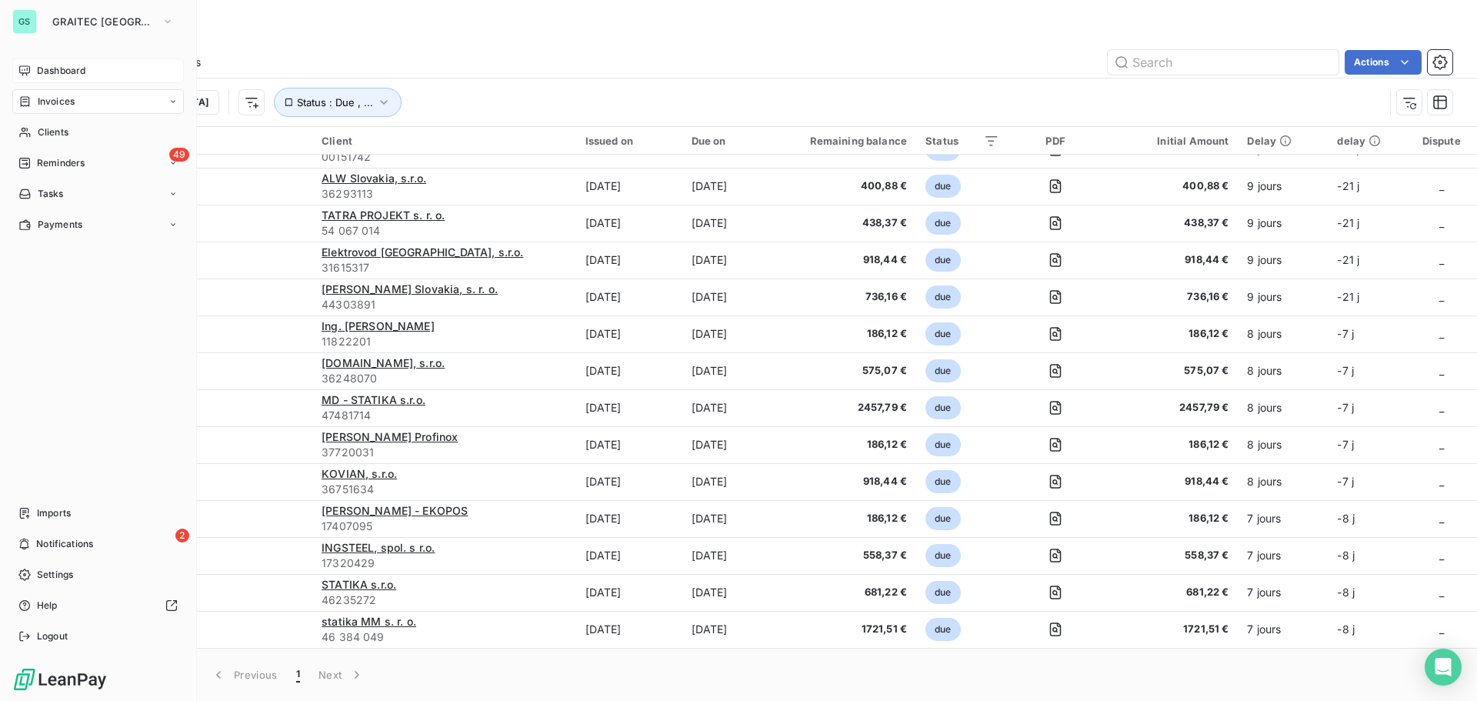
drag, startPoint x: 37, startPoint y: 71, endPoint x: 61, endPoint y: 82, distance: 26.2
click at [38, 71] on div "Dashboard" at bounding box center [98, 70] width 172 height 25
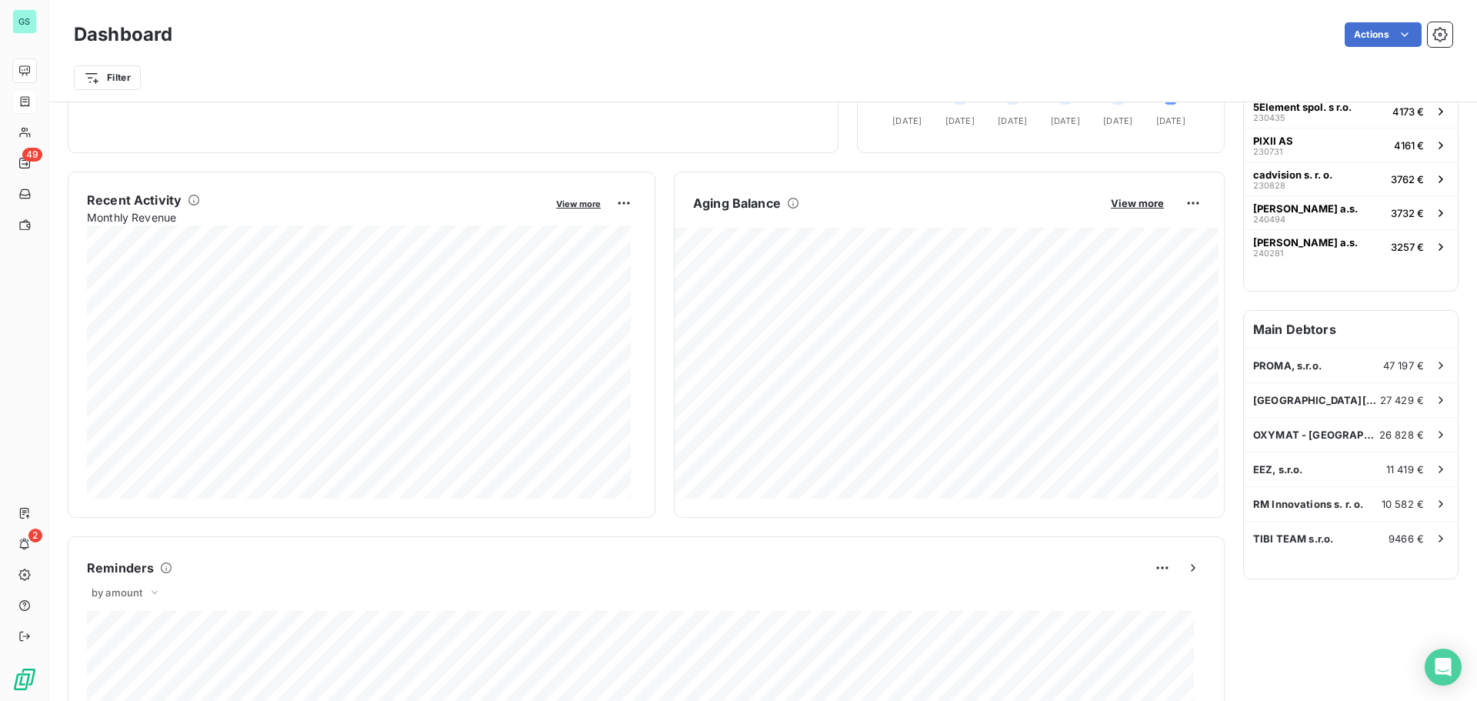
scroll to position [106, 0]
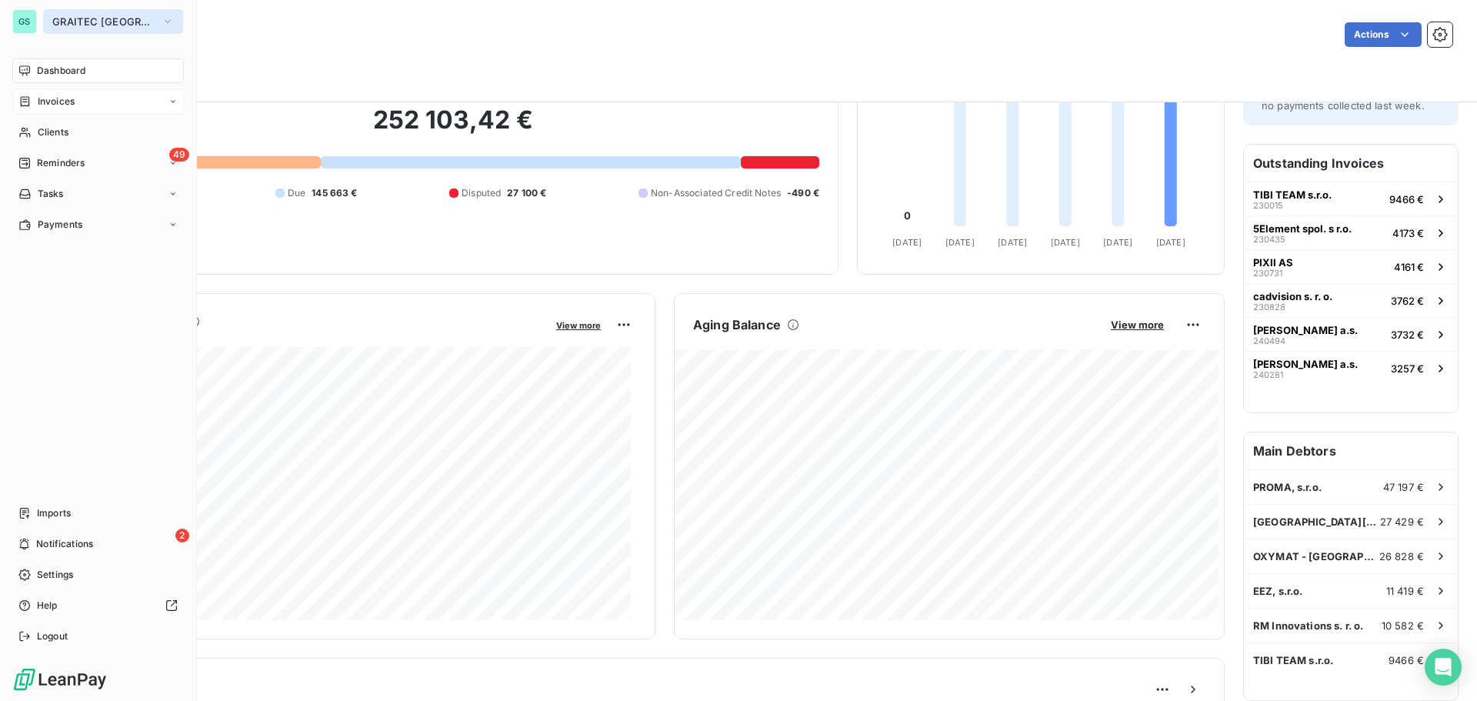
click at [46, 21] on button "GRAITEC [GEOGRAPHIC_DATA]" at bounding box center [113, 21] width 140 height 25
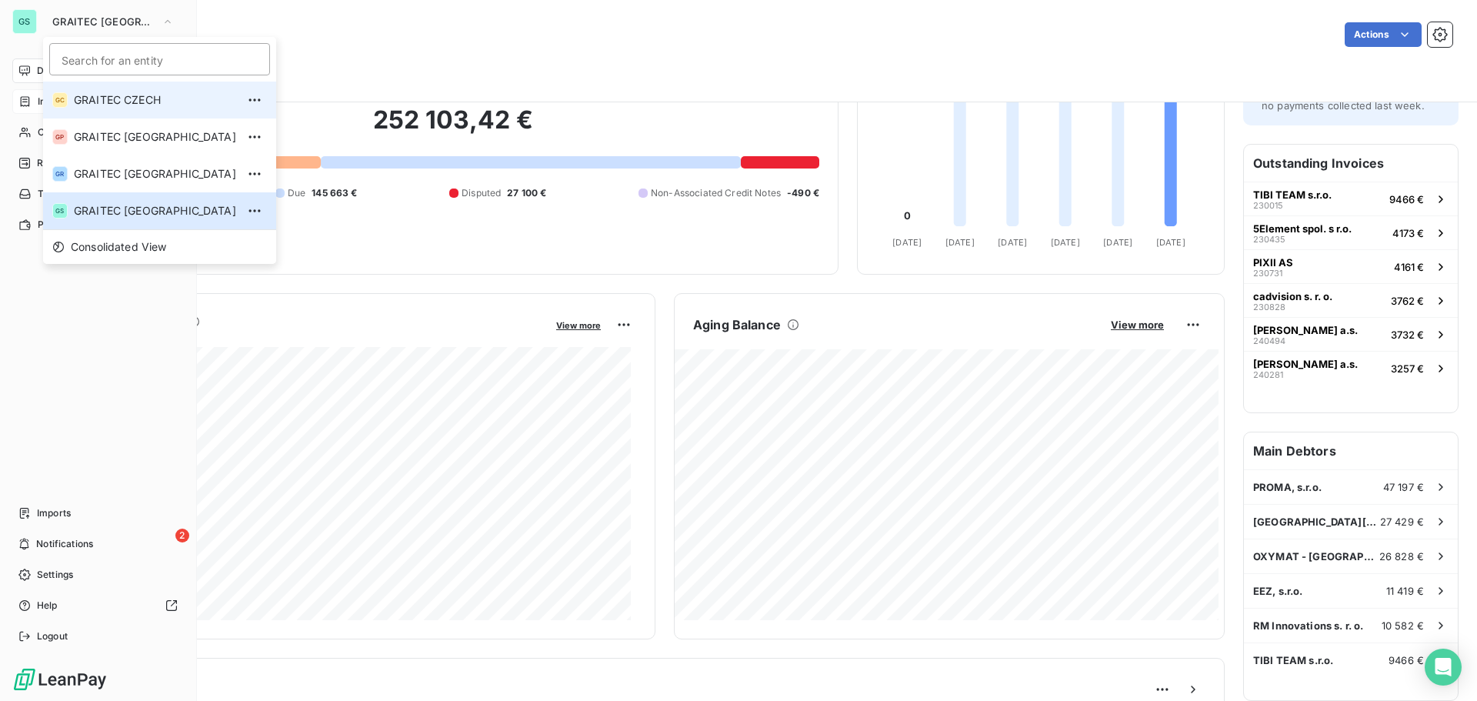
click at [102, 98] on span "GRAITEC CZECH" at bounding box center [155, 99] width 162 height 15
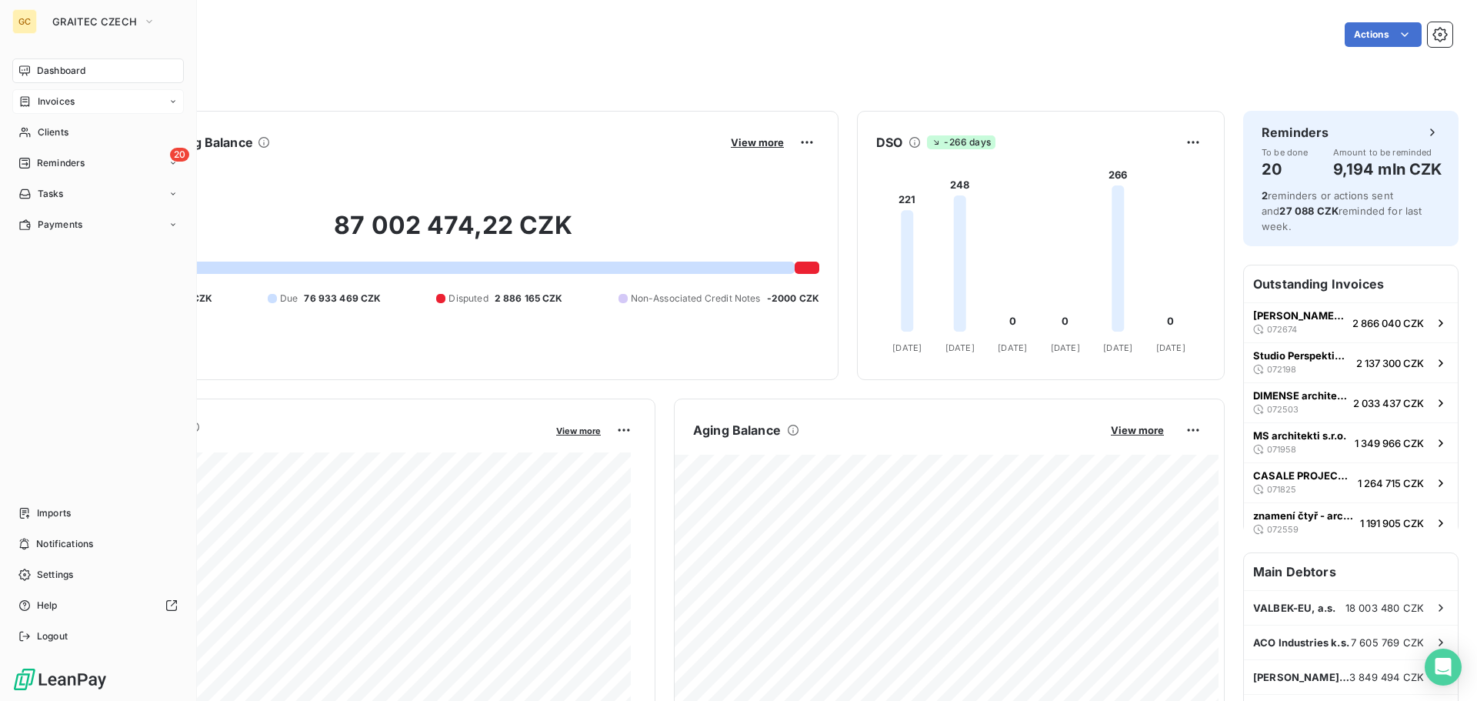
click at [67, 101] on span "Invoices" at bounding box center [56, 102] width 37 height 14
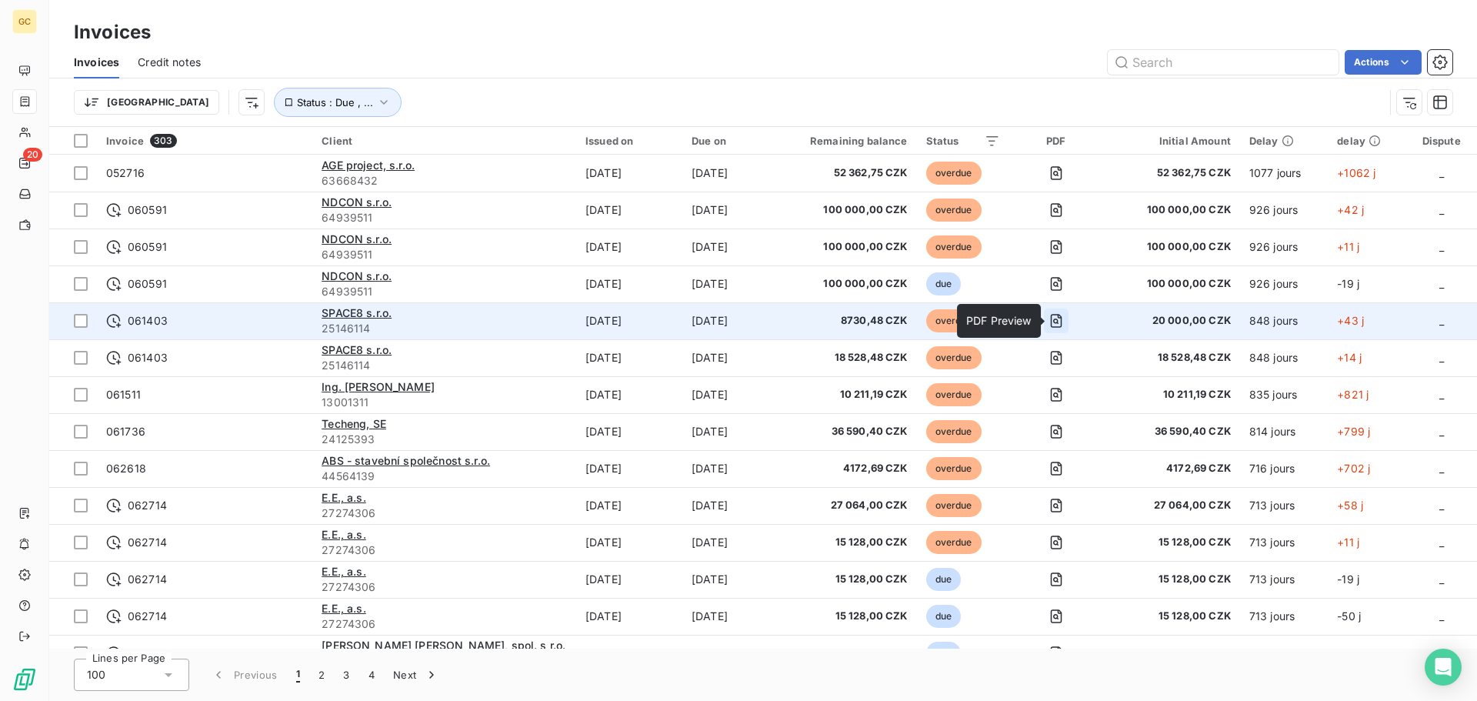
click at [1064, 322] on icon "button" at bounding box center [1056, 320] width 15 height 15
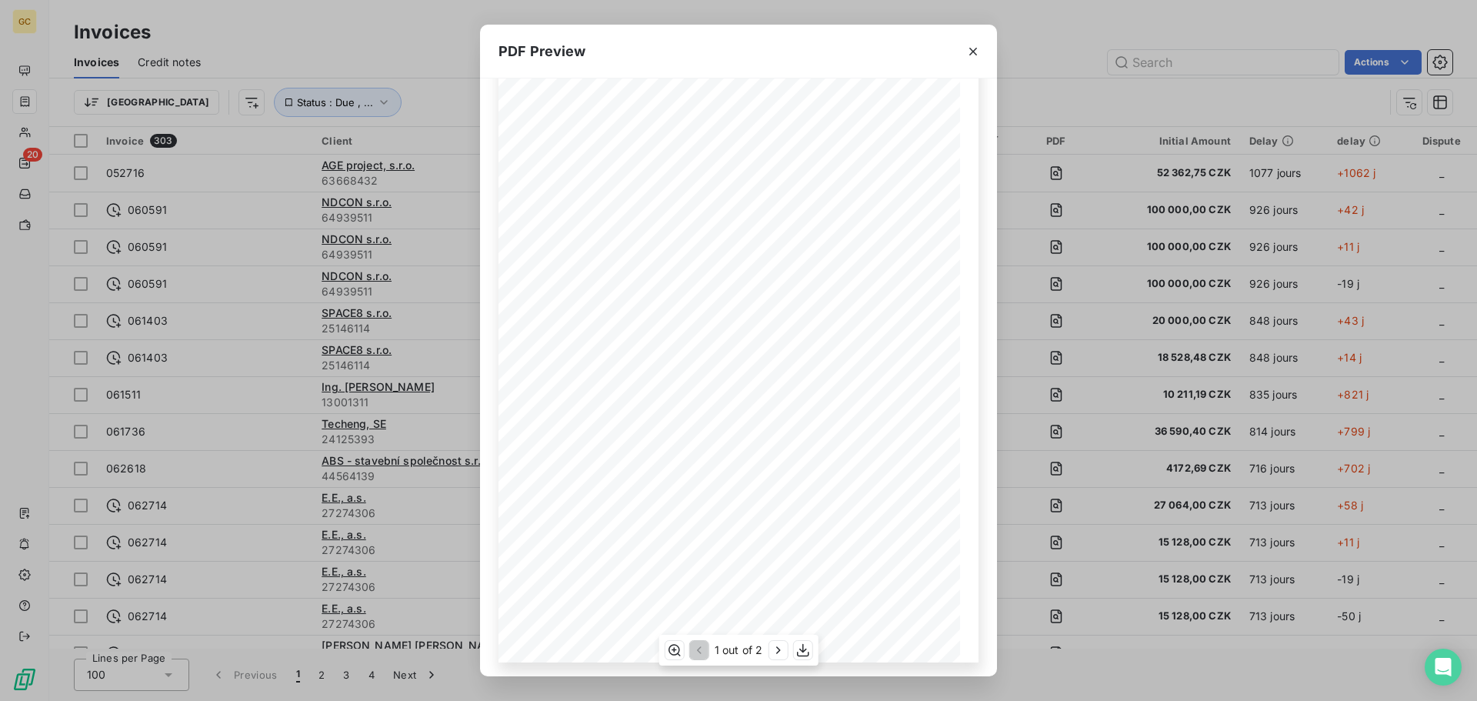
scroll to position [92, 0]
click at [775, 653] on icon "button" at bounding box center [777, 650] width 15 height 15
click at [699, 656] on icon "button" at bounding box center [697, 650] width 15 height 15
click at [977, 52] on icon "button" at bounding box center [973, 51] width 15 height 15
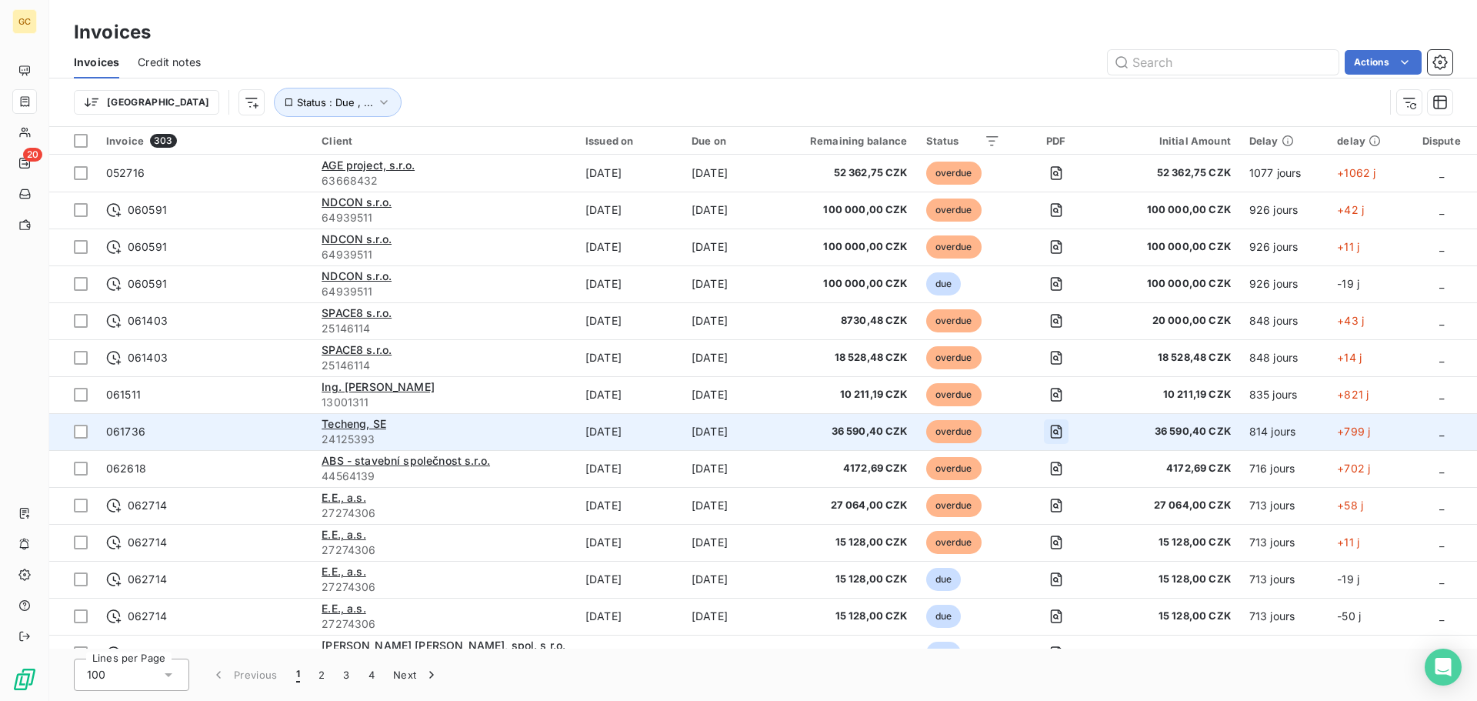
click at [1063, 429] on icon "button" at bounding box center [1056, 431] width 15 height 15
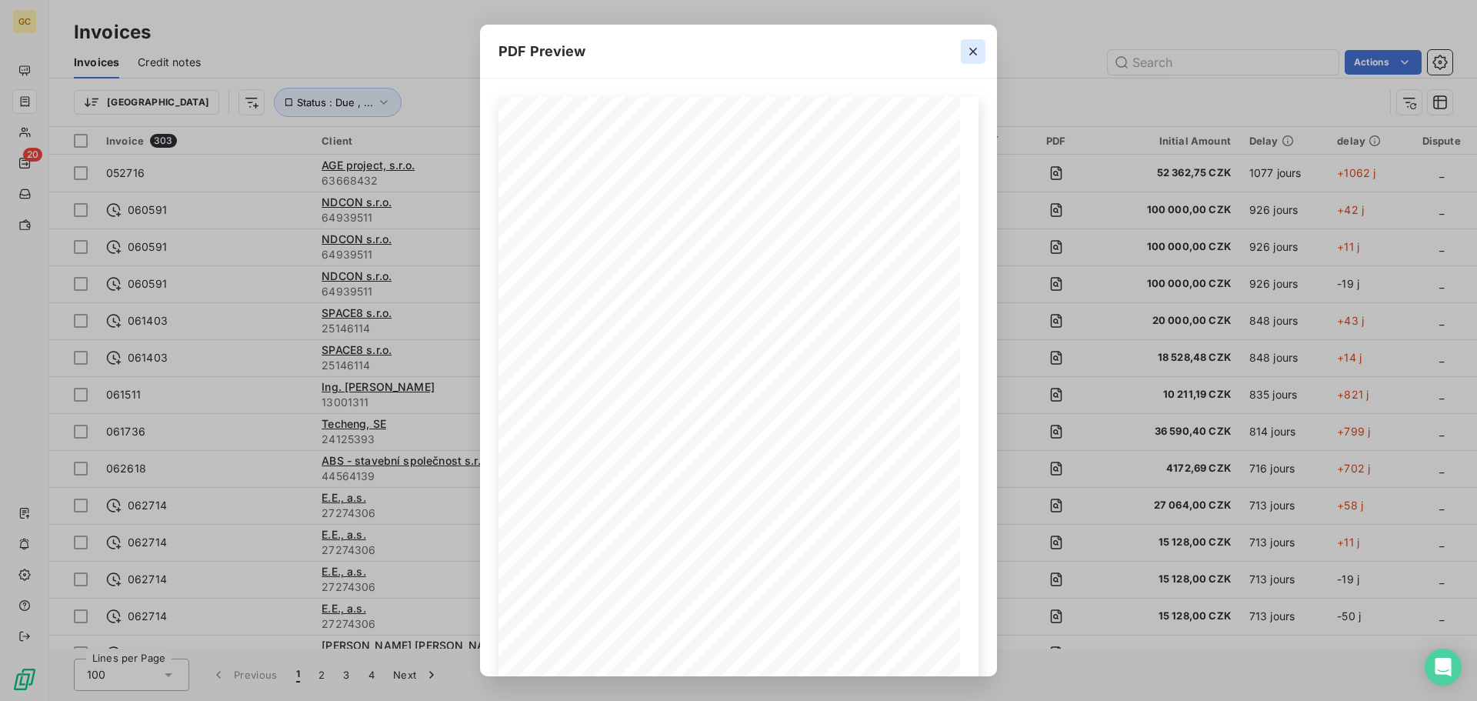
click at [978, 52] on icon "button" at bounding box center [973, 51] width 15 height 15
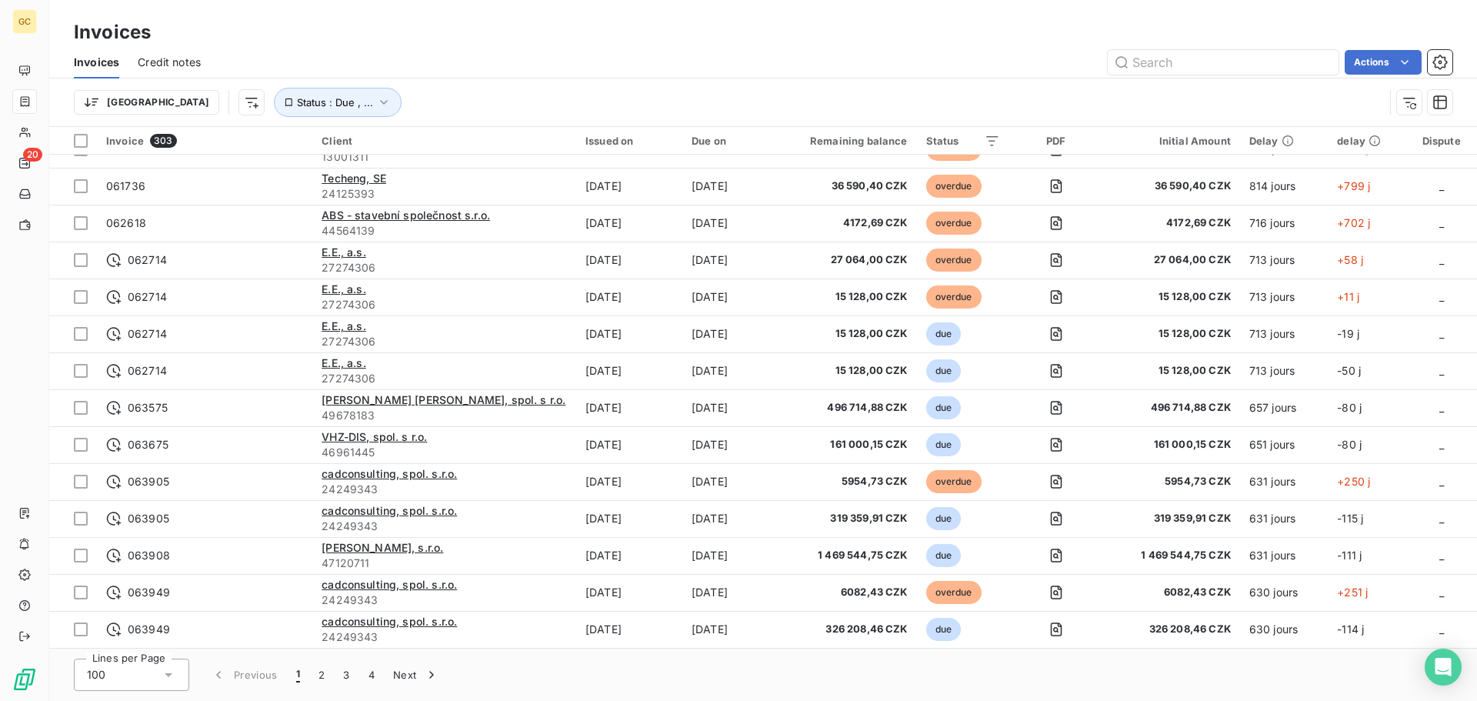
scroll to position [462, 0]
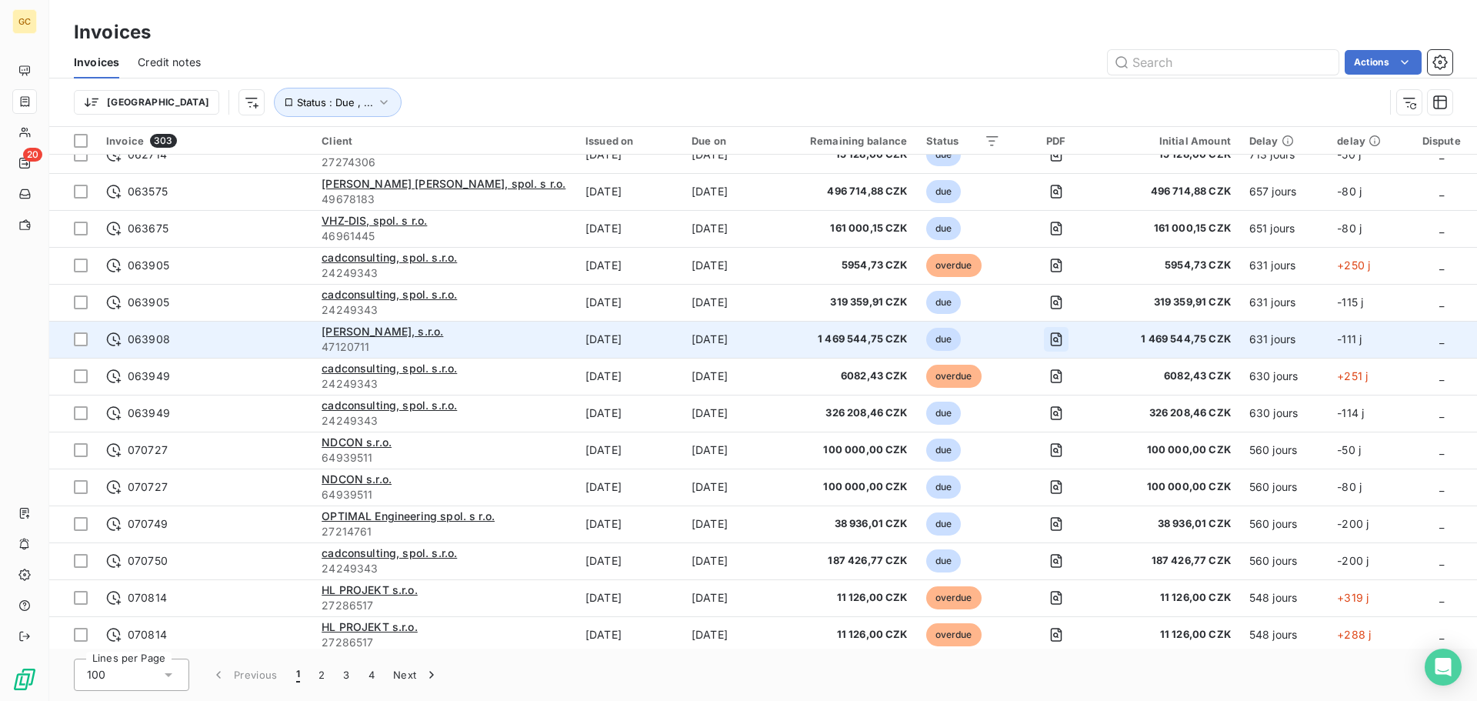
click at [1058, 340] on icon "button" at bounding box center [1056, 339] width 15 height 15
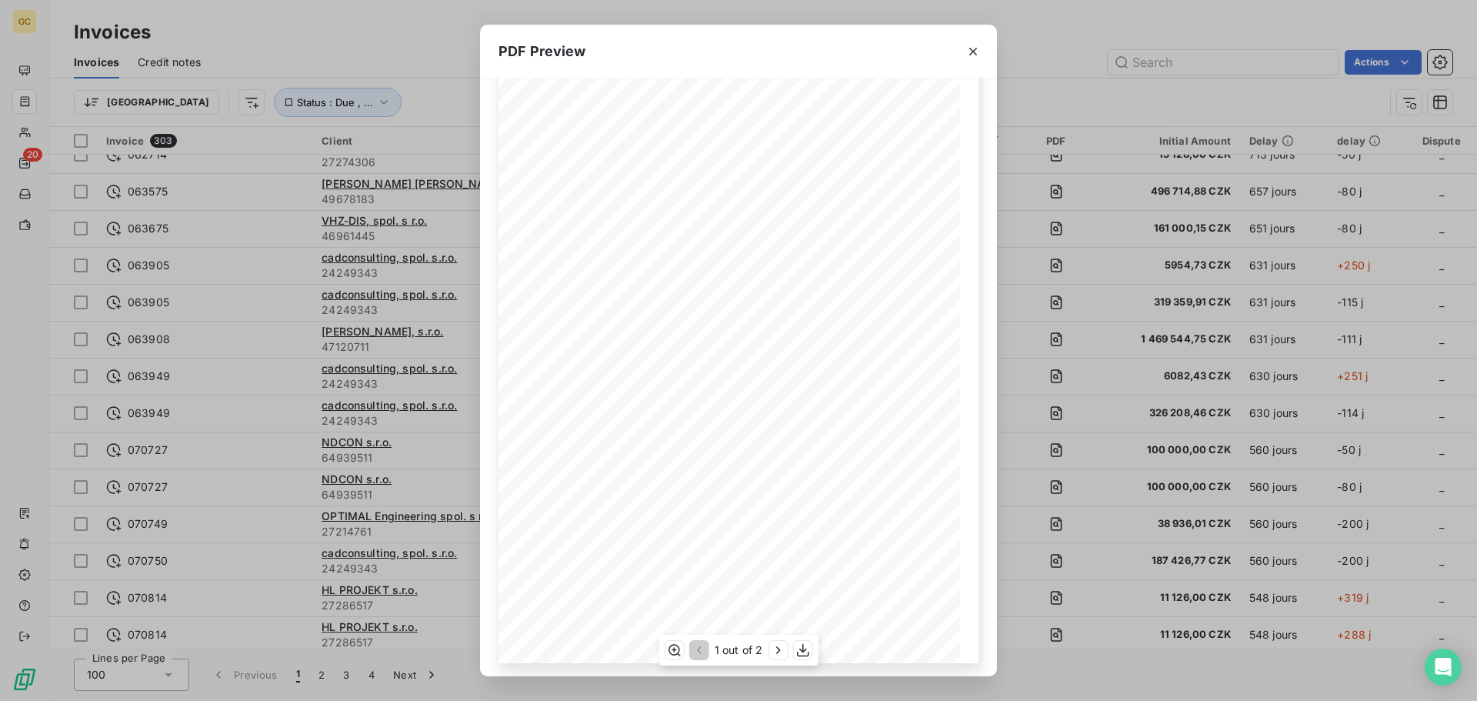
scroll to position [92, 0]
click at [776, 643] on icon "button" at bounding box center [777, 650] width 15 height 15
drag, startPoint x: 797, startPoint y: 78, endPoint x: 392, endPoint y: 99, distance: 405.3
click at [388, 102] on div "PDF Preview Zbývá k úhradě v EUR: 211,811.43 Celková částka v EUR 211,811.43 Da…" at bounding box center [738, 350] width 1477 height 701
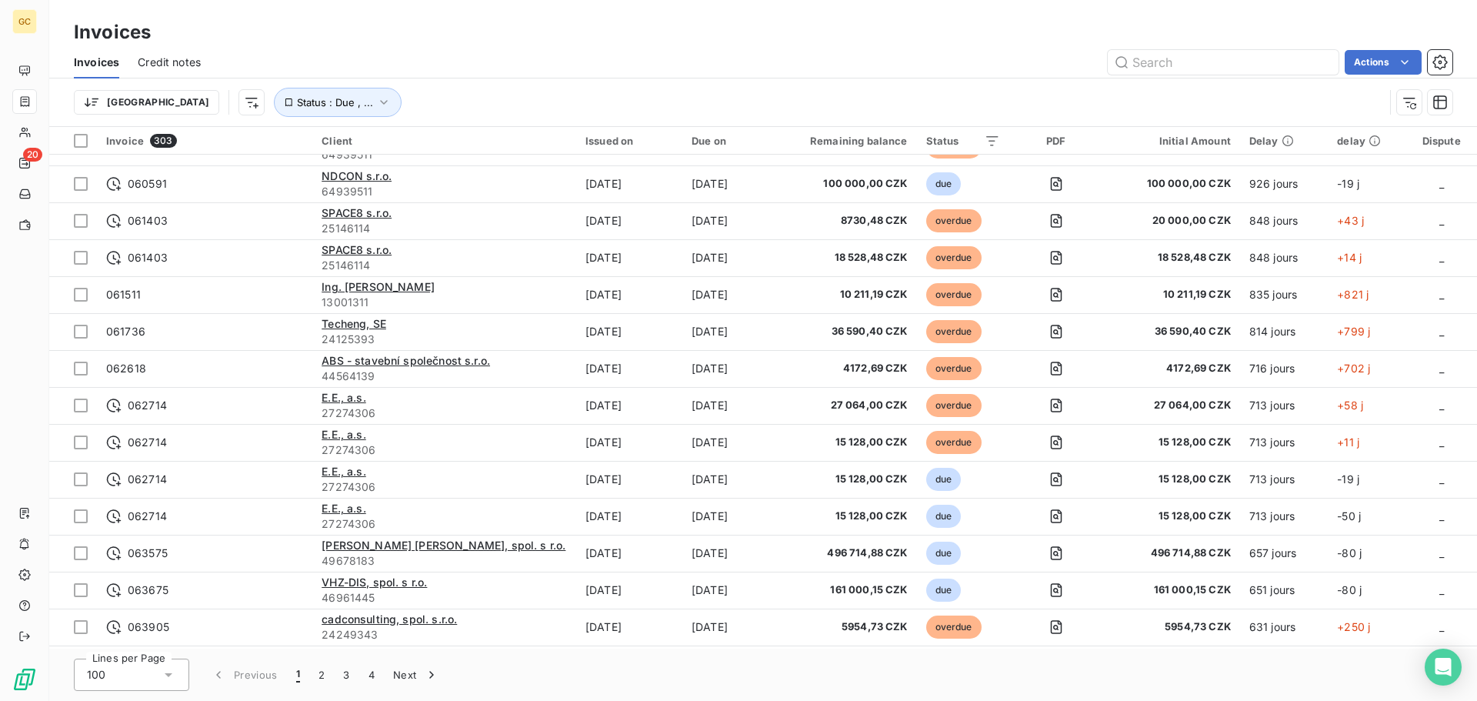
scroll to position [308, 0]
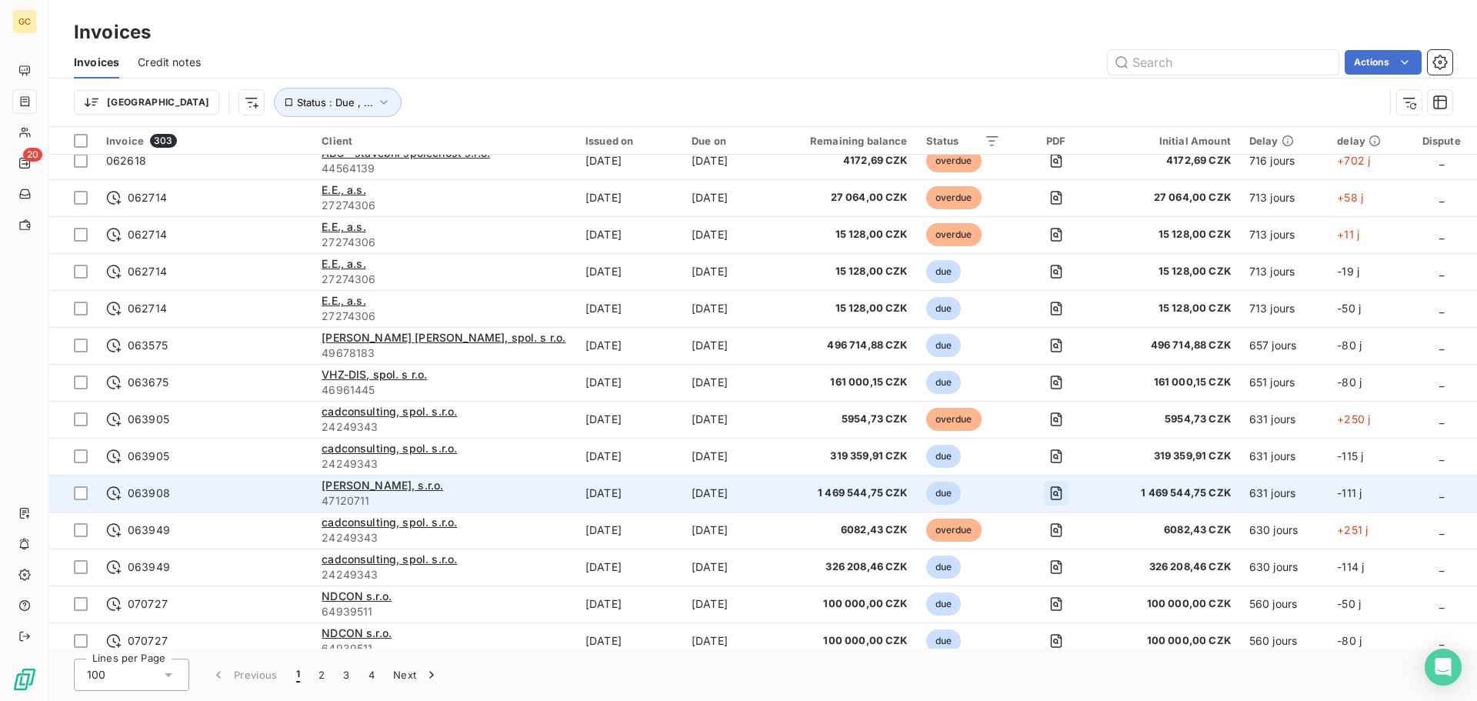
click at [1061, 487] on icon "button" at bounding box center [1056, 493] width 12 height 14
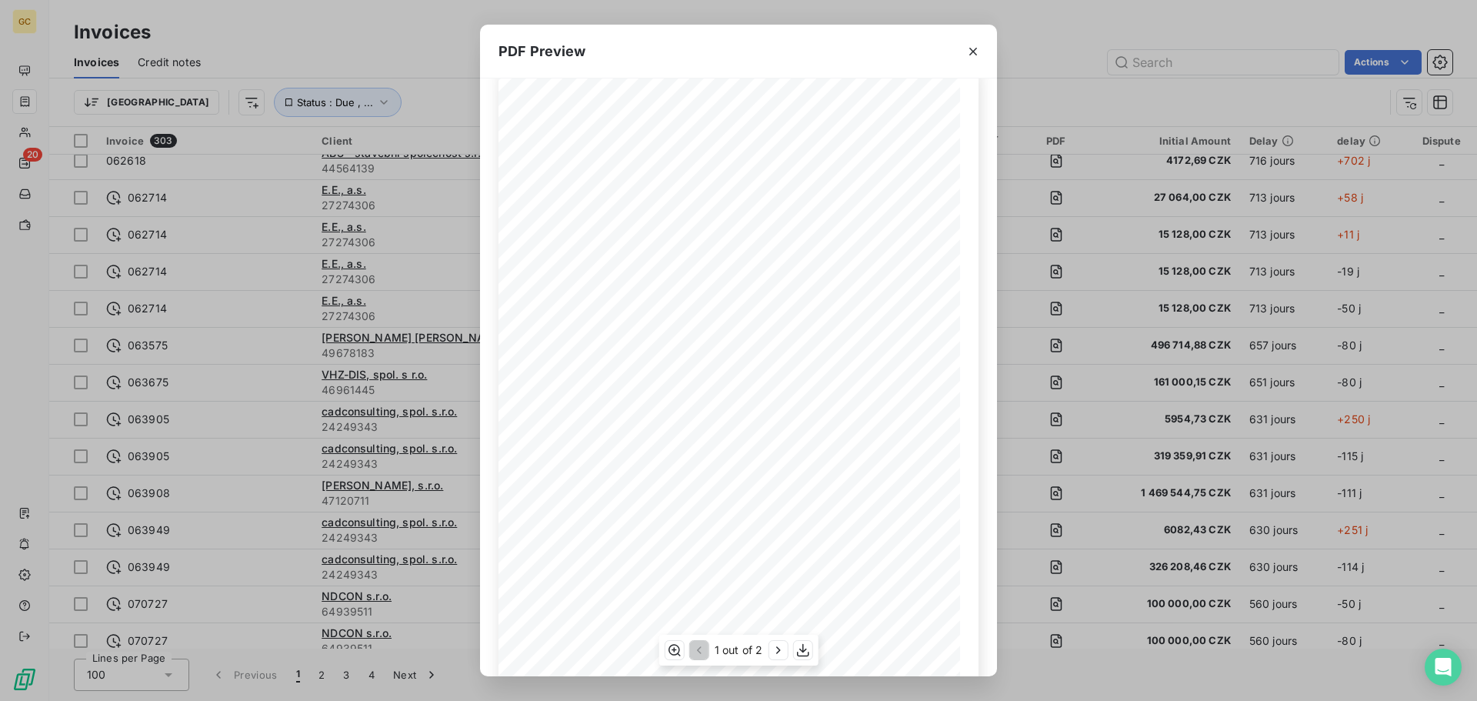
scroll to position [92, 0]
click at [786, 654] on button "button" at bounding box center [778, 650] width 18 height 18
click at [976, 50] on icon "button" at bounding box center [973, 51] width 15 height 15
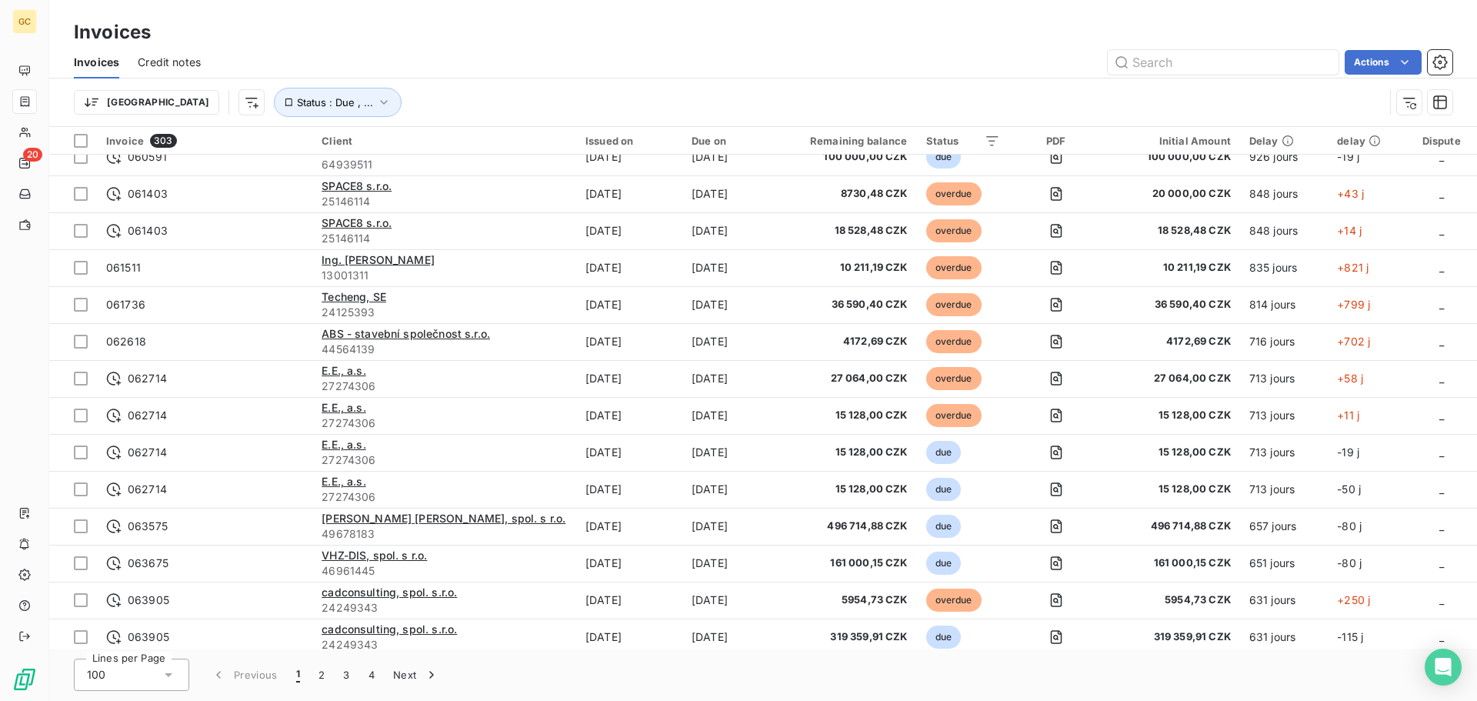
scroll to position [0, 0]
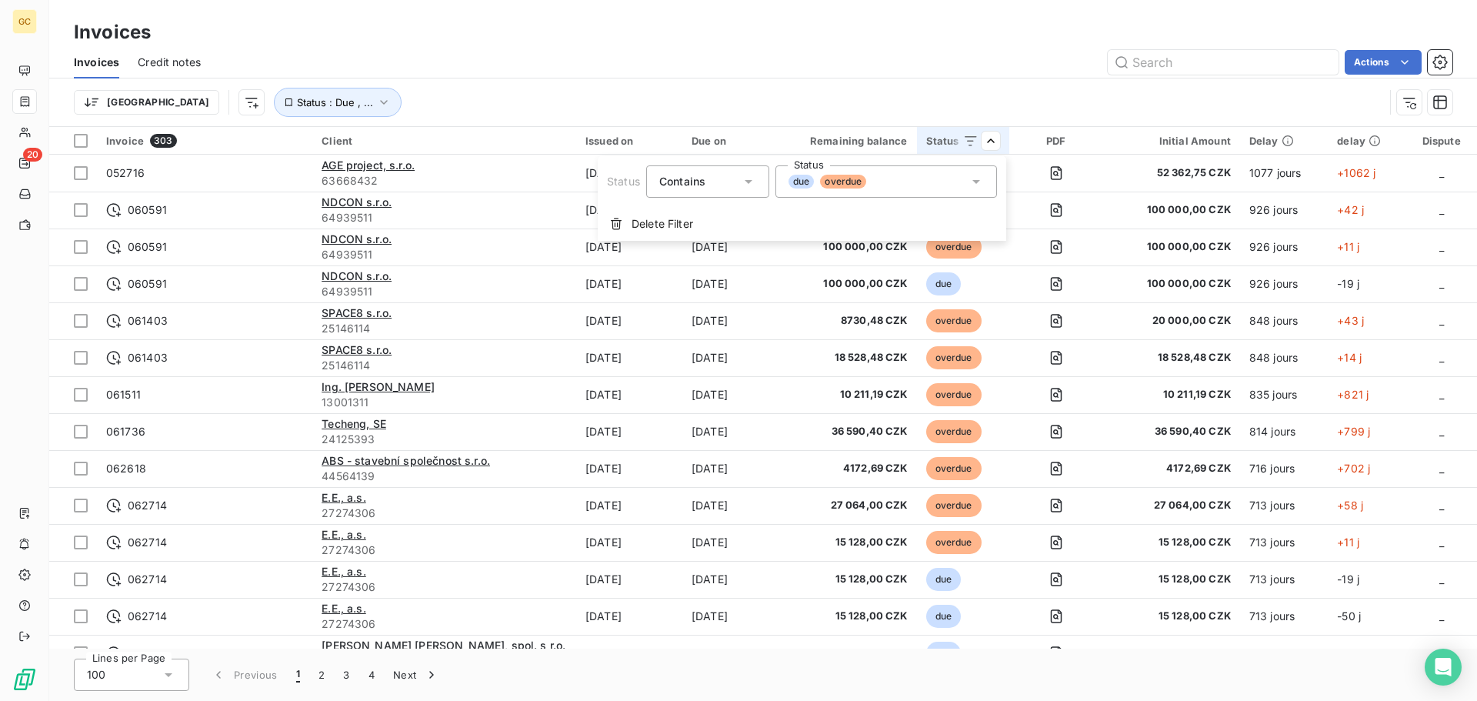
drag, startPoint x: 809, startPoint y: 182, endPoint x: 816, endPoint y: 188, distance: 8.8
click at [809, 184] on span "due" at bounding box center [801, 182] width 25 height 14
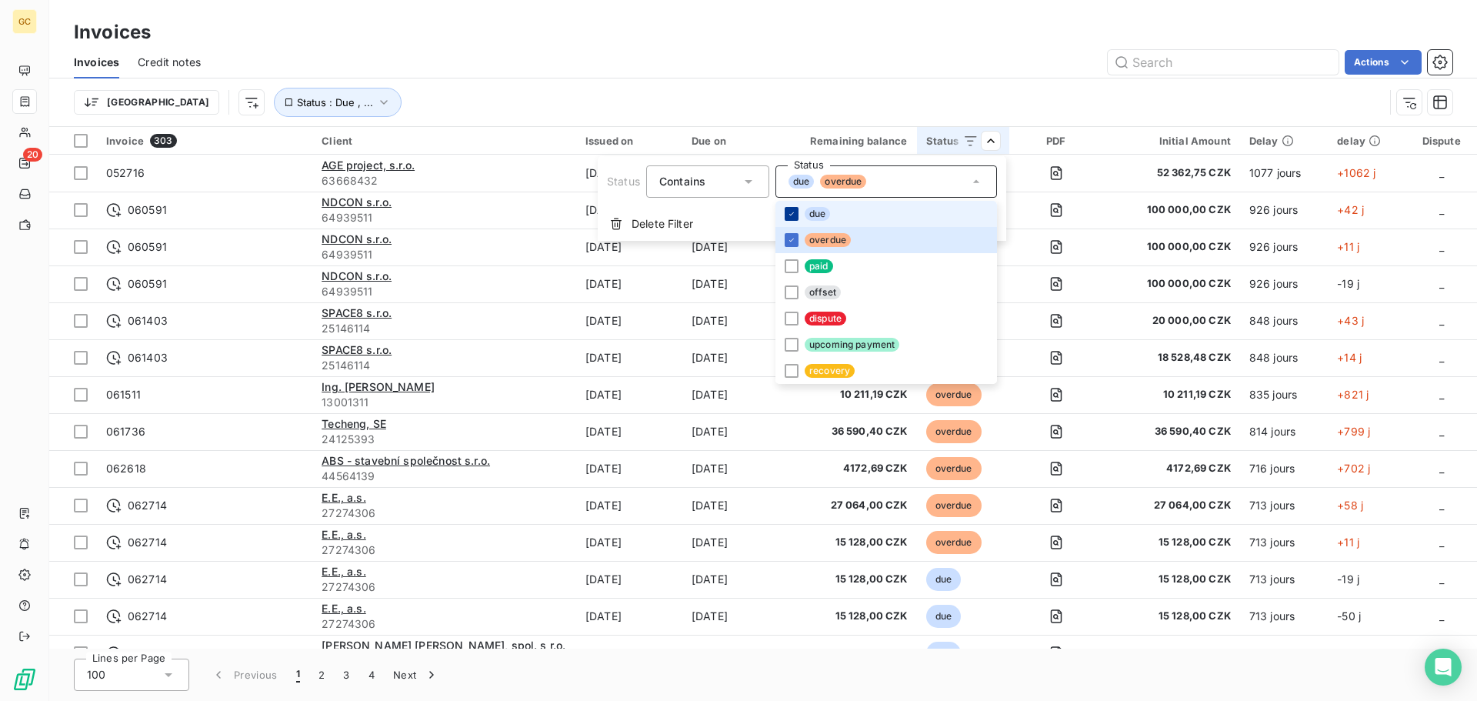
click at [786, 210] on div at bounding box center [792, 214] width 14 height 14
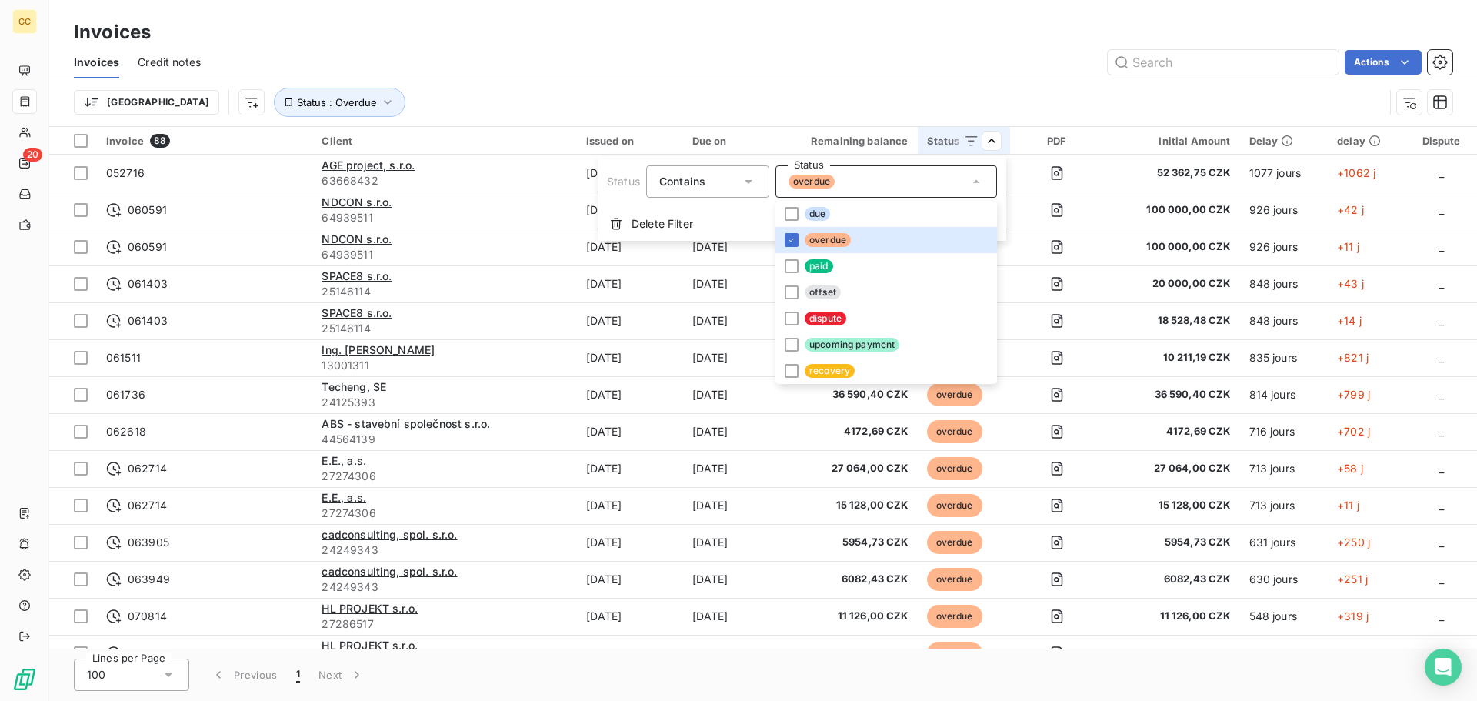
click at [1170, 97] on html "GC 20 Invoices Invoices Credit notes Actions [GEOGRAPHIC_DATA] Status : Overdue…" at bounding box center [738, 350] width 1477 height 701
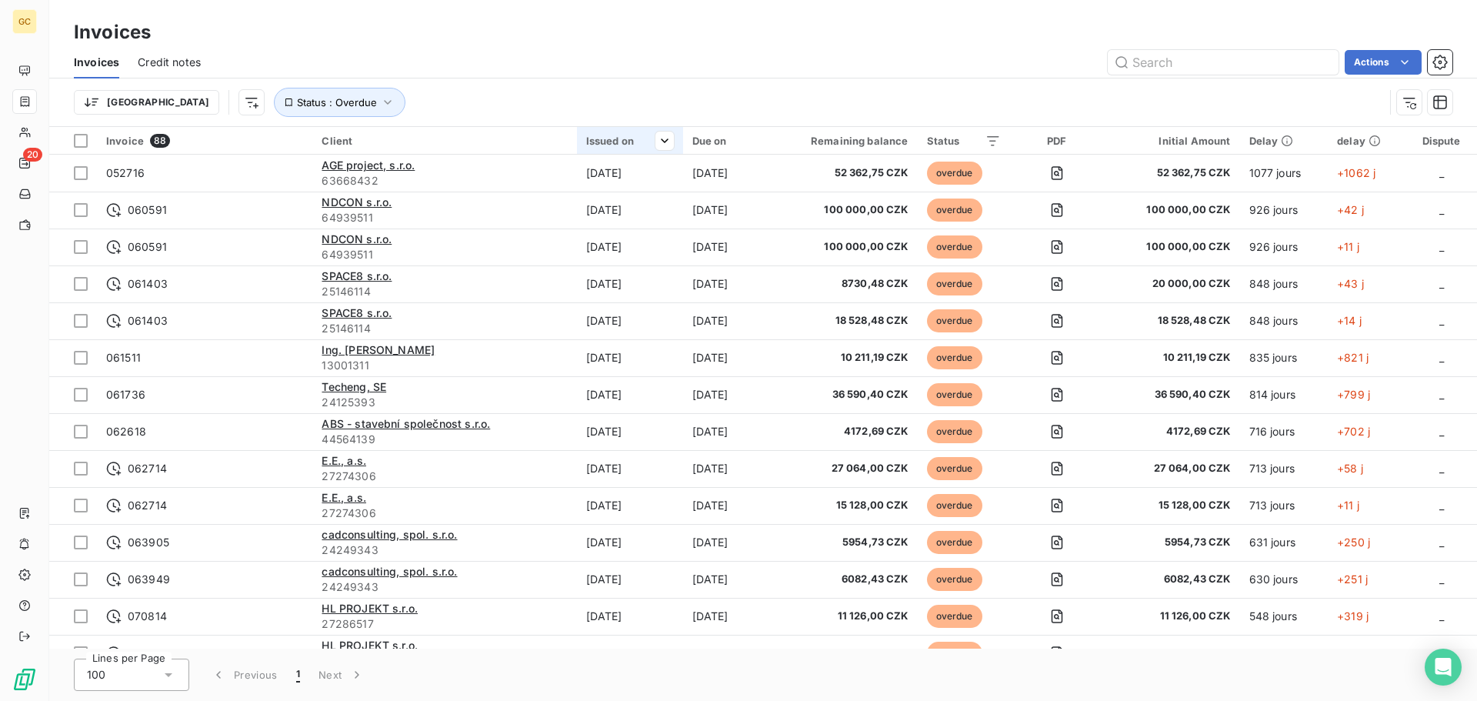
click at [606, 140] on div "Issued on" at bounding box center [630, 141] width 88 height 12
click at [592, 176] on span "Sort ascending" at bounding box center [568, 172] width 78 height 15
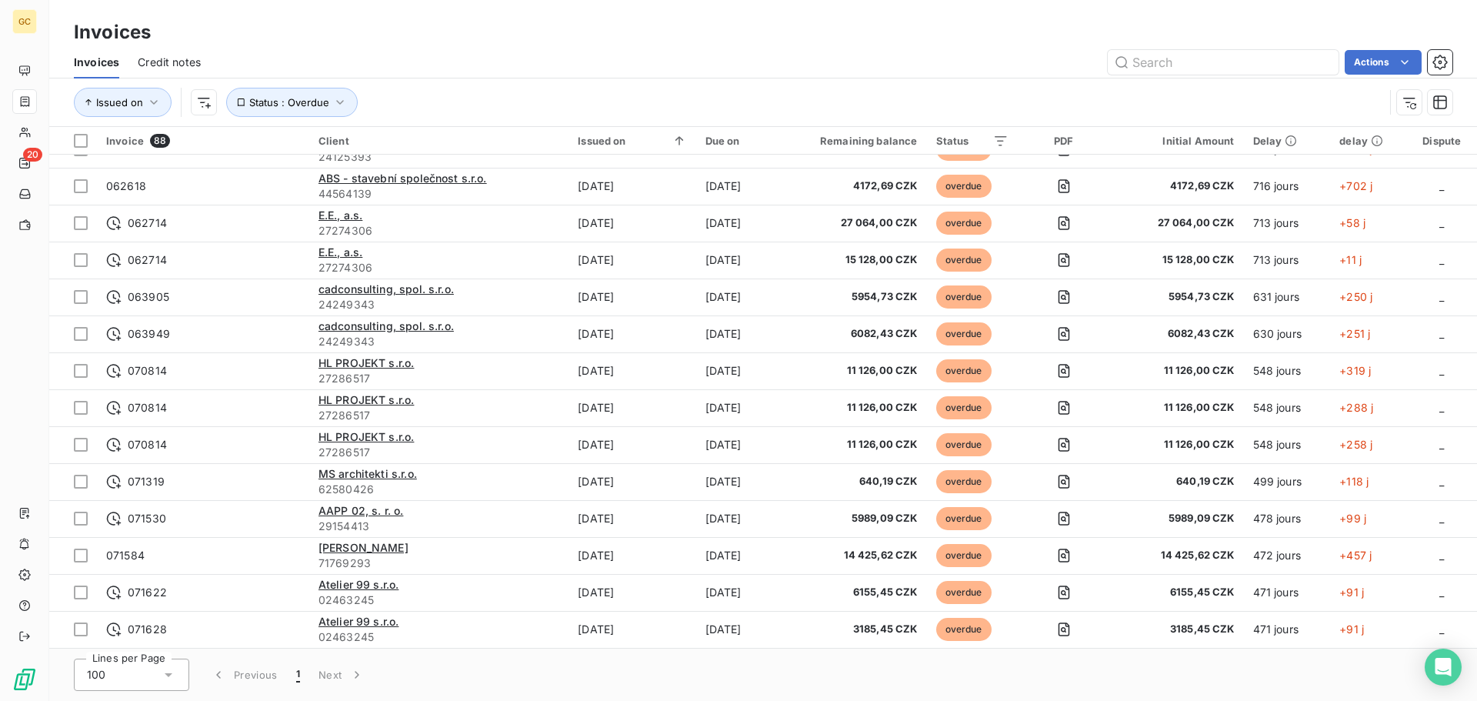
scroll to position [2757, 0]
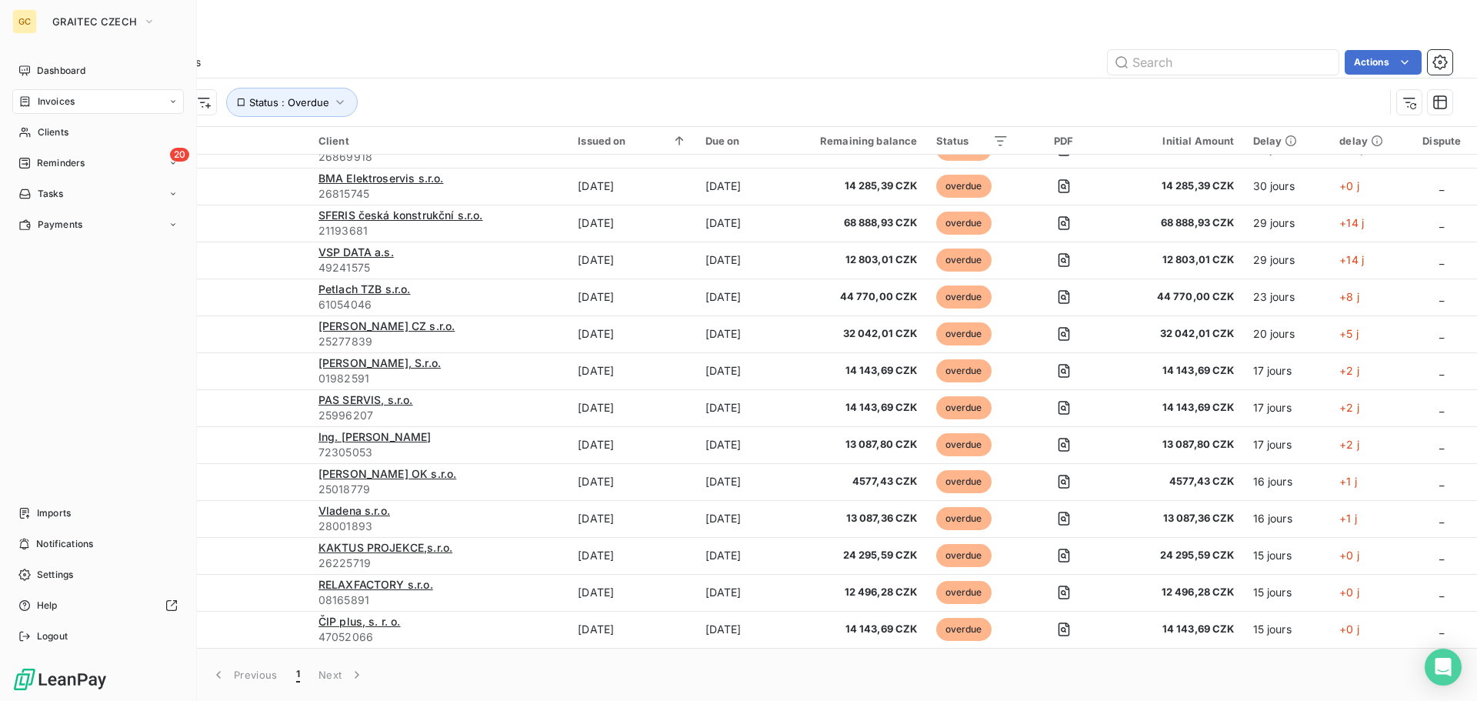
click at [32, 26] on div "GC" at bounding box center [24, 21] width 25 height 25
click at [57, 24] on span "GRAITEC CZECH" at bounding box center [94, 21] width 85 height 12
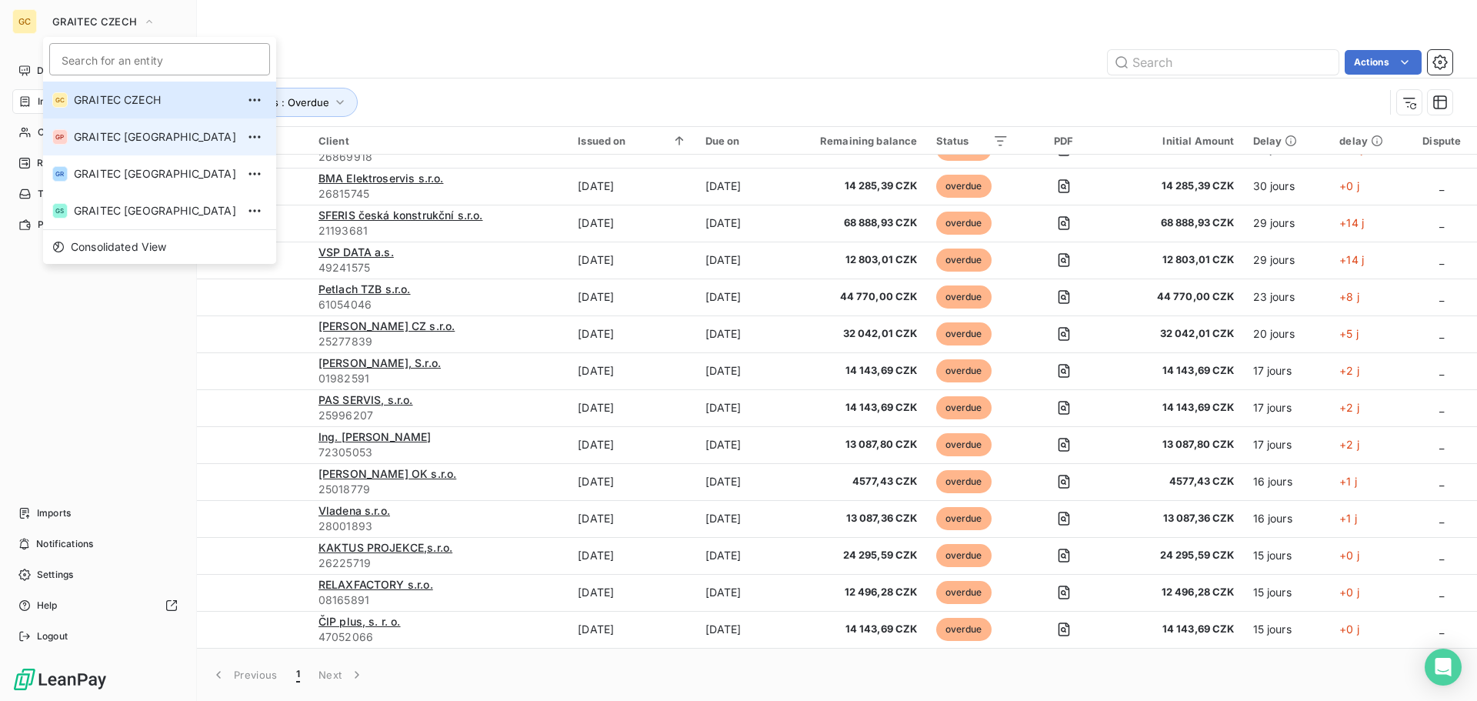
click at [99, 137] on span "GRAITEC [GEOGRAPHIC_DATA]" at bounding box center [155, 136] width 162 height 15
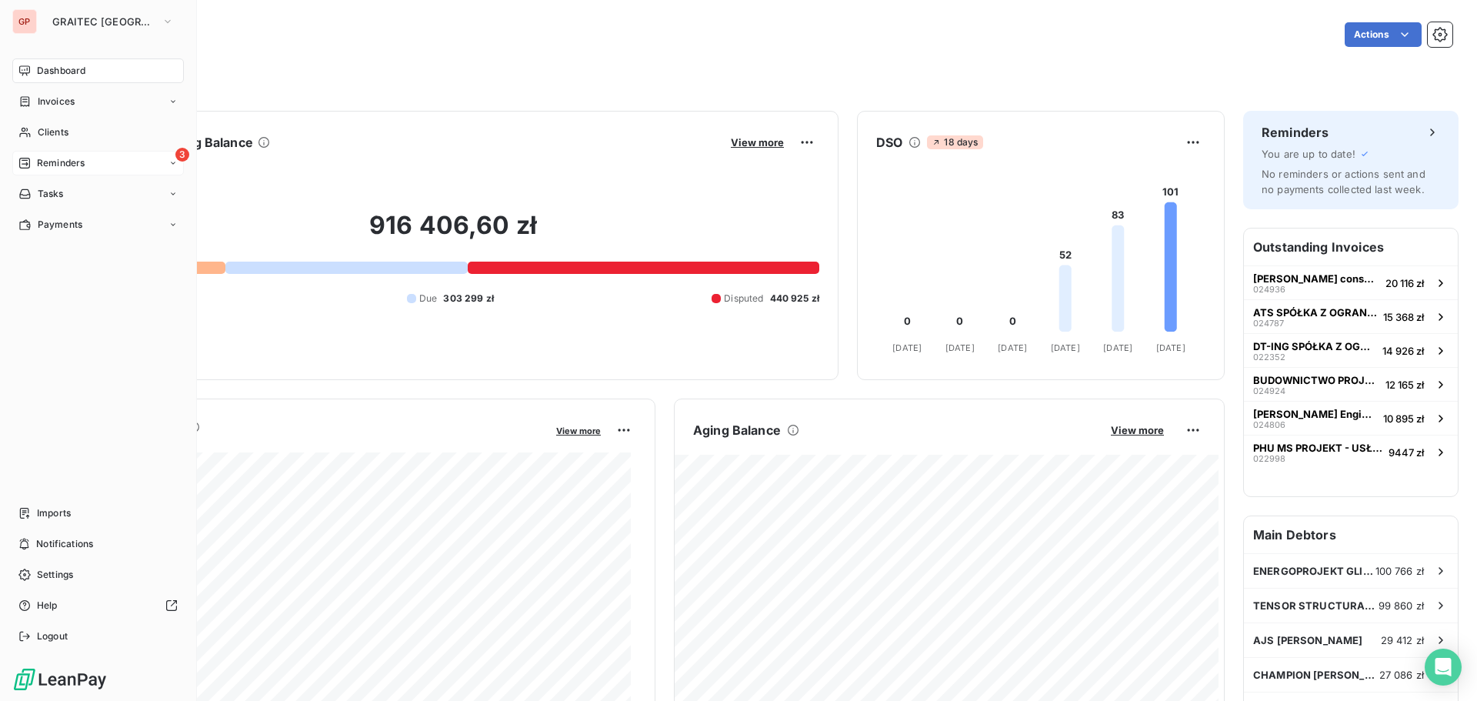
click at [30, 163] on icon at bounding box center [24, 163] width 11 height 11
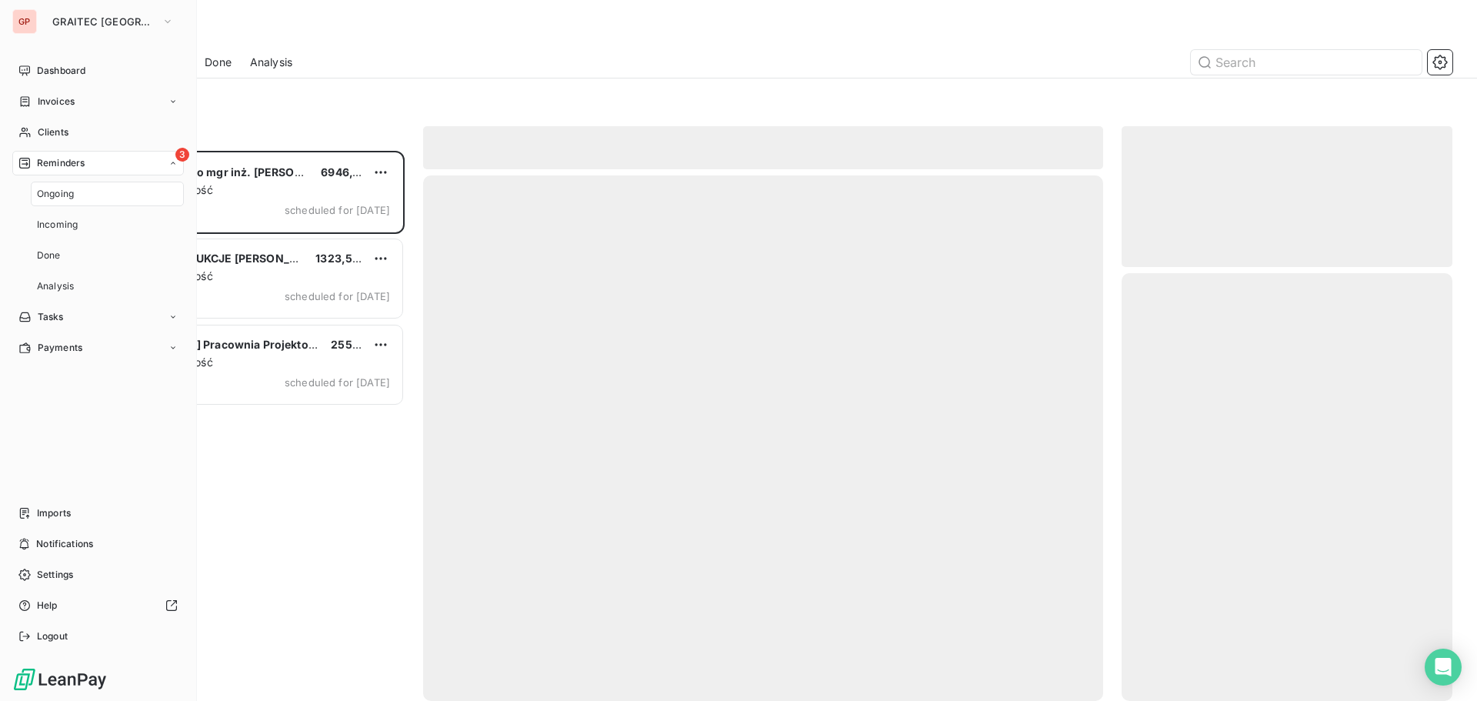
scroll to position [539, 319]
